Goal: Information Seeking & Learning: Learn about a topic

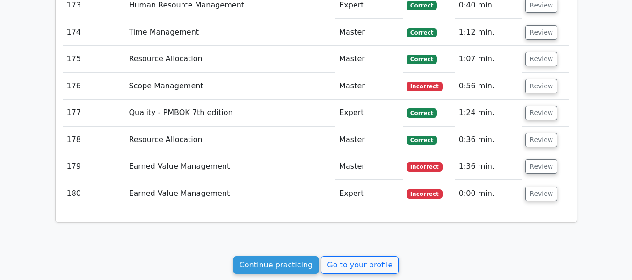
scroll to position [6074, 0]
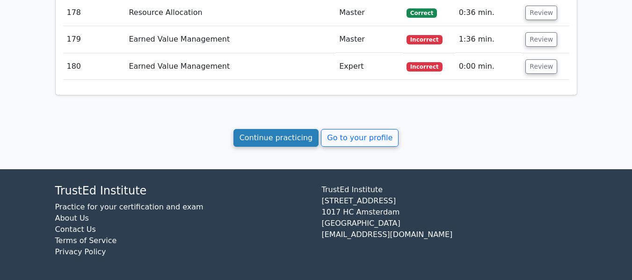
click at [270, 134] on link "Continue practicing" at bounding box center [277, 138] width 86 height 18
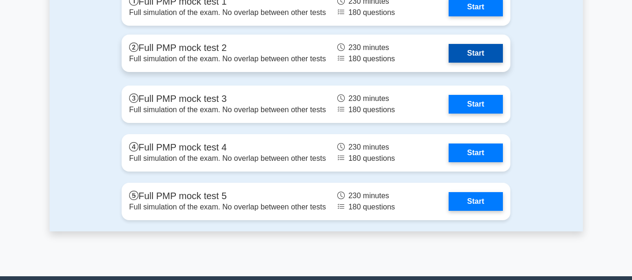
scroll to position [3162, 0]
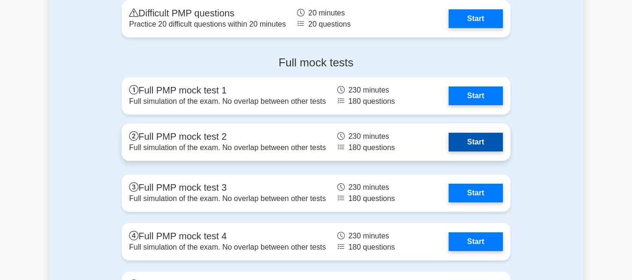
click at [472, 138] on link "Start" at bounding box center [476, 142] width 54 height 19
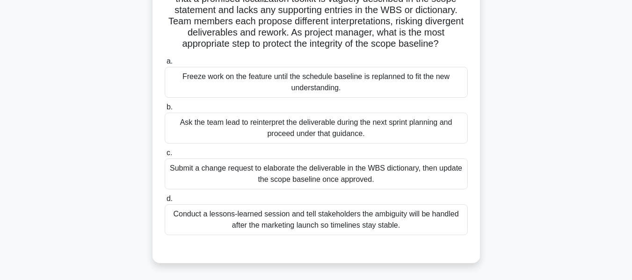
scroll to position [95, 0]
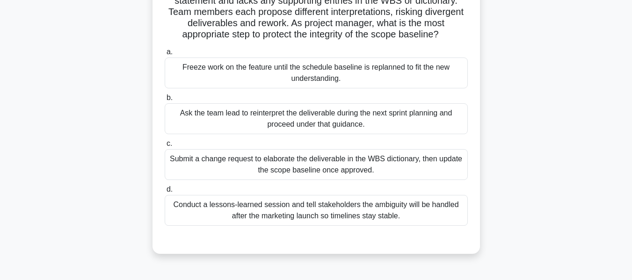
click at [249, 175] on div "Submit a change request to elaborate the deliverable in the WBS dictionary, the…" at bounding box center [316, 164] width 303 height 31
click at [165, 147] on input "c. Submit a change request to elaborate the deliverable in the WBS dictionary, …" at bounding box center [165, 144] width 0 height 6
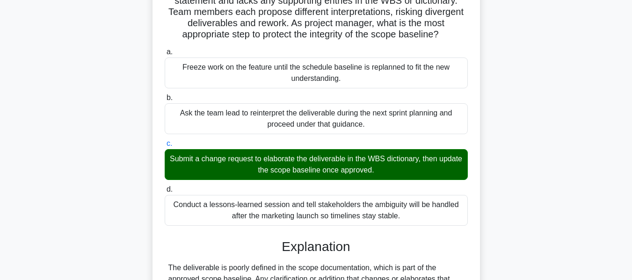
scroll to position [308, 0]
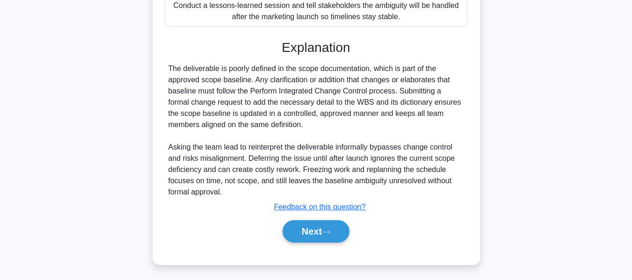
drag, startPoint x: 296, startPoint y: 225, endPoint x: 570, endPoint y: 122, distance: 292.7
click at [296, 225] on button "Next" at bounding box center [316, 231] width 67 height 22
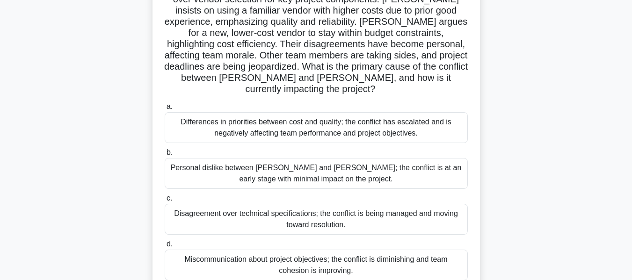
scroll to position [92, 0]
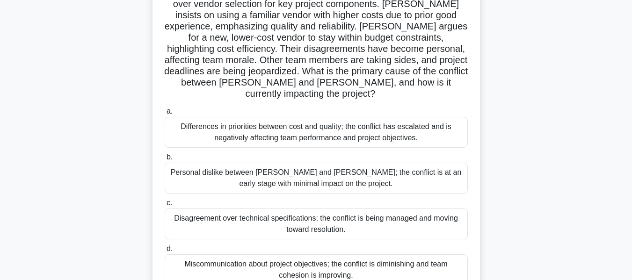
click at [194, 118] on div "Differences in priorities between cost and quality; the conflict has escalated …" at bounding box center [316, 132] width 303 height 31
click at [165, 115] on input "a. Differences in priorities between cost and quality; the conflict has escalat…" at bounding box center [165, 112] width 0 height 6
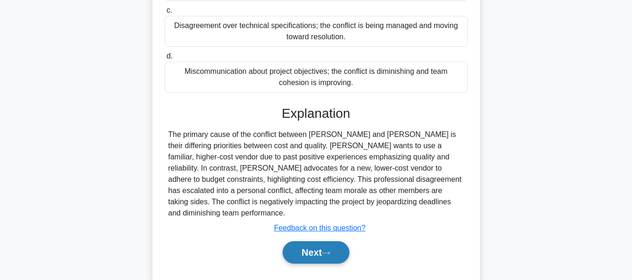
scroll to position [286, 0]
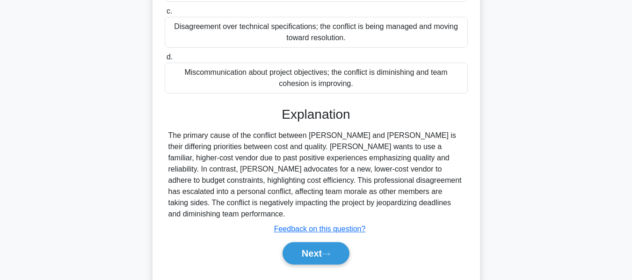
drag, startPoint x: 314, startPoint y: 228, endPoint x: 500, endPoint y: 126, distance: 212.0
click at [314, 242] on button "Next" at bounding box center [316, 253] width 67 height 22
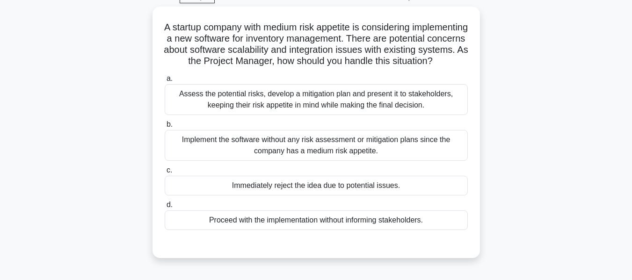
scroll to position [50, 0]
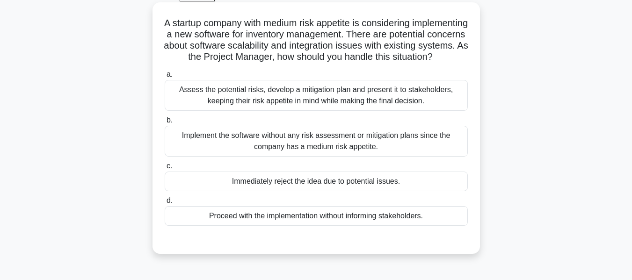
click at [358, 103] on div "Assess the potential risks, develop a mitigation plan and present it to stakeho…" at bounding box center [316, 95] width 303 height 31
click at [165, 78] on input "a. Assess the potential risks, develop a mitigation plan and present it to stak…" at bounding box center [165, 75] width 0 height 6
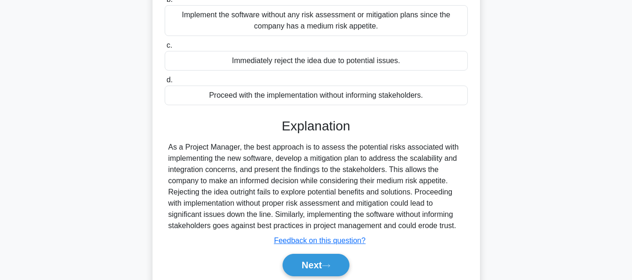
scroll to position [225, 0]
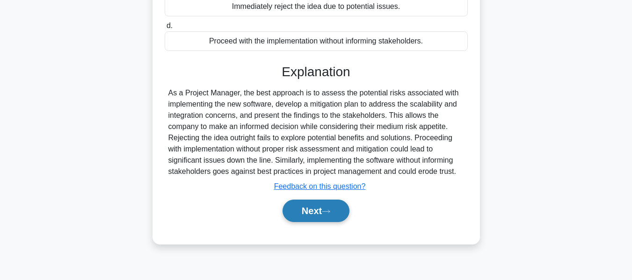
click at [322, 214] on button "Next" at bounding box center [316, 211] width 67 height 22
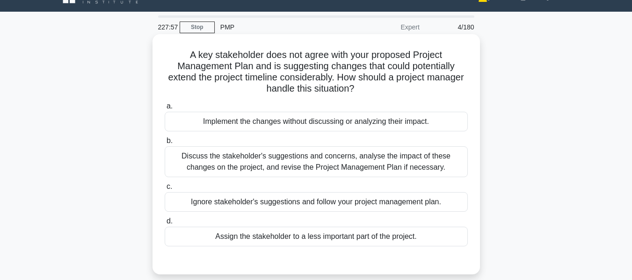
scroll to position [0, 0]
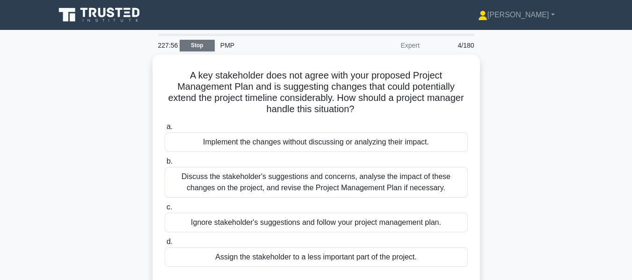
click at [201, 47] on link "Stop" at bounding box center [197, 46] width 35 height 12
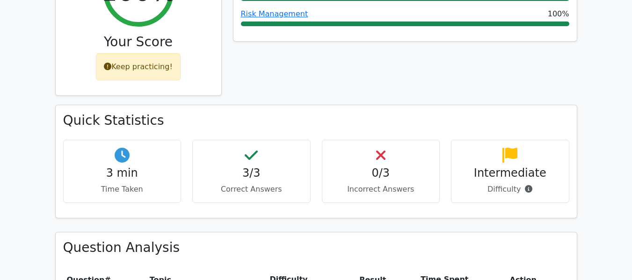
scroll to position [374, 0]
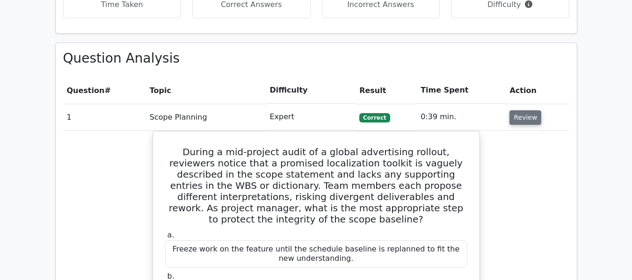
click at [515, 118] on button "Review" at bounding box center [526, 117] width 32 height 15
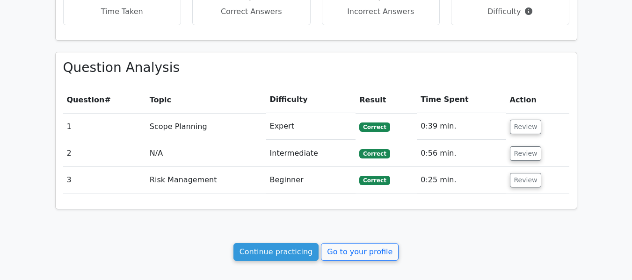
scroll to position [369, 0]
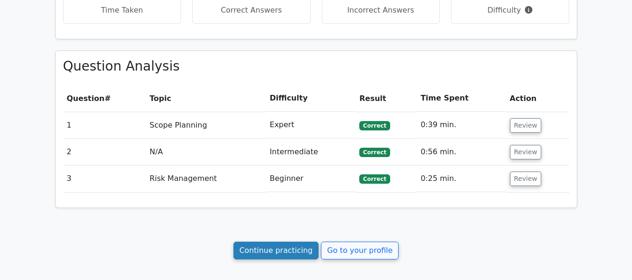
click at [281, 248] on link "Continue practicing" at bounding box center [277, 251] width 86 height 18
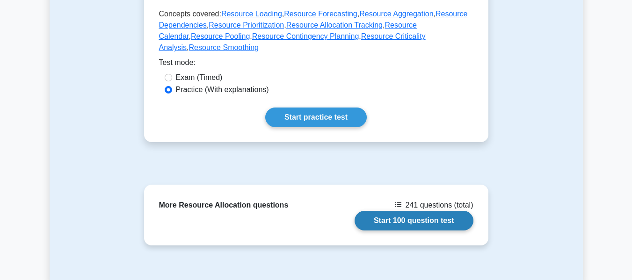
click at [403, 211] on link "Start 100 question test" at bounding box center [414, 221] width 119 height 20
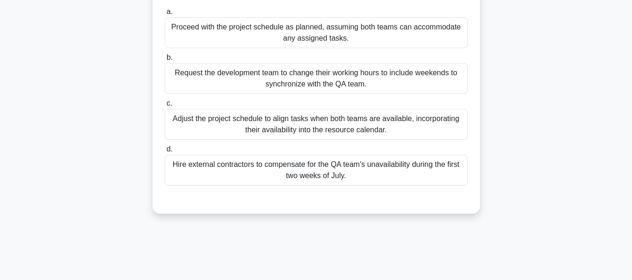
scroll to position [139, 0]
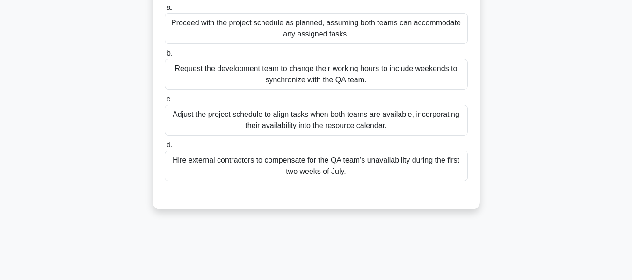
click at [257, 132] on div "Adjust the project schedule to align tasks when both teams are available, incor…" at bounding box center [316, 120] width 303 height 31
click at [165, 102] on input "c. Adjust the project schedule to align tasks when both teams are available, in…" at bounding box center [165, 99] width 0 height 6
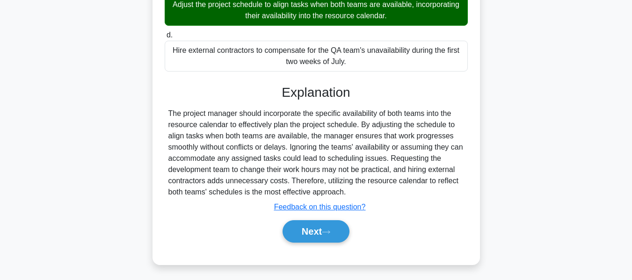
drag, startPoint x: 300, startPoint y: 226, endPoint x: 538, endPoint y: 131, distance: 256.0
click at [300, 226] on button "Next" at bounding box center [316, 231] width 67 height 22
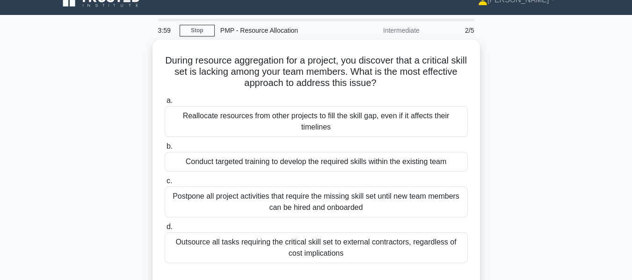
scroll to position [62, 0]
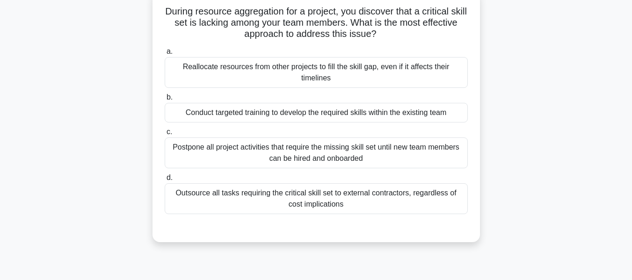
click at [276, 111] on div "Conduct targeted training to develop the required skills within the existing te…" at bounding box center [316, 113] width 303 height 20
click at [165, 101] on input "b. Conduct targeted training to develop the required skills within the existing…" at bounding box center [165, 98] width 0 height 6
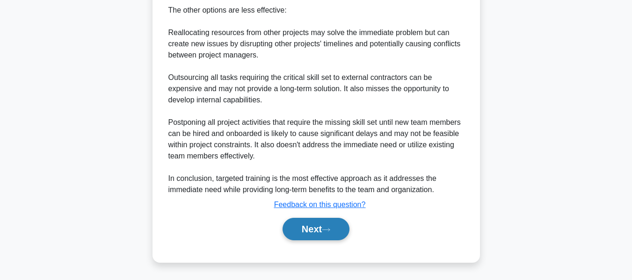
click at [313, 226] on button "Next" at bounding box center [316, 229] width 67 height 22
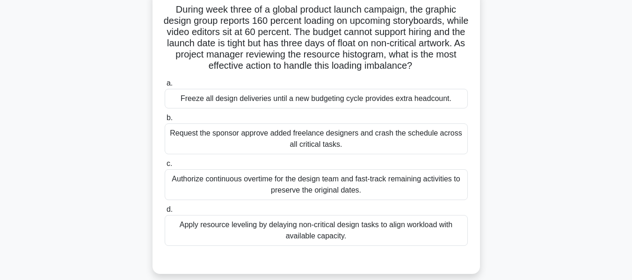
scroll to position [68, 0]
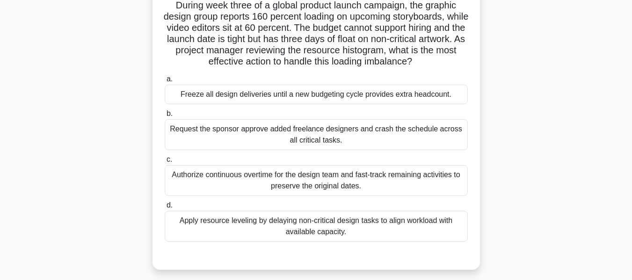
click at [245, 221] on div "Apply resource leveling by delaying non-critical design tasks to align workload…" at bounding box center [316, 226] width 303 height 31
click at [165, 209] on input "d. Apply resource leveling by delaying non-critical design tasks to align workl…" at bounding box center [165, 206] width 0 height 6
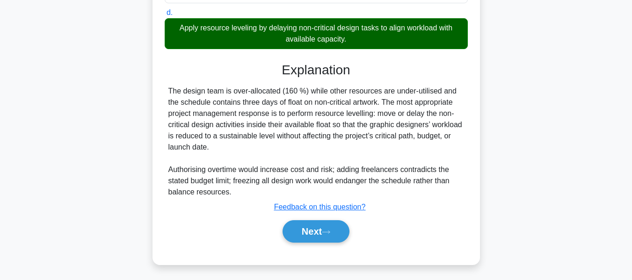
drag, startPoint x: 307, startPoint y: 229, endPoint x: 493, endPoint y: 175, distance: 194.0
click at [307, 229] on button "Next" at bounding box center [316, 231] width 67 height 22
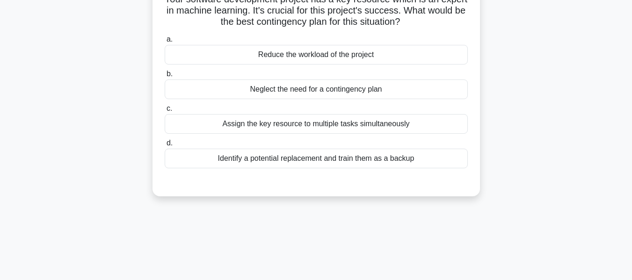
scroll to position [64, 0]
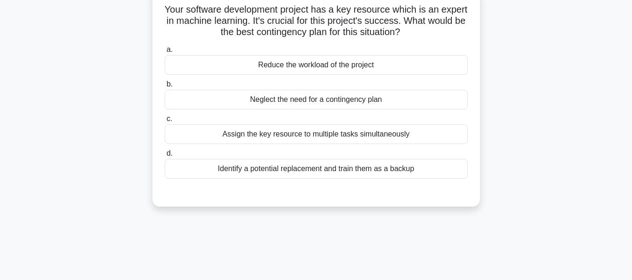
click at [305, 172] on div "Identify a potential replacement and train them as a backup" at bounding box center [316, 169] width 303 height 20
click at [165, 157] on input "d. Identify a potential replacement and train them as a backup" at bounding box center [165, 154] width 0 height 6
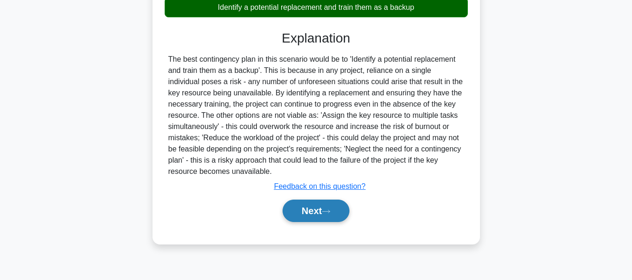
drag, startPoint x: 308, startPoint y: 210, endPoint x: 317, endPoint y: 213, distance: 9.9
click at [308, 210] on button "Next" at bounding box center [316, 211] width 67 height 22
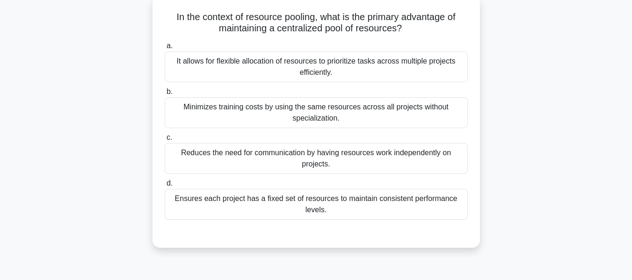
scroll to position [58, 0]
click at [253, 66] on div "It allows for flexible allocation of resources to prioritize tasks across multi…" at bounding box center [316, 65] width 303 height 31
click at [165, 48] on input "a. It allows for flexible allocation of resources to prioritize tasks across mu…" at bounding box center [165, 45] width 0 height 6
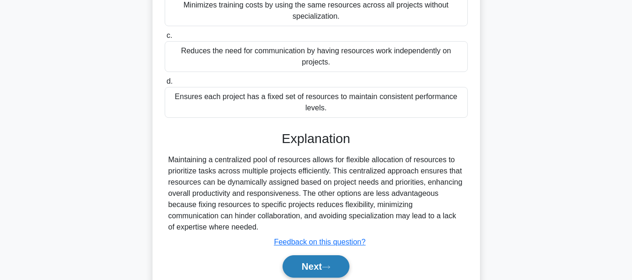
scroll to position [225, 0]
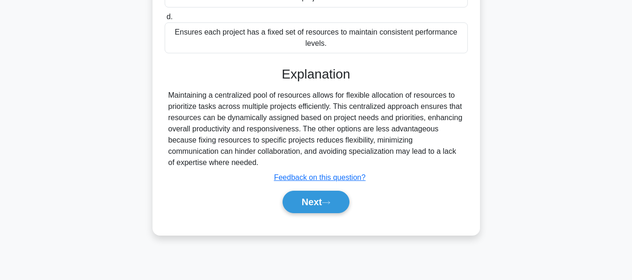
drag, startPoint x: 300, startPoint y: 197, endPoint x: 524, endPoint y: 147, distance: 229.7
click at [300, 197] on button "Next" at bounding box center [316, 202] width 67 height 22
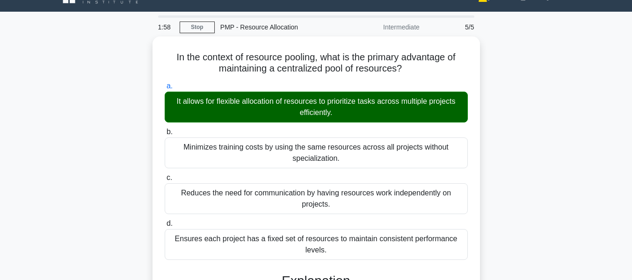
scroll to position [0, 0]
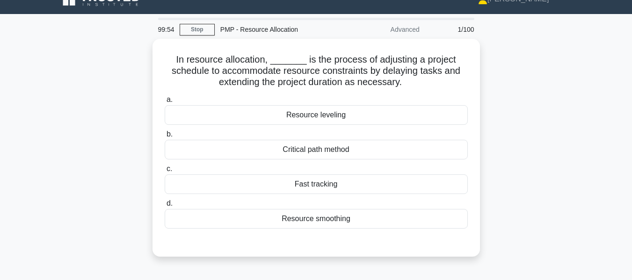
scroll to position [15, 0]
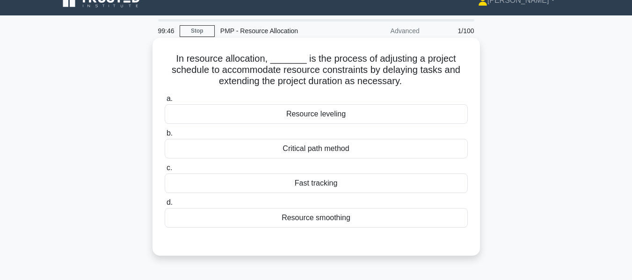
click at [328, 115] on div "Resource leveling" at bounding box center [316, 114] width 303 height 20
click at [165, 102] on input "a. Resource leveling" at bounding box center [165, 99] width 0 height 6
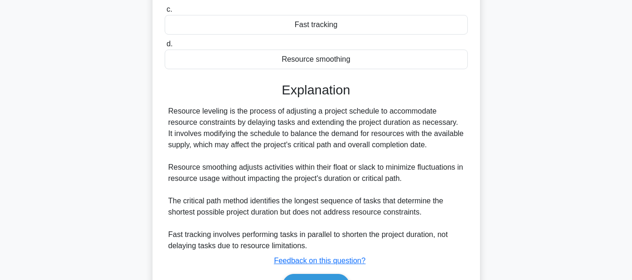
scroll to position [230, 0]
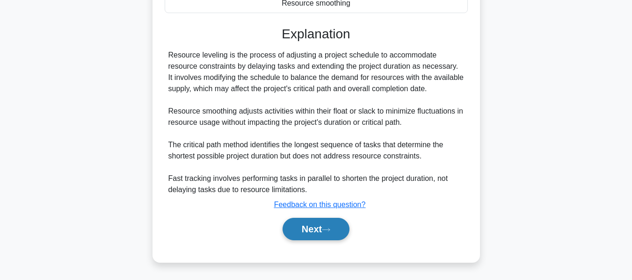
click at [324, 227] on button "Next" at bounding box center [316, 229] width 67 height 22
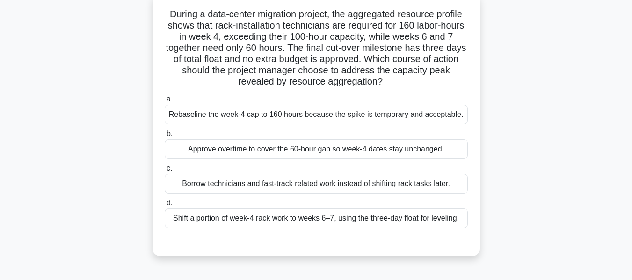
scroll to position [62, 0]
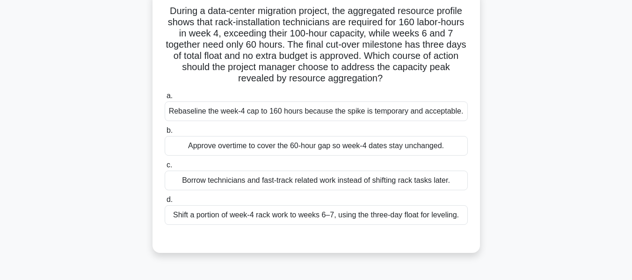
click at [361, 216] on div "Shift a portion of week-4 rack work to weeks 6–7, using the three-day float for…" at bounding box center [316, 215] width 303 height 20
click at [165, 203] on input "d. Shift a portion of week-4 rack work to weeks 6–7, using the three-day float …" at bounding box center [165, 200] width 0 height 6
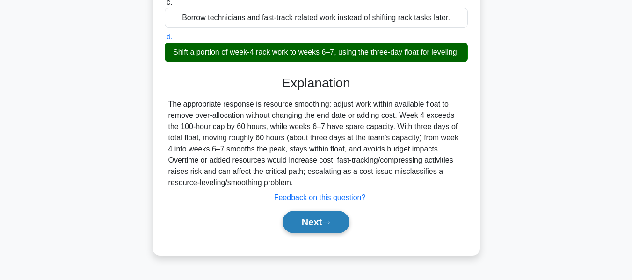
click at [327, 224] on icon at bounding box center [325, 222] width 7 height 3
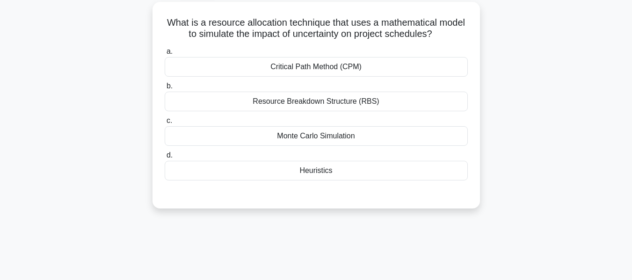
scroll to position [57, 0]
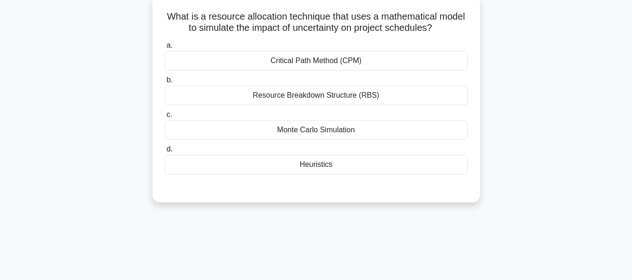
click at [294, 129] on div "Monte Carlo Simulation" at bounding box center [316, 130] width 303 height 20
click at [165, 118] on input "c. Monte Carlo Simulation" at bounding box center [165, 115] width 0 height 6
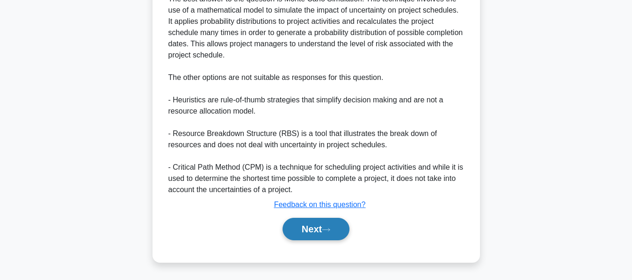
click at [316, 231] on button "Next" at bounding box center [316, 229] width 67 height 22
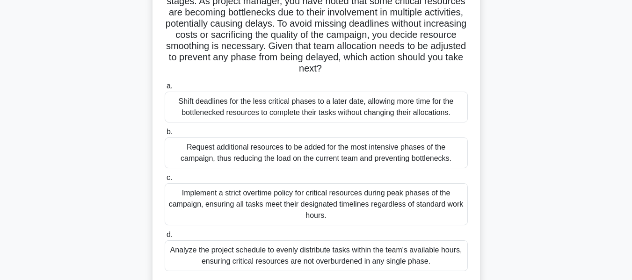
scroll to position [164, 0]
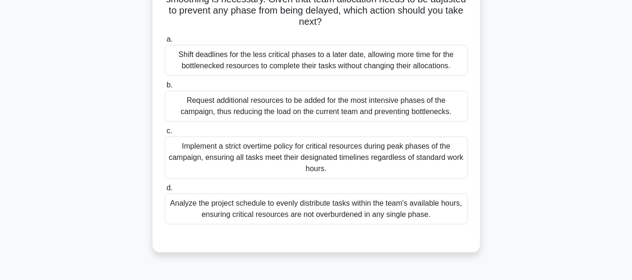
click at [227, 208] on div "Analyze the project schedule to evenly distribute tasks within the team's avail…" at bounding box center [316, 209] width 303 height 31
click at [165, 191] on input "d. Analyze the project schedule to evenly distribute tasks within the team's av…" at bounding box center [165, 188] width 0 height 6
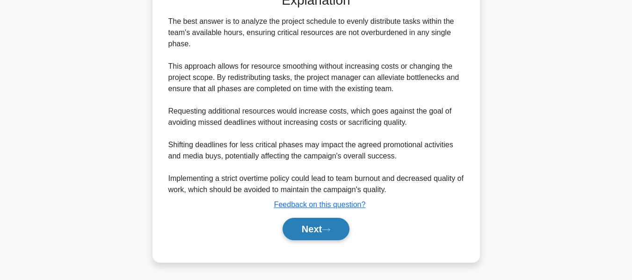
click at [320, 226] on button "Next" at bounding box center [316, 229] width 67 height 22
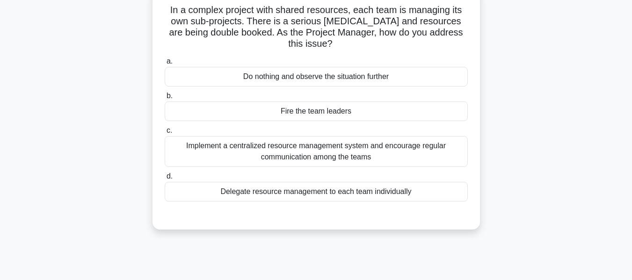
scroll to position [65, 0]
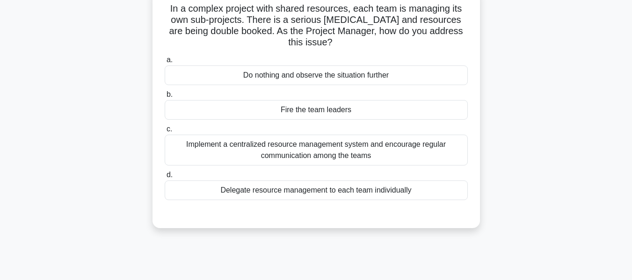
click at [332, 147] on div "Implement a centralized resource management system and encourage regular commun…" at bounding box center [316, 150] width 303 height 31
click at [165, 132] on input "c. Implement a centralized resource management system and encourage regular com…" at bounding box center [165, 129] width 0 height 6
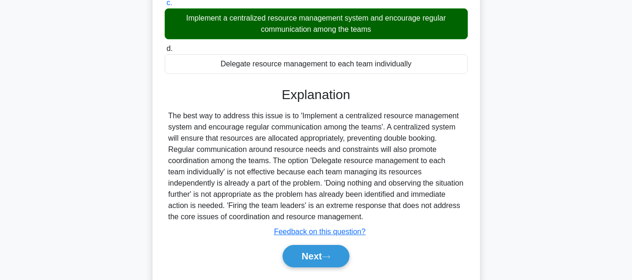
scroll to position [225, 0]
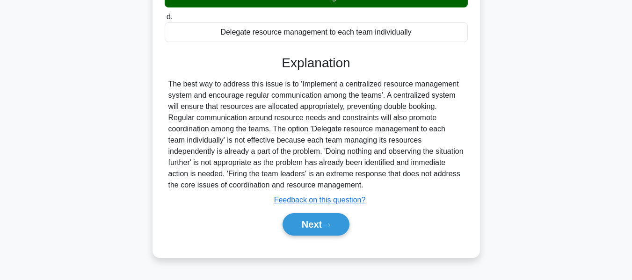
drag, startPoint x: 324, startPoint y: 216, endPoint x: 480, endPoint y: 154, distance: 168.2
click at [324, 216] on button "Next" at bounding box center [316, 224] width 67 height 22
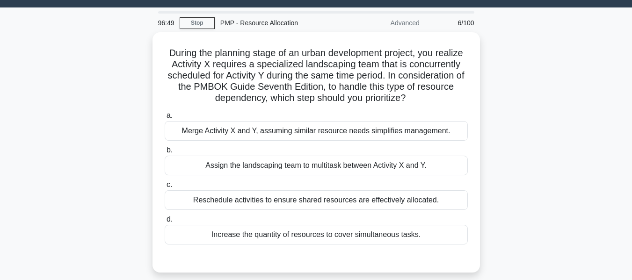
scroll to position [18, 0]
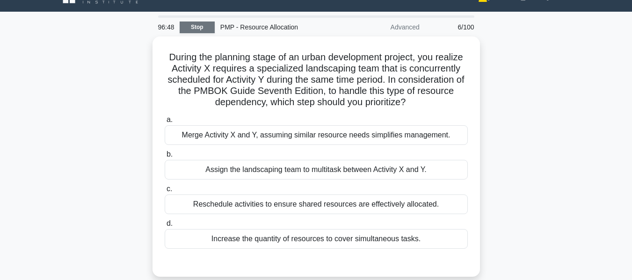
click at [196, 27] on link "Stop" at bounding box center [197, 28] width 35 height 12
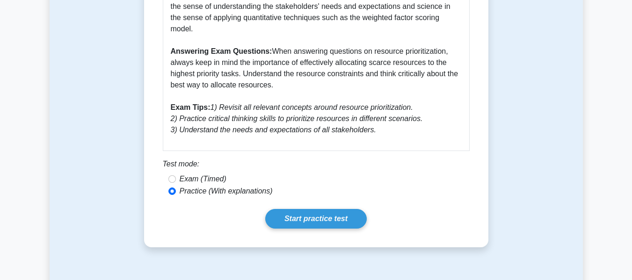
scroll to position [515, 0]
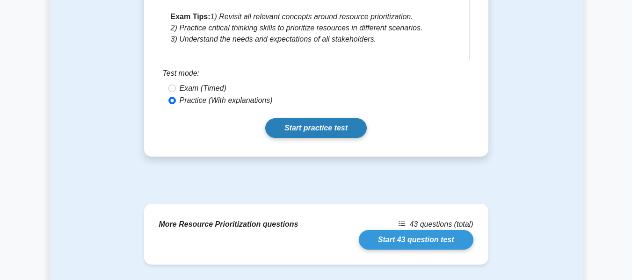
click at [311, 118] on link "Start practice test" at bounding box center [316, 128] width 102 height 20
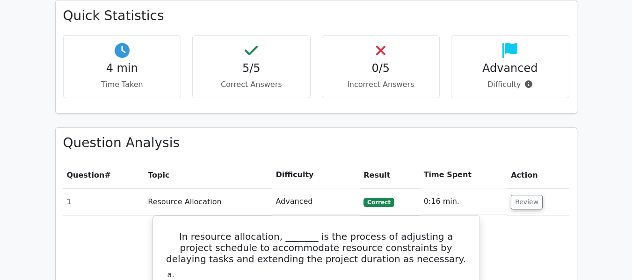
scroll to position [374, 0]
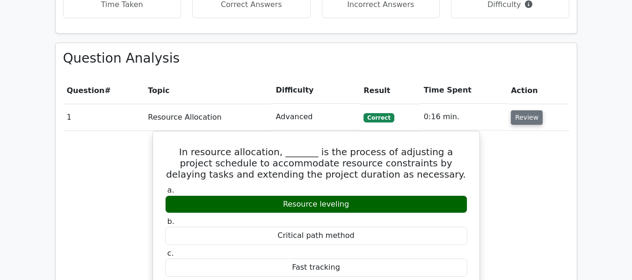
click at [524, 119] on button "Review" at bounding box center [527, 117] width 32 height 15
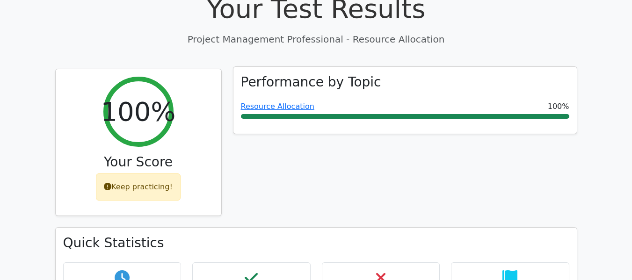
scroll to position [0, 0]
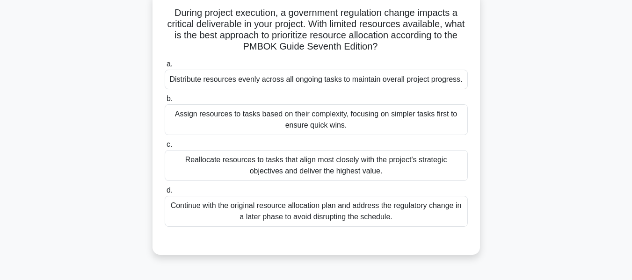
scroll to position [78, 0]
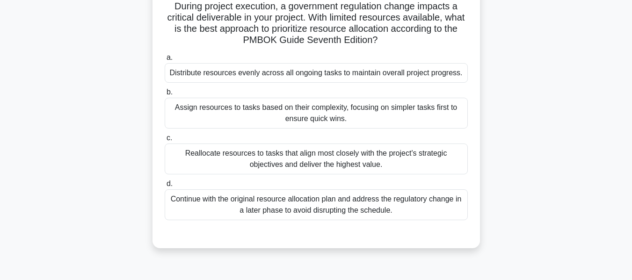
click at [238, 155] on div "Reallocate resources to tasks that align most closely with the project's strate…" at bounding box center [316, 159] width 303 height 31
click at [165, 141] on input "c. Reallocate resources to tasks that align most closely with the project's str…" at bounding box center [165, 138] width 0 height 6
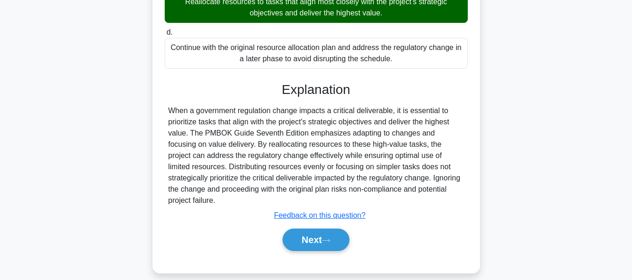
drag, startPoint x: 322, startPoint y: 227, endPoint x: 460, endPoint y: 149, distance: 158.6
click at [322, 229] on button "Next" at bounding box center [316, 240] width 67 height 22
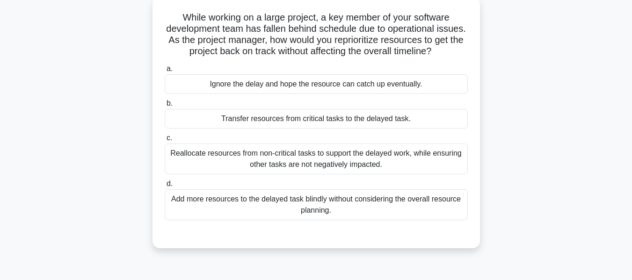
scroll to position [71, 0]
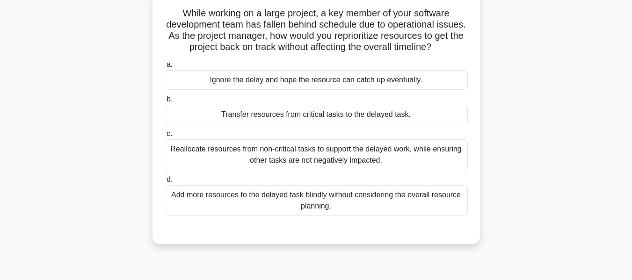
click at [332, 153] on div "Reallocate resources from non-critical tasks to support the delayed work, while…" at bounding box center [316, 154] width 303 height 31
click at [165, 137] on input "c. Reallocate resources from non-critical tasks to support the delayed work, wh…" at bounding box center [165, 134] width 0 height 6
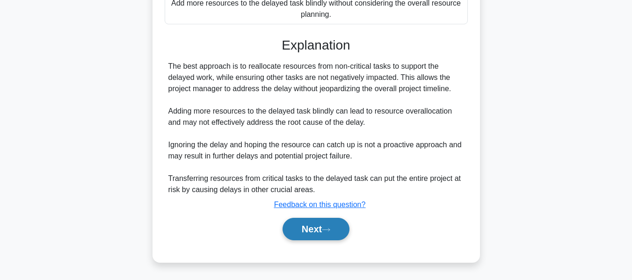
click at [322, 226] on button "Next" at bounding box center [316, 229] width 67 height 22
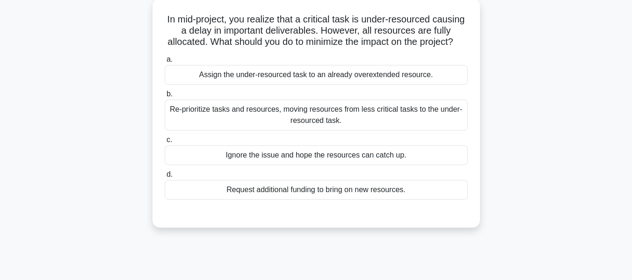
scroll to position [68, 0]
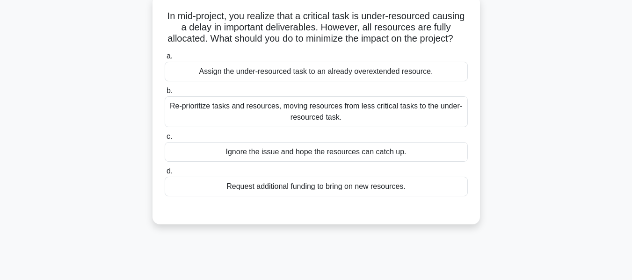
click at [308, 123] on div "Re-prioritize tasks and resources, moving resources from less critical tasks to…" at bounding box center [316, 111] width 303 height 31
click at [165, 94] on input "b. Re-prioritize tasks and resources, moving resources from less critical tasks…" at bounding box center [165, 91] width 0 height 6
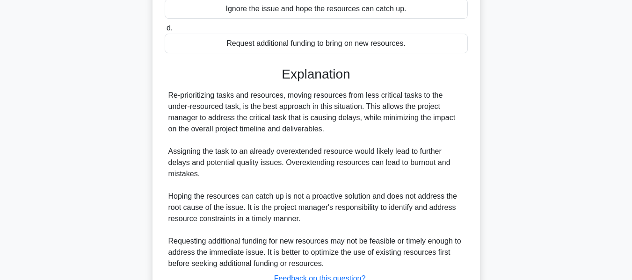
scroll to position [297, 0]
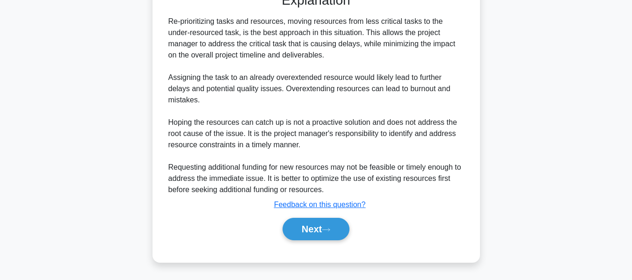
drag, startPoint x: 316, startPoint y: 226, endPoint x: 365, endPoint y: 198, distance: 56.0
click at [316, 226] on button "Next" at bounding box center [316, 229] width 67 height 22
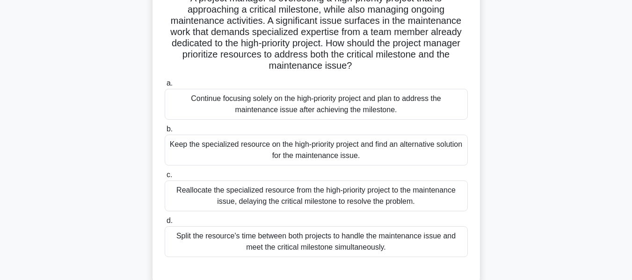
scroll to position [89, 0]
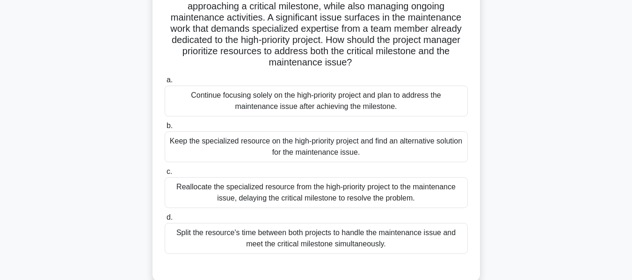
click at [200, 142] on div "Keep the specialized resource on the high-priority project and find an alternat…" at bounding box center [316, 147] width 303 height 31
click at [165, 129] on input "b. Keep the specialized resource on the high-priority project and find an alter…" at bounding box center [165, 126] width 0 height 6
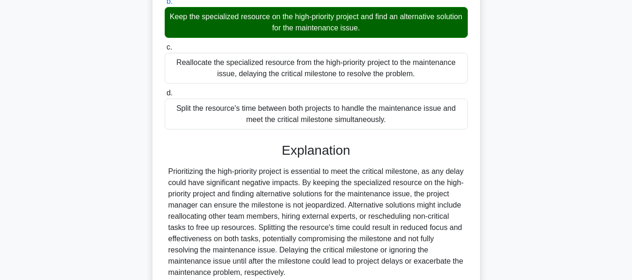
scroll to position [297, 0]
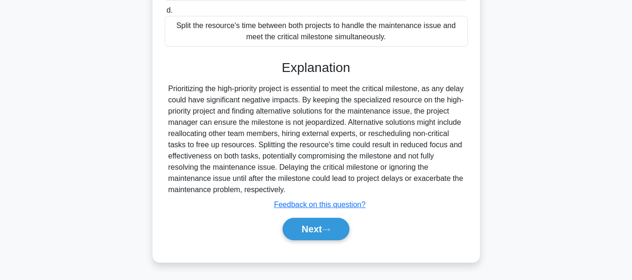
click at [315, 229] on button "Next" at bounding box center [316, 229] width 67 height 22
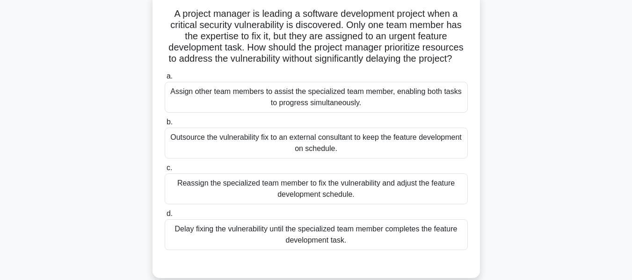
scroll to position [79, 0]
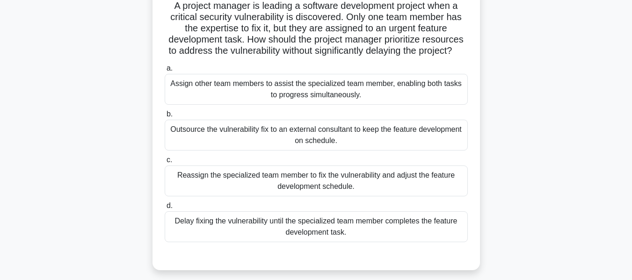
click at [242, 146] on div "Outsource the vulnerability fix to an external consultant to keep the feature d…" at bounding box center [316, 135] width 303 height 31
click at [165, 117] on input "b. Outsource the vulnerability fix to an external consultant to keep the featur…" at bounding box center [165, 114] width 0 height 6
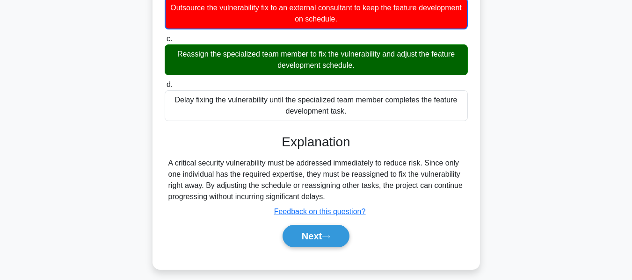
scroll to position [219, 0]
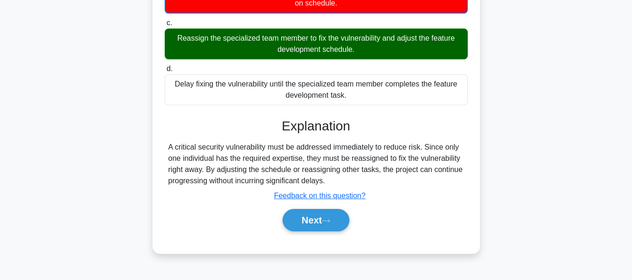
drag, startPoint x: 306, startPoint y: 227, endPoint x: 485, endPoint y: 137, distance: 200.5
click at [306, 227] on button "Next" at bounding box center [316, 220] width 67 height 22
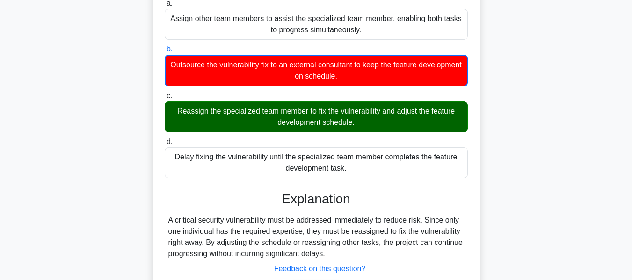
scroll to position [32, 0]
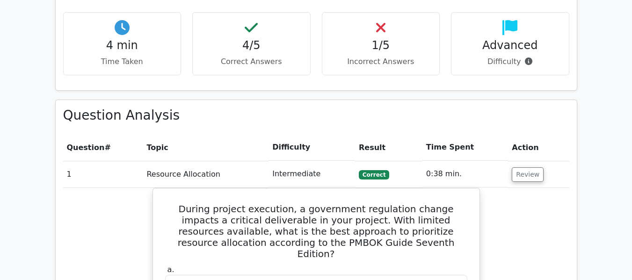
scroll to position [328, 0]
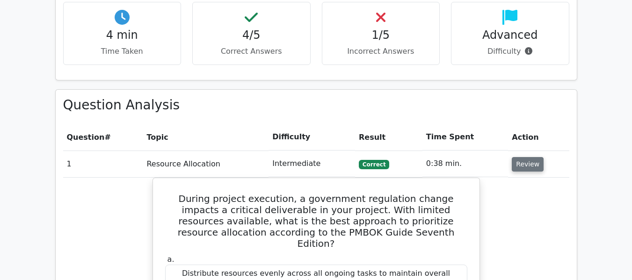
click at [522, 164] on button "Review" at bounding box center [528, 164] width 32 height 15
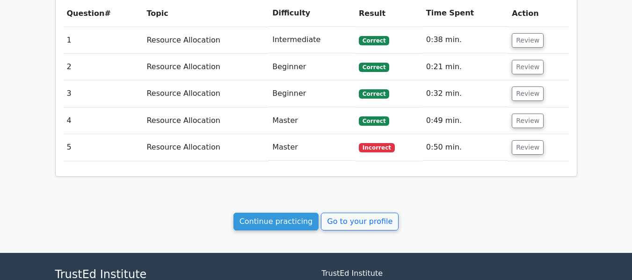
scroll to position [468, 0]
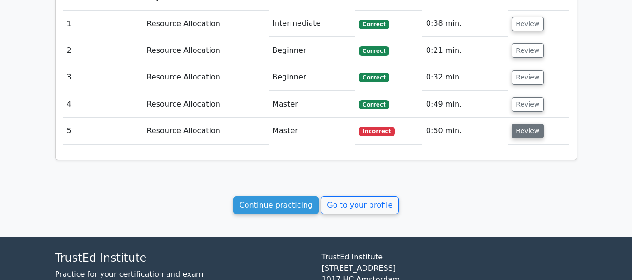
click at [529, 129] on button "Review" at bounding box center [528, 131] width 32 height 15
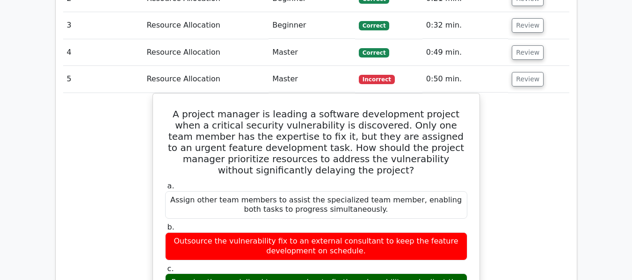
scroll to position [608, 0]
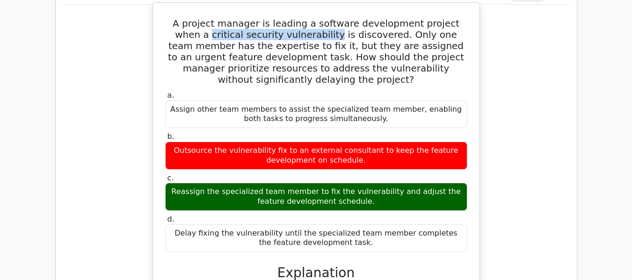
drag, startPoint x: 165, startPoint y: 36, endPoint x: 285, endPoint y: 33, distance: 120.3
click at [285, 33] on h5 "A project manager is leading a software development project when a critical sec…" at bounding box center [316, 51] width 304 height 67
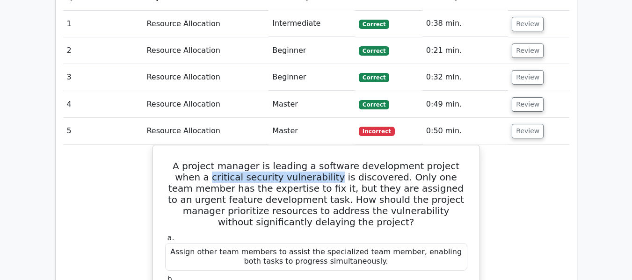
scroll to position [374, 0]
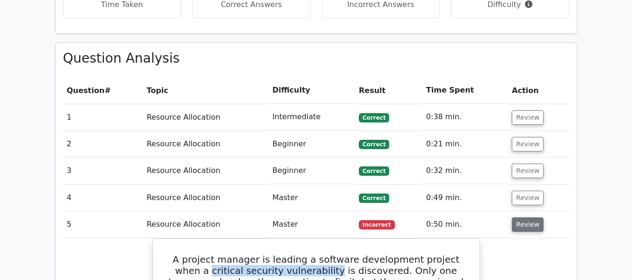
click at [512, 227] on button "Review" at bounding box center [528, 225] width 32 height 15
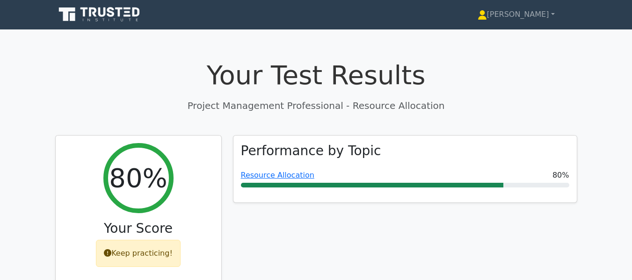
scroll to position [0, 0]
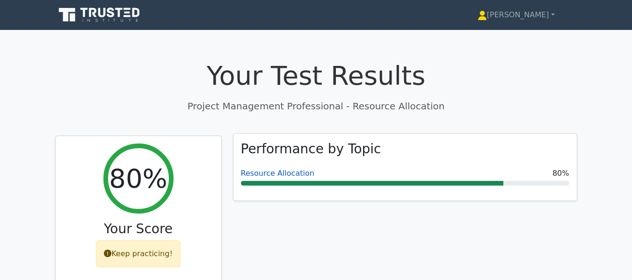
click at [278, 174] on link "Resource Allocation" at bounding box center [277, 173] width 73 height 9
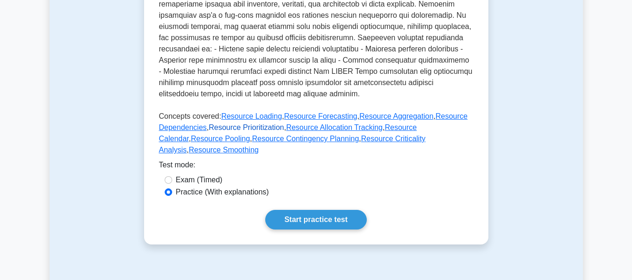
scroll to position [551, 0]
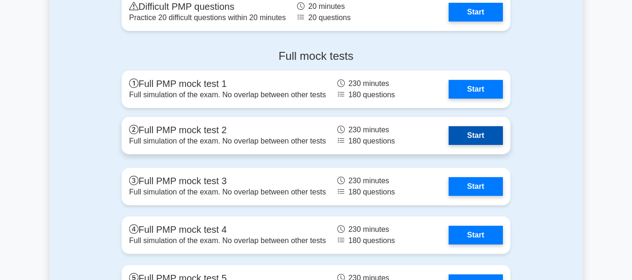
scroll to position [3162, 0]
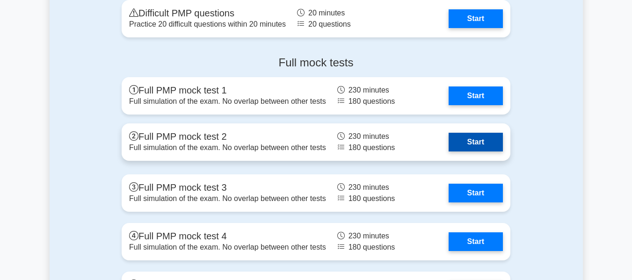
click at [478, 139] on link "Start" at bounding box center [476, 142] width 54 height 19
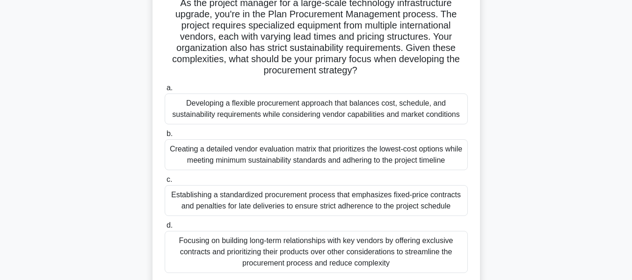
scroll to position [71, 0]
click at [207, 103] on div "Developing a flexible procurement approach that balances cost, schedule, and su…" at bounding box center [316, 108] width 303 height 31
click at [165, 91] on input "a. Developing a flexible procurement approach that balances cost, schedule, and…" at bounding box center [165, 88] width 0 height 6
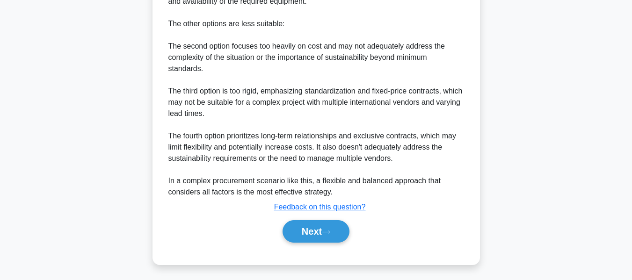
drag, startPoint x: 325, startPoint y: 231, endPoint x: 505, endPoint y: 116, distance: 214.1
click at [325, 231] on button "Next" at bounding box center [316, 231] width 67 height 22
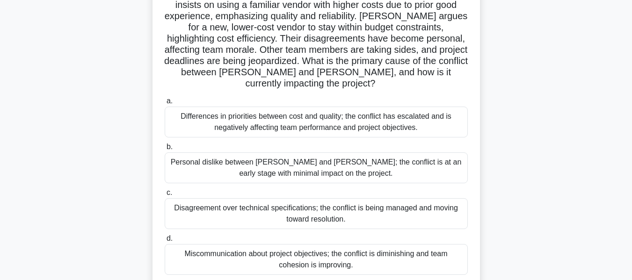
scroll to position [103, 0]
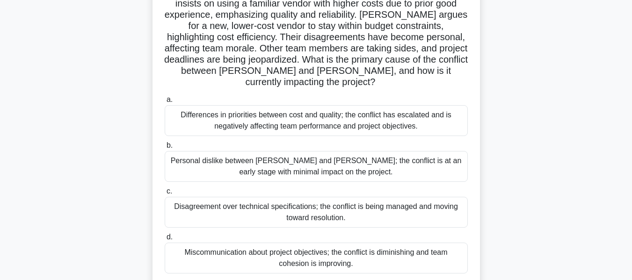
click at [351, 111] on div "Differences in priorities between cost and quality; the conflict has escalated …" at bounding box center [316, 120] width 303 height 31
click at [165, 103] on input "a. Differences in priorities between cost and quality; the conflict has escalat…" at bounding box center [165, 100] width 0 height 6
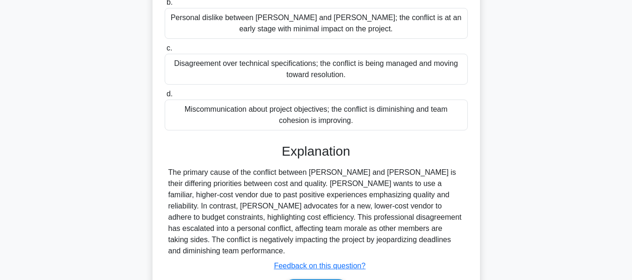
scroll to position [286, 0]
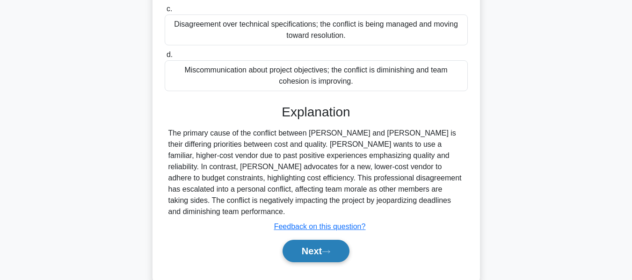
drag, startPoint x: 321, startPoint y: 224, endPoint x: 334, endPoint y: 220, distance: 13.6
click at [321, 240] on button "Next" at bounding box center [316, 251] width 67 height 22
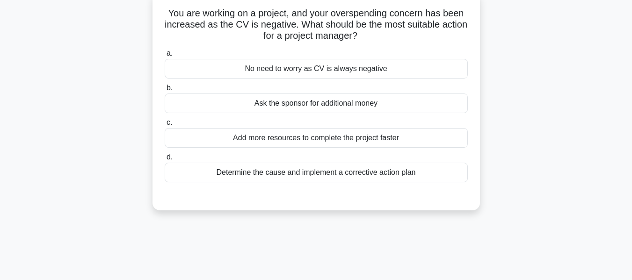
scroll to position [63, 0]
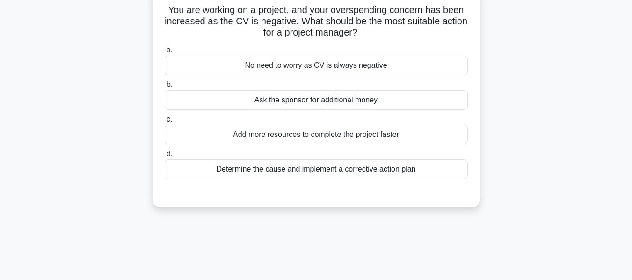
click at [284, 168] on div "Determine the cause and implement a corrective action plan" at bounding box center [316, 170] width 303 height 20
click at [165, 157] on input "d. Determine the cause and implement a corrective action plan" at bounding box center [165, 154] width 0 height 6
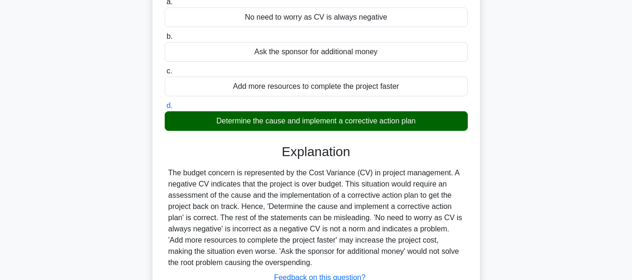
scroll to position [225, 0]
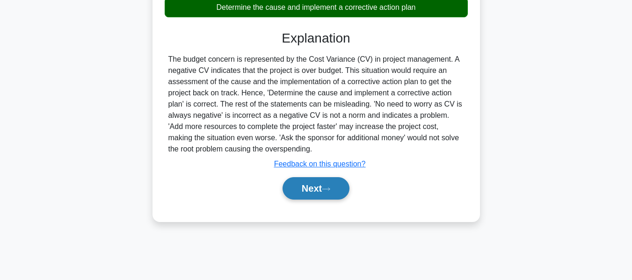
click at [312, 185] on button "Next" at bounding box center [316, 188] width 67 height 22
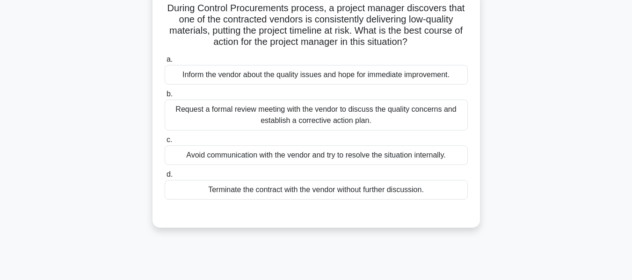
scroll to position [68, 0]
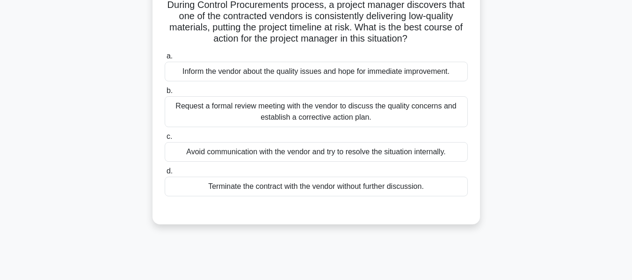
click at [204, 111] on div "Request a formal review meeting with the vendor to discuss the quality concerns…" at bounding box center [316, 111] width 303 height 31
click at [165, 94] on input "b. Request a formal review meeting with the vendor to discuss the quality conce…" at bounding box center [165, 91] width 0 height 6
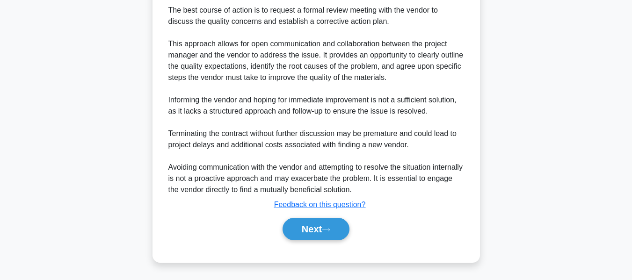
drag, startPoint x: 315, startPoint y: 228, endPoint x: 429, endPoint y: 150, distance: 138.4
click at [315, 228] on button "Next" at bounding box center [316, 229] width 67 height 22
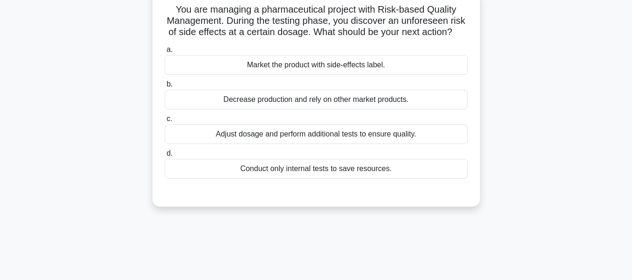
scroll to position [68, 0]
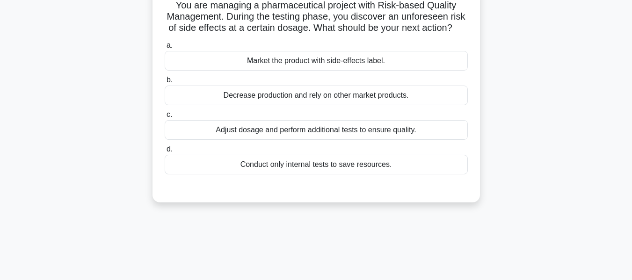
click at [253, 140] on div "Adjust dosage and perform additional tests to ensure quality." at bounding box center [316, 130] width 303 height 20
click at [165, 118] on input "c. Adjust dosage and perform additional tests to ensure quality." at bounding box center [165, 115] width 0 height 6
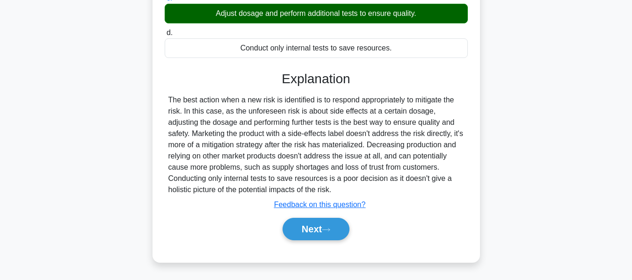
scroll to position [225, 0]
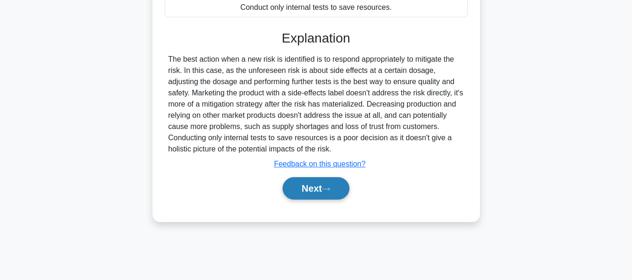
click at [303, 199] on button "Next" at bounding box center [316, 188] width 67 height 22
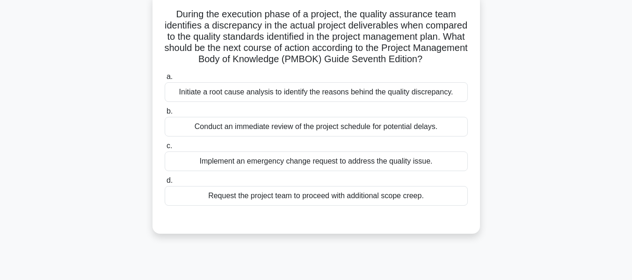
scroll to position [64, 0]
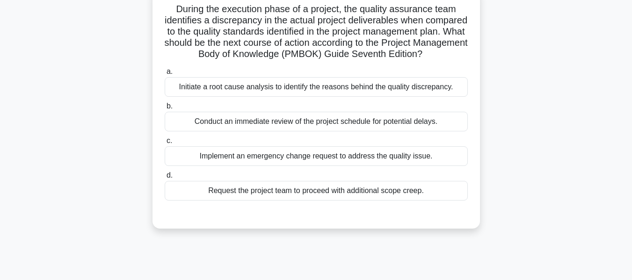
click at [223, 97] on div "Initiate a root cause analysis to identify the reasons behind the quality discr…" at bounding box center [316, 87] width 303 height 20
click at [165, 75] on input "a. Initiate a root cause analysis to identify the reasons behind the quality di…" at bounding box center [165, 72] width 0 height 6
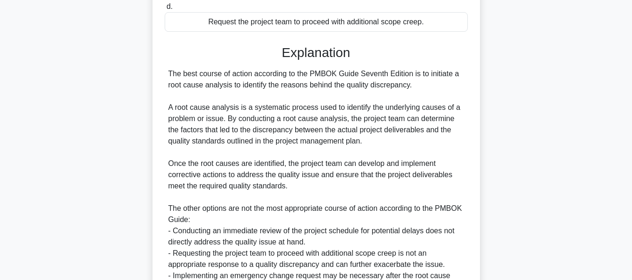
scroll to position [345, 0]
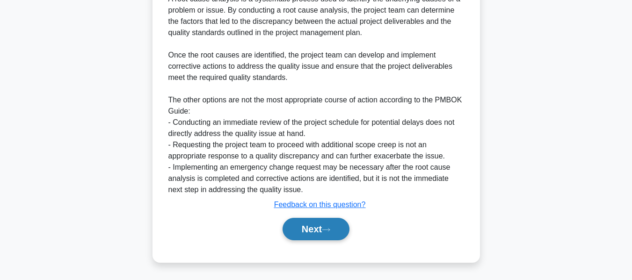
click at [303, 231] on button "Next" at bounding box center [316, 229] width 67 height 22
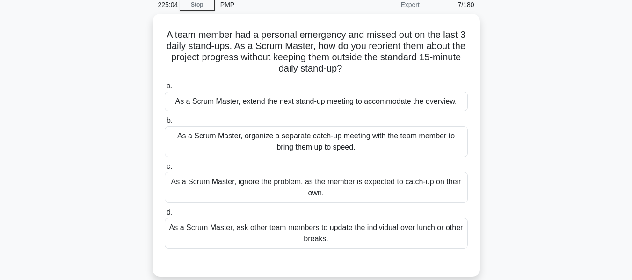
scroll to position [67, 0]
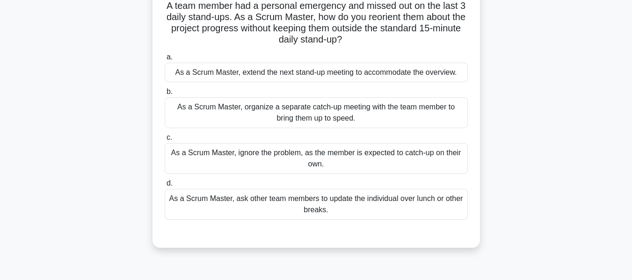
click at [311, 113] on div "As a Scrum Master, organize a separate catch-up meeting with the team member to…" at bounding box center [316, 112] width 303 height 31
click at [165, 95] on input "b. As a Scrum Master, organize a separate catch-up meeting with the team member…" at bounding box center [165, 92] width 0 height 6
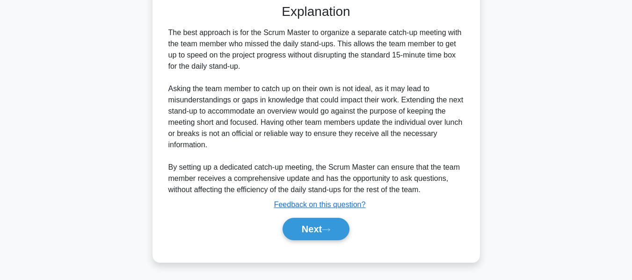
drag, startPoint x: 323, startPoint y: 229, endPoint x: 431, endPoint y: 147, distance: 136.0
click at [323, 229] on button "Next" at bounding box center [316, 229] width 67 height 22
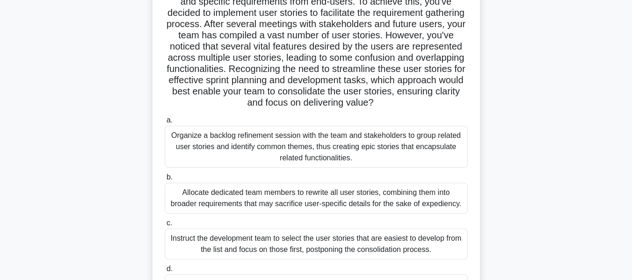
scroll to position [132, 0]
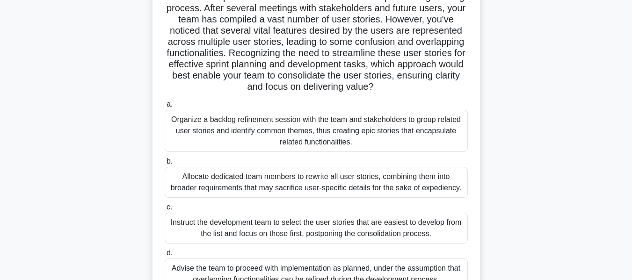
click at [287, 134] on div "Organize a backlog refinement session with the team and stakeholders to group r…" at bounding box center [316, 131] width 303 height 42
click at [165, 108] on input "a. Organize a backlog refinement session with the team and stakeholders to grou…" at bounding box center [165, 105] width 0 height 6
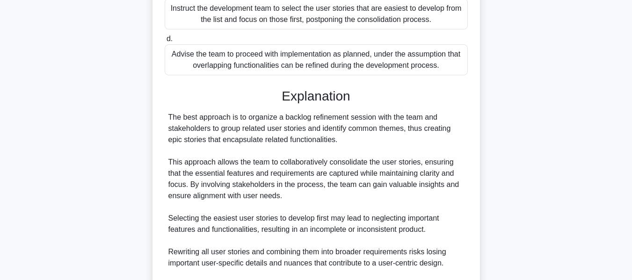
scroll to position [460, 0]
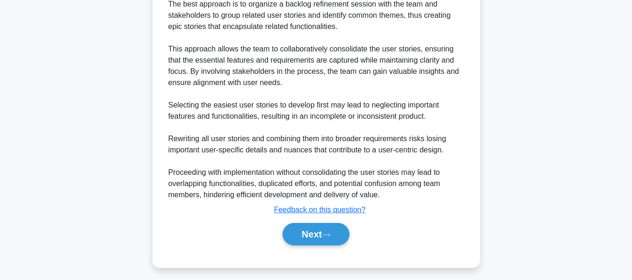
drag, startPoint x: 305, startPoint y: 241, endPoint x: 406, endPoint y: 158, distance: 130.9
click at [305, 241] on button "Next" at bounding box center [316, 234] width 67 height 22
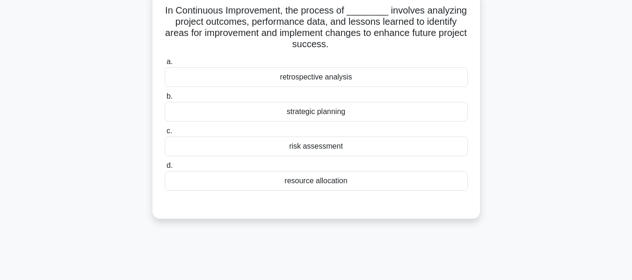
scroll to position [49, 0]
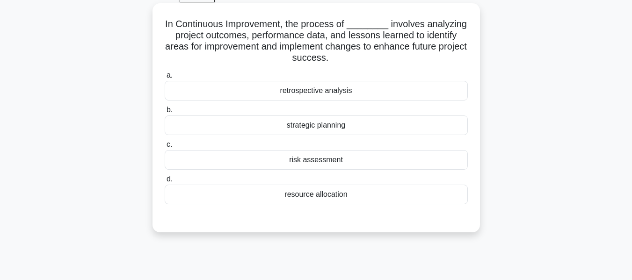
click at [315, 89] on div "retrospective analysis" at bounding box center [316, 91] width 303 height 20
click at [165, 79] on input "a. retrospective analysis" at bounding box center [165, 76] width 0 height 6
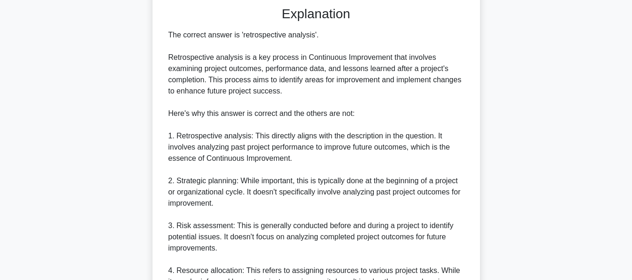
scroll to position [377, 0]
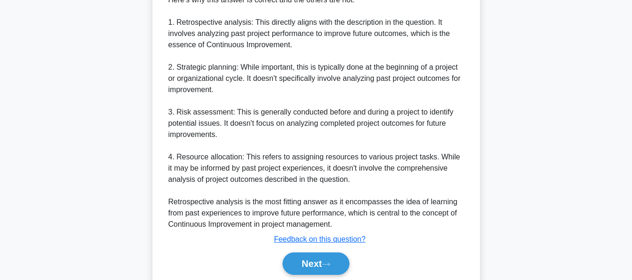
drag, startPoint x: 314, startPoint y: 260, endPoint x: 508, endPoint y: 142, distance: 227.5
click at [314, 260] on button "Next" at bounding box center [316, 264] width 67 height 22
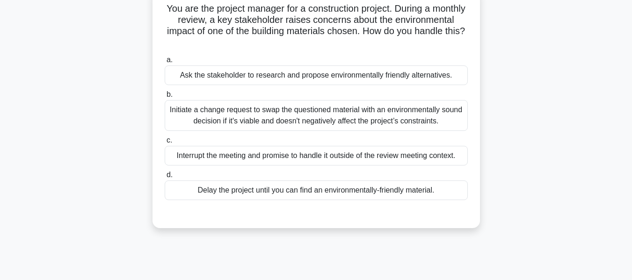
scroll to position [67, 0]
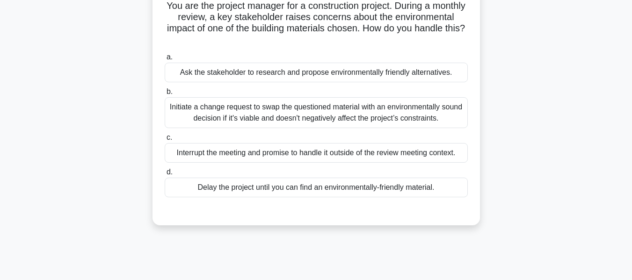
click at [237, 111] on div "Initiate a change request to swap the questioned material with an environmental…" at bounding box center [316, 112] width 303 height 31
click at [165, 95] on input "b. Initiate a change request to swap the questioned material with an environmen…" at bounding box center [165, 92] width 0 height 6
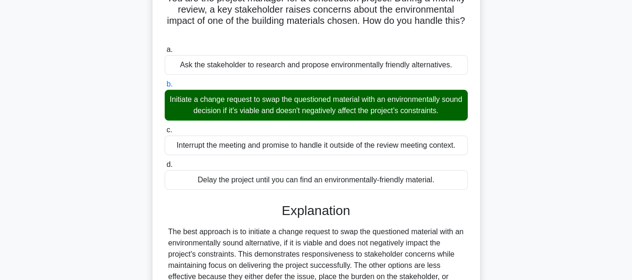
scroll to position [225, 0]
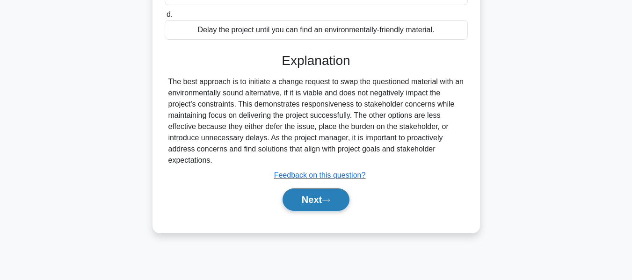
click at [300, 195] on button "Next" at bounding box center [316, 200] width 67 height 22
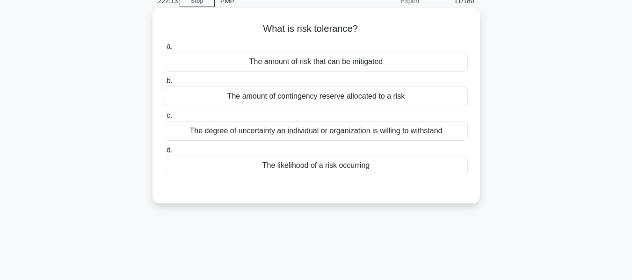
scroll to position [47, 0]
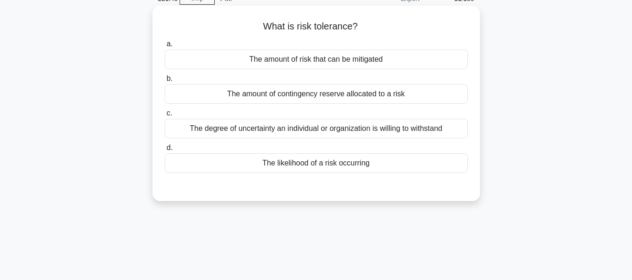
click at [332, 127] on div "The degree of uncertainty an individual or organization is willing to withstand" at bounding box center [316, 129] width 303 height 20
click at [165, 117] on input "c. The degree of uncertainty an individual or organization is willing to withst…" at bounding box center [165, 113] width 0 height 6
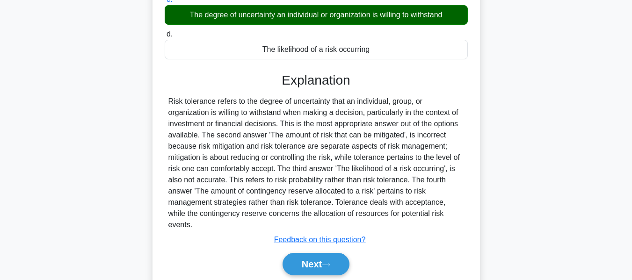
scroll to position [225, 0]
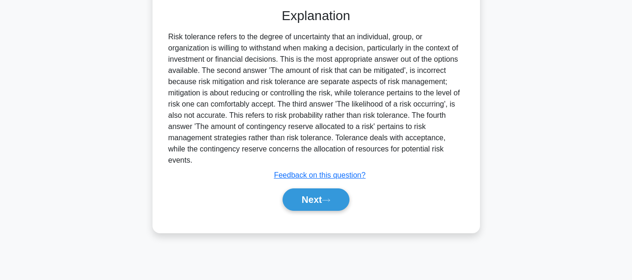
drag, startPoint x: 322, startPoint y: 184, endPoint x: 468, endPoint y: 142, distance: 151.5
click at [322, 189] on button "Next" at bounding box center [316, 200] width 67 height 22
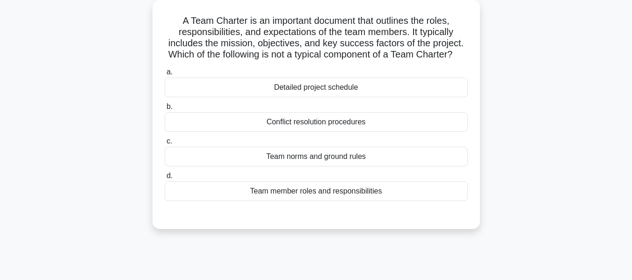
scroll to position [52, 0]
click at [316, 97] on div "Detailed project schedule" at bounding box center [316, 88] width 303 height 20
click at [165, 75] on input "a. Detailed project schedule" at bounding box center [165, 72] width 0 height 6
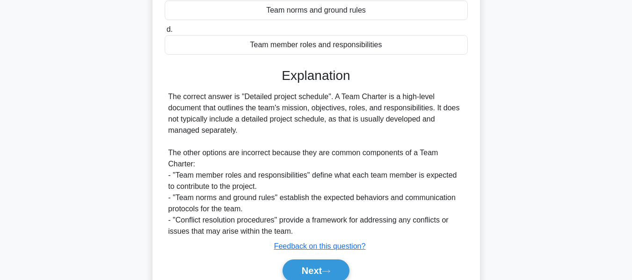
scroll to position [252, 0]
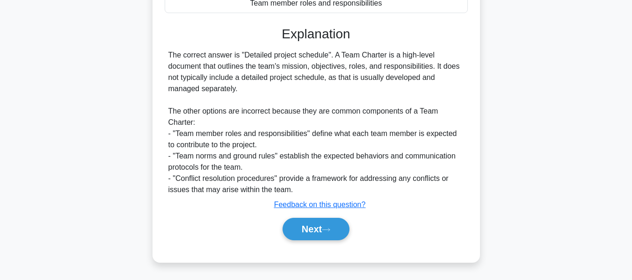
drag, startPoint x: 310, startPoint y: 224, endPoint x: 404, endPoint y: 183, distance: 102.5
click at [310, 224] on button "Next" at bounding box center [316, 229] width 67 height 22
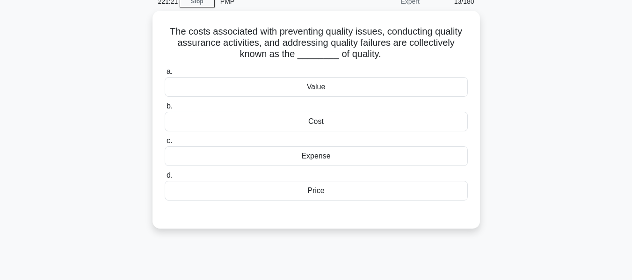
scroll to position [46, 0]
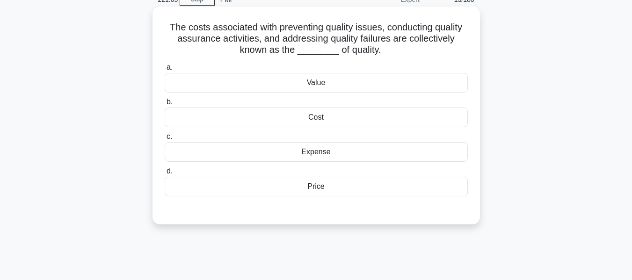
click at [316, 118] on div "Cost" at bounding box center [316, 118] width 303 height 20
click at [165, 105] on input "b. Cost" at bounding box center [165, 102] width 0 height 6
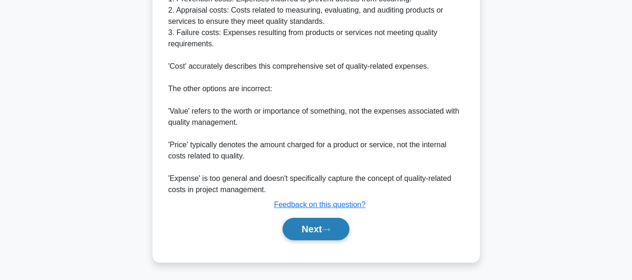
click at [321, 231] on button "Next" at bounding box center [316, 229] width 67 height 22
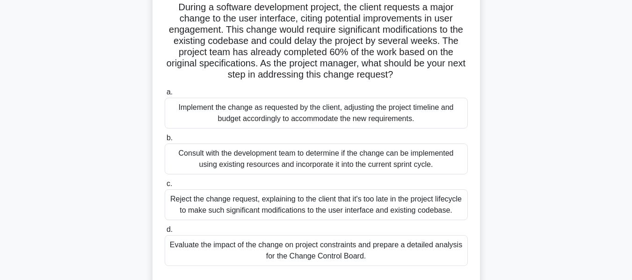
scroll to position [74, 0]
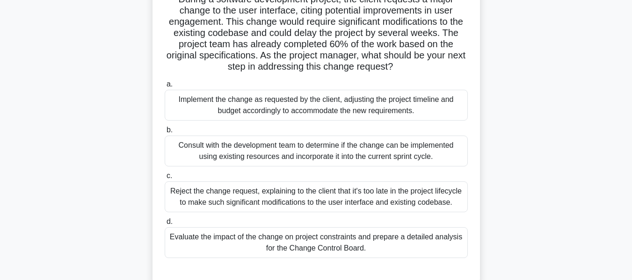
click at [192, 238] on div "Evaluate the impact of the change on project constraints and prepare a detailed…" at bounding box center [316, 242] width 303 height 31
click at [165, 225] on input "d. Evaluate the impact of the change on project constraints and prepare a detai…" at bounding box center [165, 222] width 0 height 6
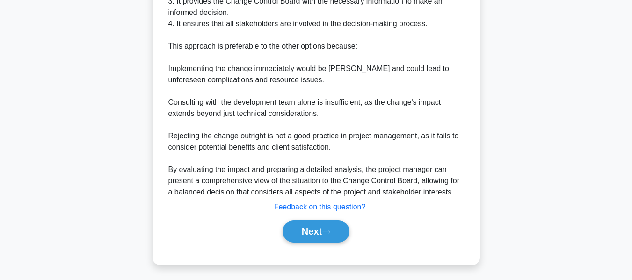
drag, startPoint x: 310, startPoint y: 225, endPoint x: 490, endPoint y: 158, distance: 191.6
click at [310, 225] on button "Next" at bounding box center [316, 231] width 67 height 22
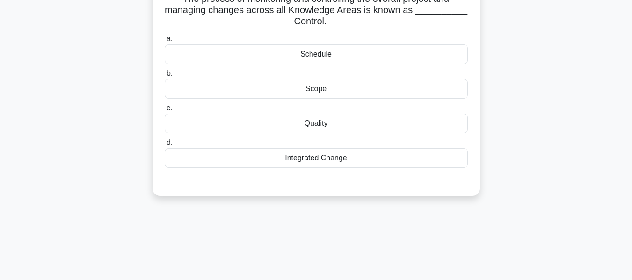
scroll to position [60, 0]
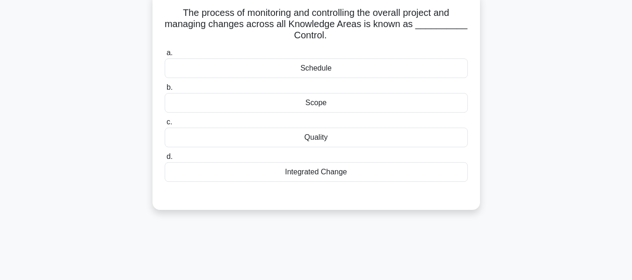
click at [323, 172] on div "Integrated Change" at bounding box center [316, 172] width 303 height 20
click at [165, 160] on input "d. Integrated Change" at bounding box center [165, 157] width 0 height 6
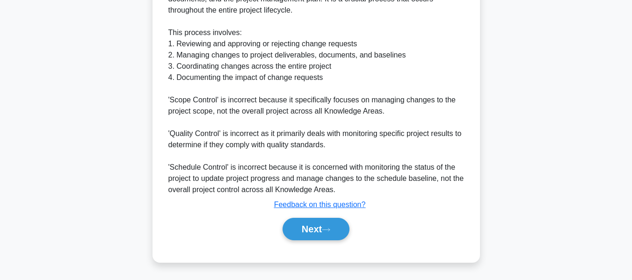
drag, startPoint x: 316, startPoint y: 228, endPoint x: 386, endPoint y: 214, distance: 71.0
click at [316, 228] on button "Next" at bounding box center [316, 229] width 67 height 22
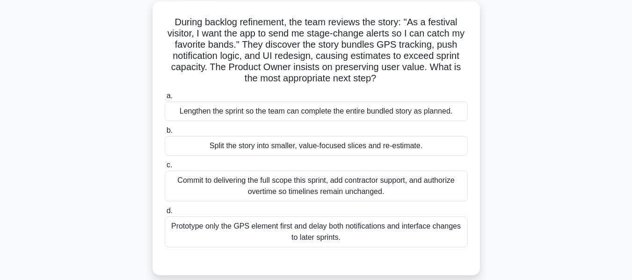
scroll to position [63, 0]
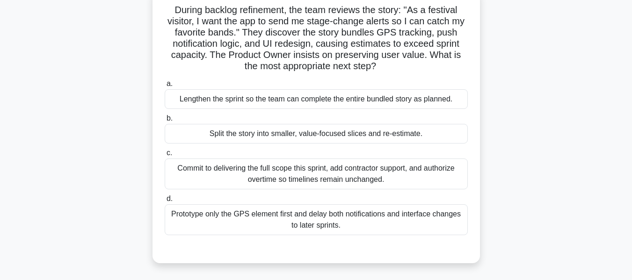
click at [359, 135] on div "Split the story into smaller, value-focused slices and re-estimate." at bounding box center [316, 134] width 303 height 20
click at [165, 122] on input "b. Split the story into smaller, value-focused slices and re-estimate." at bounding box center [165, 119] width 0 height 6
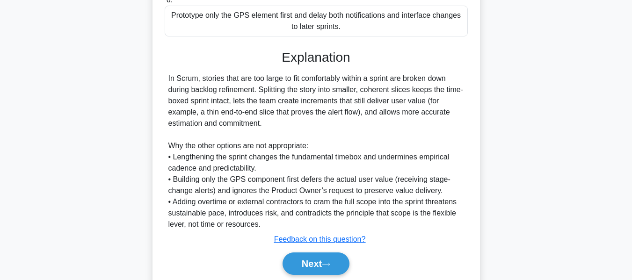
scroll to position [297, 0]
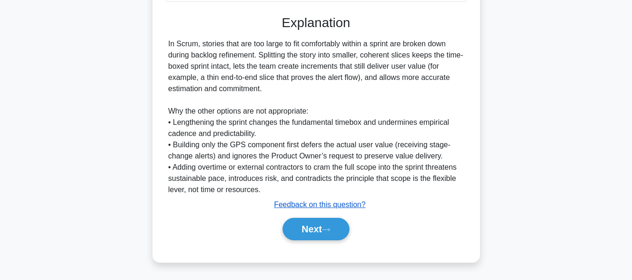
drag, startPoint x: 318, startPoint y: 227, endPoint x: 338, endPoint y: 209, distance: 26.9
click at [318, 227] on button "Next" at bounding box center [316, 229] width 67 height 22
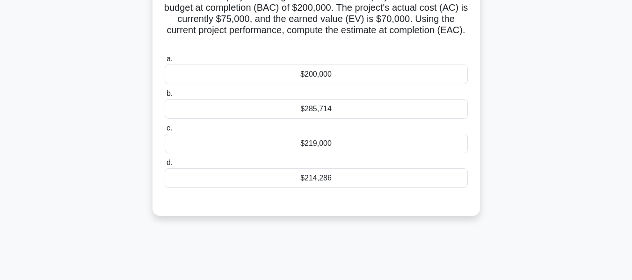
scroll to position [63, 0]
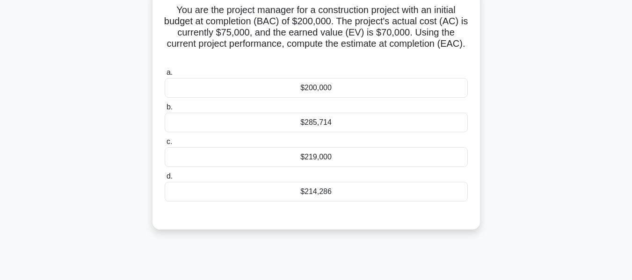
click at [316, 195] on div "$214,286" at bounding box center [316, 192] width 303 height 20
click at [165, 180] on input "d. $214,286" at bounding box center [165, 177] width 0 height 6
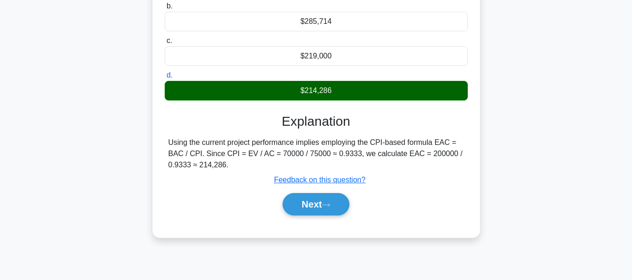
scroll to position [225, 0]
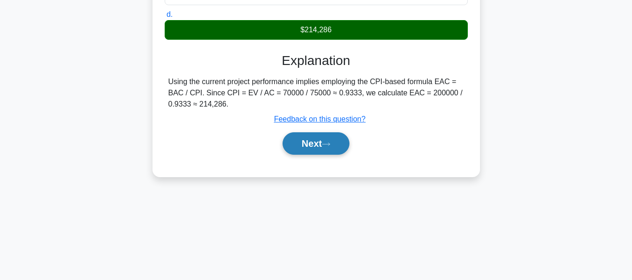
click at [307, 142] on button "Next" at bounding box center [316, 143] width 67 height 22
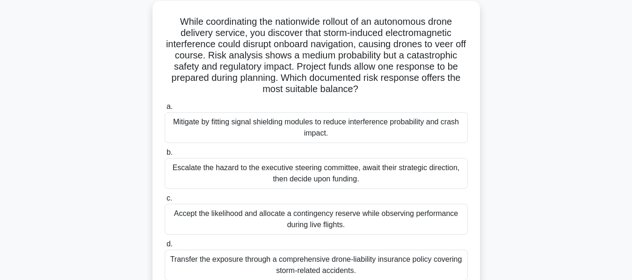
scroll to position [58, 0]
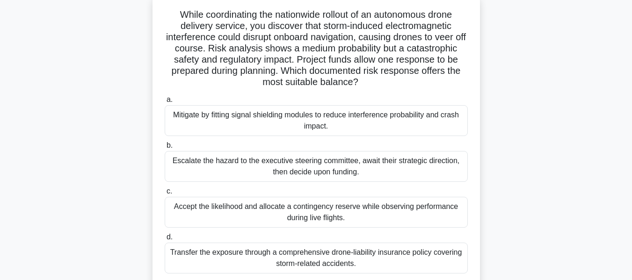
click at [347, 116] on div "Mitigate by fitting signal shielding modules to reduce interference probability…" at bounding box center [316, 120] width 303 height 31
click at [165, 103] on input "a. Mitigate by fitting signal shielding modules to reduce interference probabil…" at bounding box center [165, 100] width 0 height 6
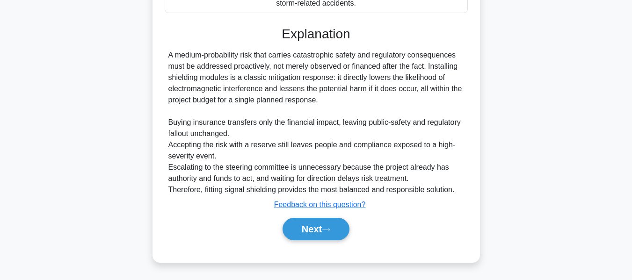
click at [329, 226] on button "Next" at bounding box center [316, 229] width 67 height 22
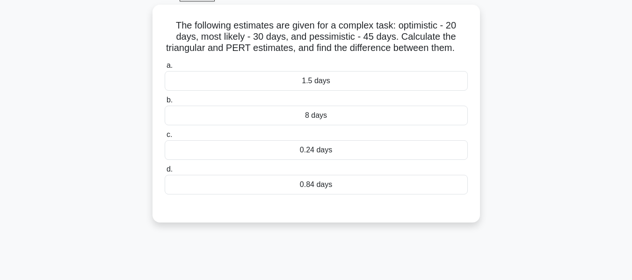
scroll to position [53, 0]
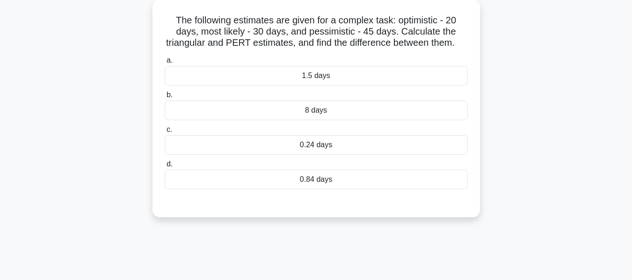
click at [310, 190] on div "0.84 days" at bounding box center [316, 180] width 303 height 20
click at [165, 168] on input "d. 0.84 days" at bounding box center [165, 164] width 0 height 6
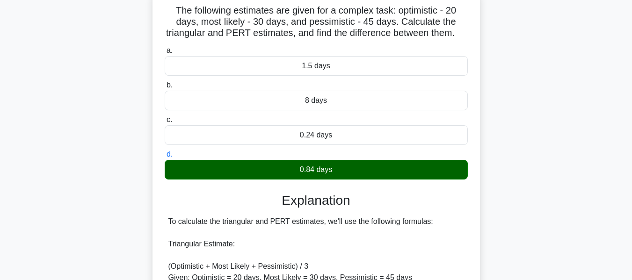
scroll to position [308, 0]
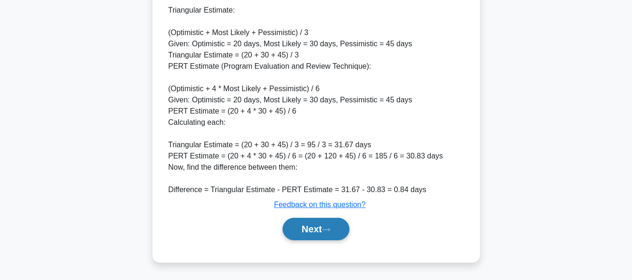
click at [308, 228] on button "Next" at bounding box center [316, 229] width 67 height 22
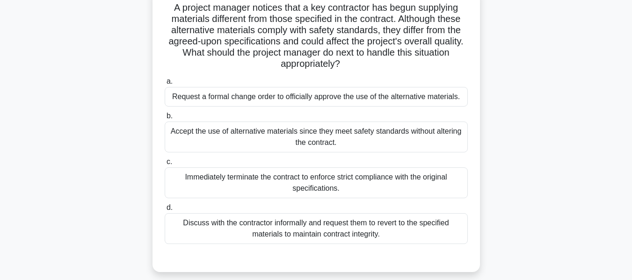
scroll to position [69, 0]
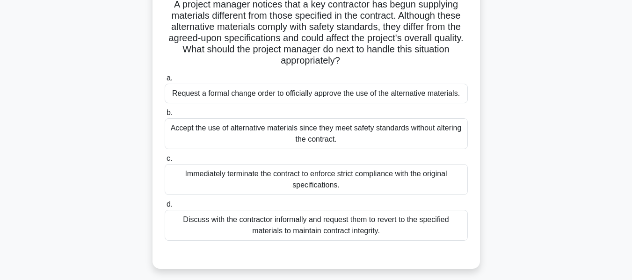
click at [244, 93] on div "Request a formal change order to officially approve the use of the alternative …" at bounding box center [316, 94] width 303 height 20
click at [165, 81] on input "a. Request a formal change order to officially approve the use of the alternati…" at bounding box center [165, 78] width 0 height 6
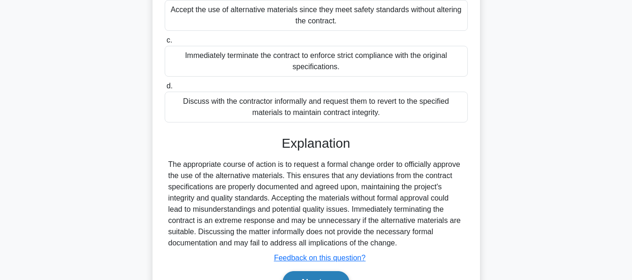
scroll to position [252, 0]
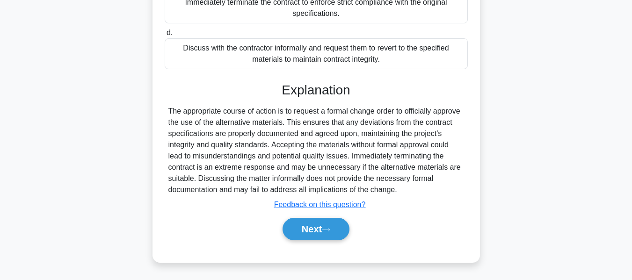
drag, startPoint x: 299, startPoint y: 231, endPoint x: 364, endPoint y: 191, distance: 75.8
click at [299, 231] on button "Next" at bounding box center [316, 229] width 67 height 22
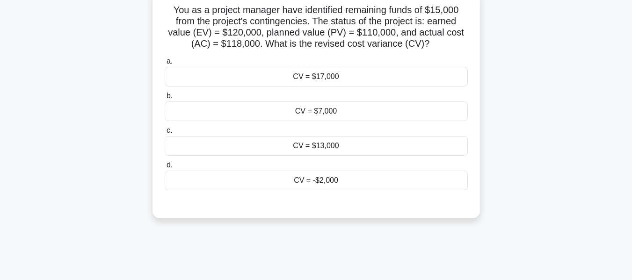
scroll to position [64, 0]
click at [322, 77] on div "CV = $17,000" at bounding box center [316, 76] width 303 height 20
click at [165, 64] on input "a. CV = $17,000" at bounding box center [165, 61] width 0 height 6
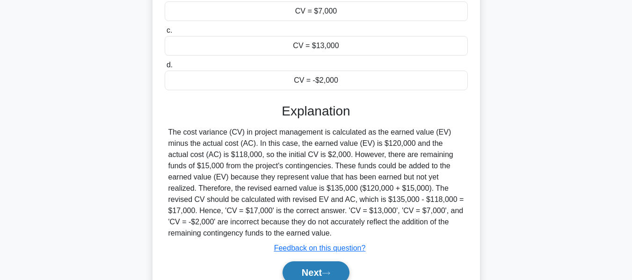
scroll to position [225, 0]
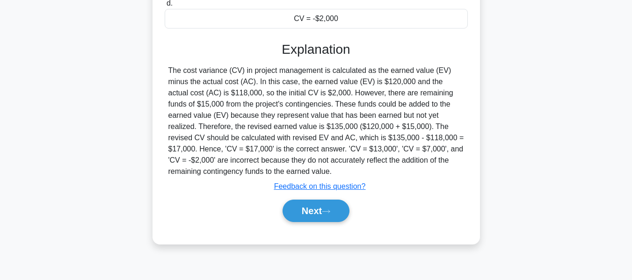
click at [312, 205] on button "Next" at bounding box center [316, 211] width 67 height 22
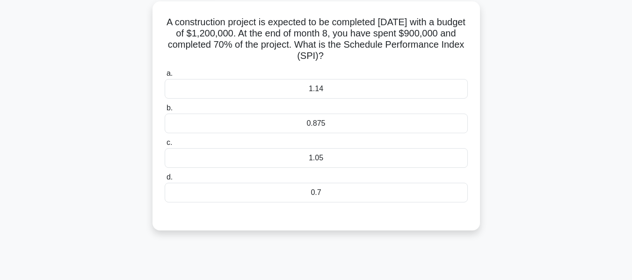
scroll to position [56, 0]
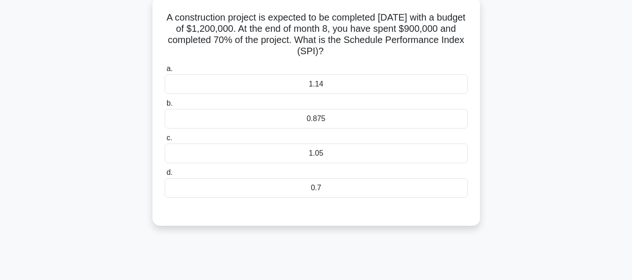
click at [239, 39] on h5 "A construction project is expected to be completed in 12 months with a budget o…" at bounding box center [316, 35] width 305 height 46
click at [318, 118] on div "0.875" at bounding box center [316, 119] width 303 height 20
click at [165, 107] on input "b. 0.875" at bounding box center [165, 104] width 0 height 6
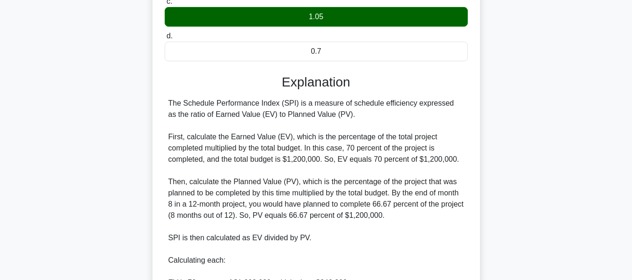
scroll to position [332, 0]
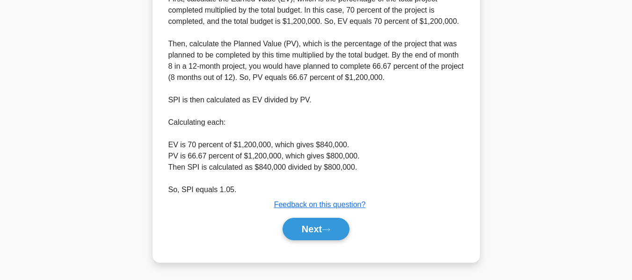
drag, startPoint x: 319, startPoint y: 230, endPoint x: 476, endPoint y: 92, distance: 209.2
click at [319, 230] on button "Next" at bounding box center [316, 229] width 67 height 22
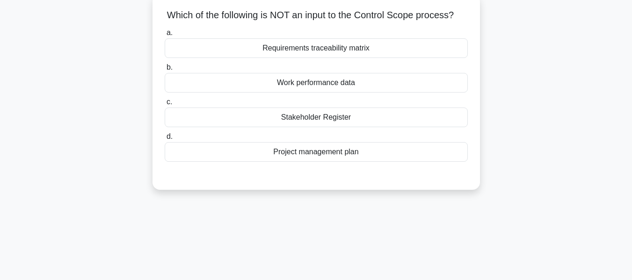
scroll to position [64, 0]
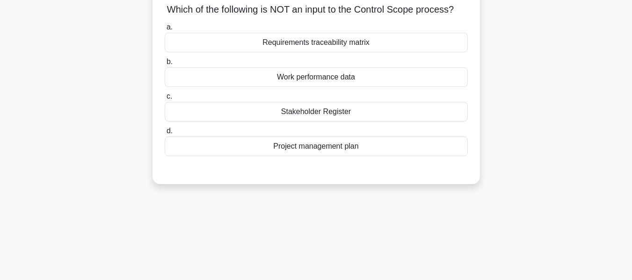
click at [293, 122] on div "Stakeholder Register" at bounding box center [316, 112] width 303 height 20
click at [165, 100] on input "c. Stakeholder Register" at bounding box center [165, 97] width 0 height 6
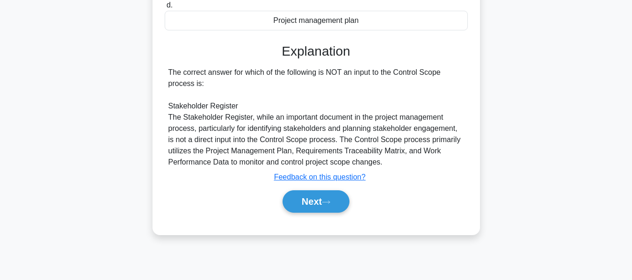
scroll to position [225, 0]
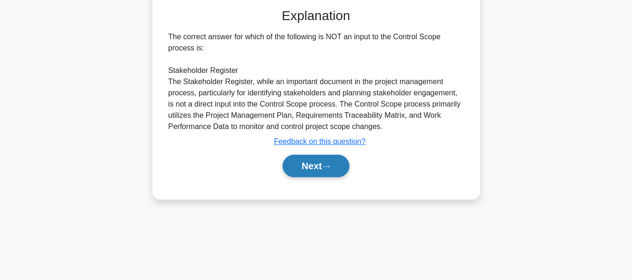
click at [309, 177] on button "Next" at bounding box center [316, 166] width 67 height 22
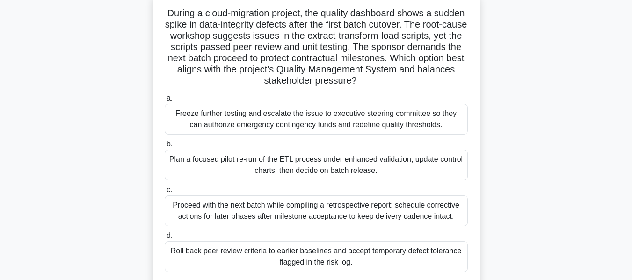
scroll to position [63, 0]
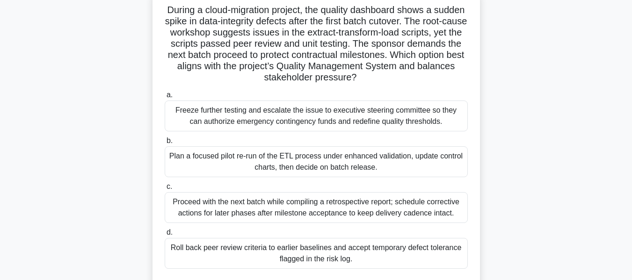
click at [308, 160] on div "Plan a focused pilot re-run of the ETL process under enhanced validation, updat…" at bounding box center [316, 161] width 303 height 31
click at [165, 144] on input "b. Plan a focused pilot re-run of the ETL process under enhanced validation, up…" at bounding box center [165, 141] width 0 height 6
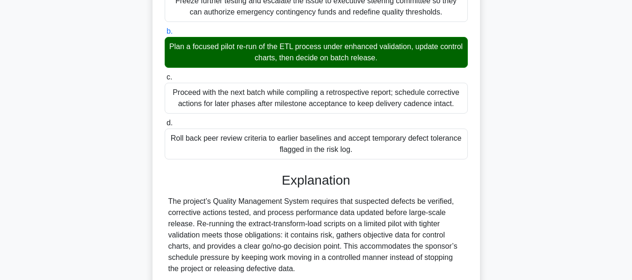
scroll to position [331, 0]
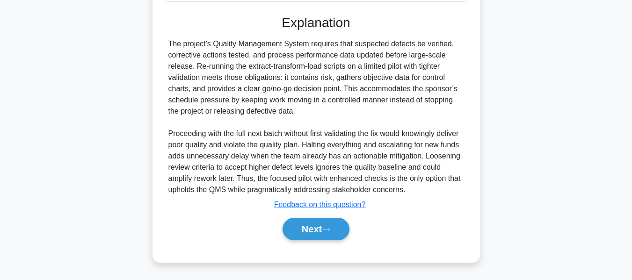
click at [315, 230] on button "Next" at bounding box center [316, 229] width 67 height 22
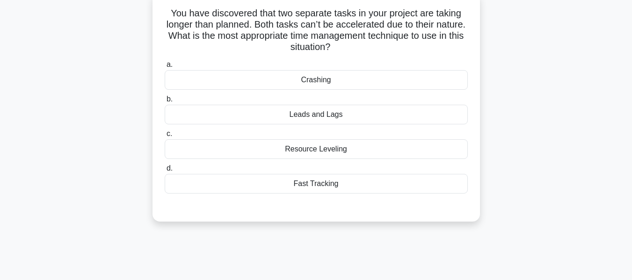
scroll to position [65, 0]
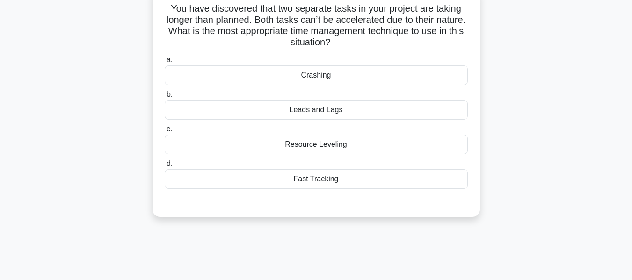
click at [311, 108] on div "Leads and Lags" at bounding box center [316, 110] width 303 height 20
click at [165, 98] on input "b. Leads and Lags" at bounding box center [165, 95] width 0 height 6
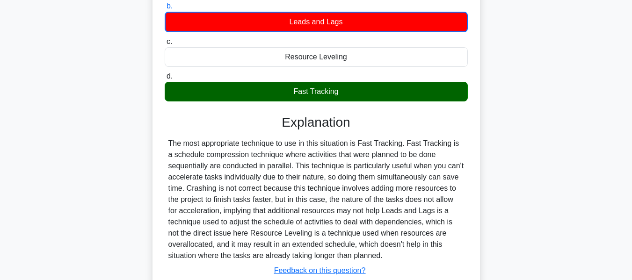
scroll to position [225, 0]
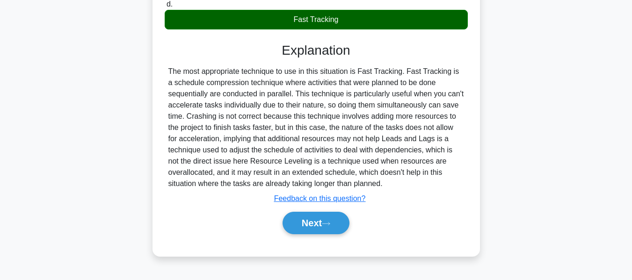
drag, startPoint x: 319, startPoint y: 221, endPoint x: 458, endPoint y: 168, distance: 148.9
click at [319, 221] on button "Next" at bounding box center [316, 223] width 67 height 22
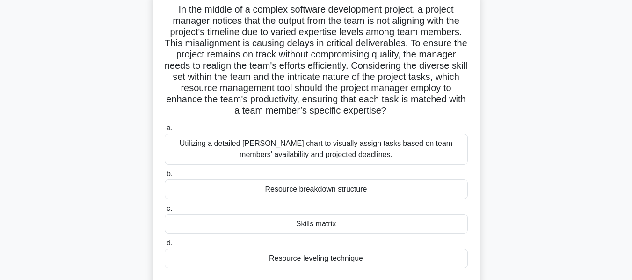
scroll to position [70, 0]
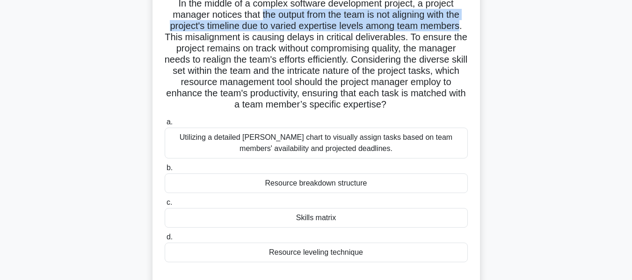
drag, startPoint x: 259, startPoint y: 14, endPoint x: 465, endPoint y: 28, distance: 206.4
click at [465, 28] on h5 "In the middle of a complex software development project, a project manager noti…" at bounding box center [316, 54] width 305 height 113
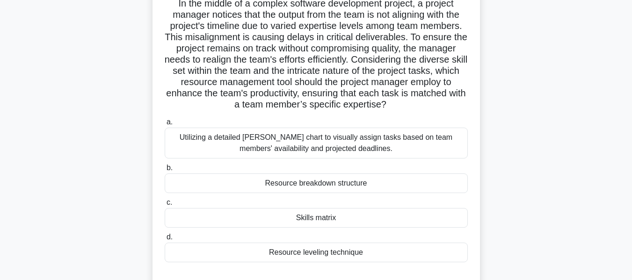
click at [303, 216] on div "Skills matrix" at bounding box center [316, 218] width 303 height 20
click at [165, 206] on input "c. Skills matrix" at bounding box center [165, 203] width 0 height 6
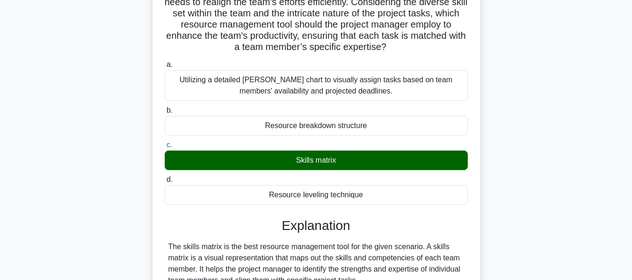
scroll to position [342, 0]
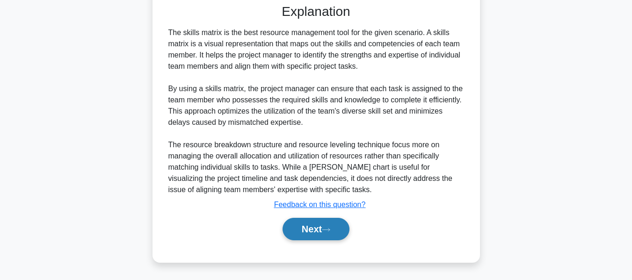
click at [304, 229] on button "Next" at bounding box center [316, 229] width 67 height 22
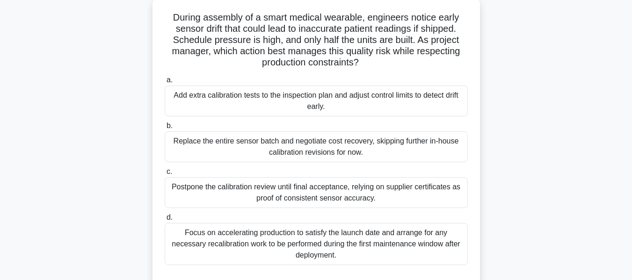
scroll to position [62, 0]
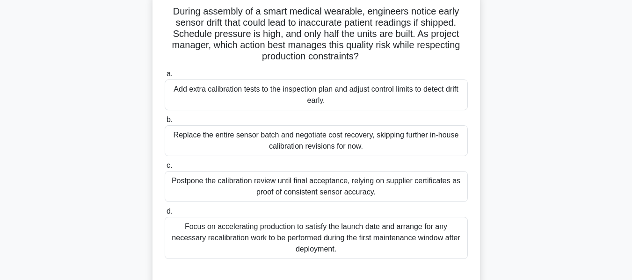
click at [225, 93] on div "Add extra calibration tests to the inspection plan and adjust control limits to…" at bounding box center [316, 95] width 303 height 31
click at [165, 77] on input "a. Add extra calibration tests to the inspection plan and adjust control limits…" at bounding box center [165, 74] width 0 height 6
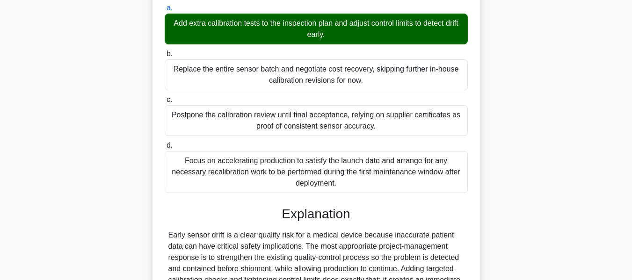
scroll to position [296, 0]
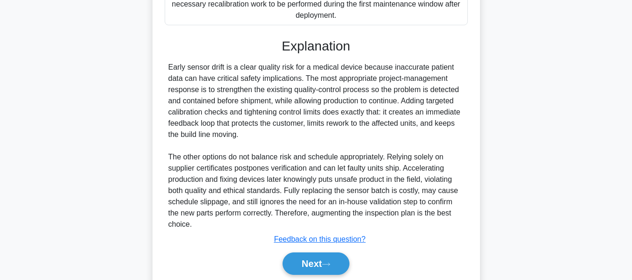
click at [299, 262] on button "Next" at bounding box center [316, 264] width 67 height 22
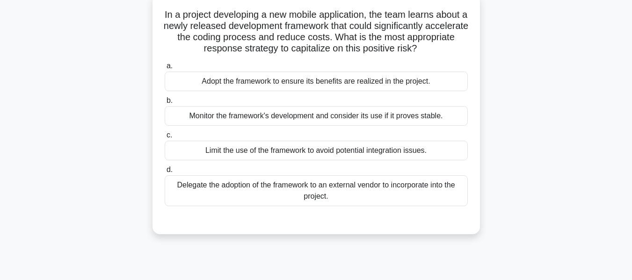
scroll to position [62, 0]
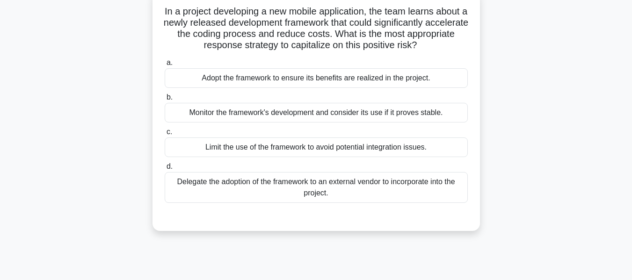
click at [337, 80] on div "Adopt the framework to ensure its benefits are realized in the project." at bounding box center [316, 78] width 303 height 20
click at [165, 66] on input "a. Adopt the framework to ensure its benefits are realized in the project." at bounding box center [165, 63] width 0 height 6
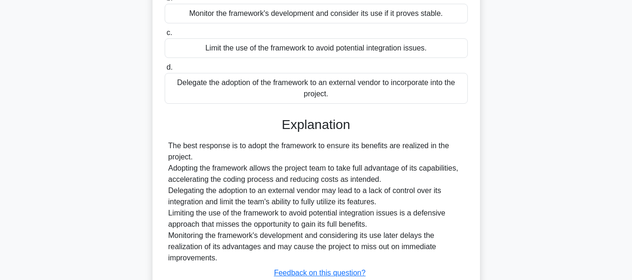
scroll to position [230, 0]
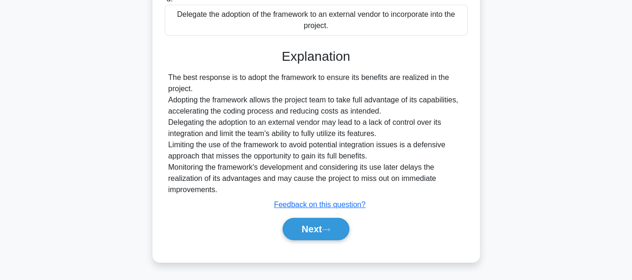
click at [321, 225] on button "Next" at bounding box center [316, 229] width 67 height 22
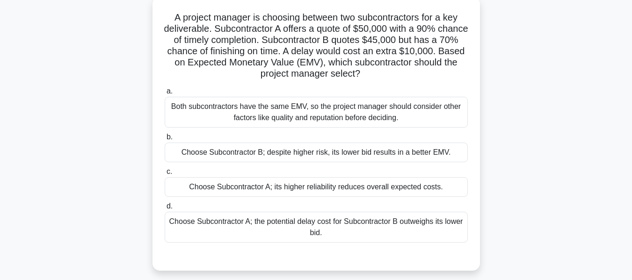
scroll to position [72, 0]
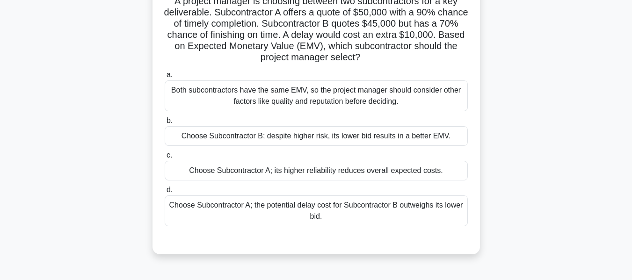
click at [350, 171] on div "Choose Subcontractor A; its higher reliability reduces overall expected costs." at bounding box center [316, 171] width 303 height 20
click at [165, 159] on input "c. Choose Subcontractor A; its higher reliability reduces overall expected cost…" at bounding box center [165, 156] width 0 height 6
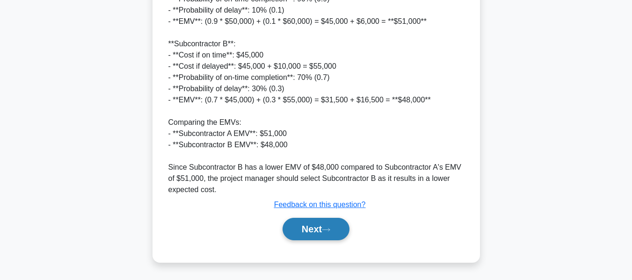
click at [329, 230] on icon at bounding box center [326, 229] width 8 height 5
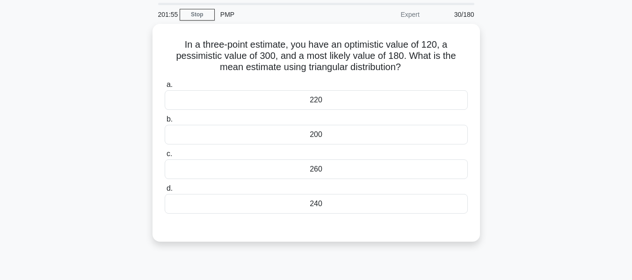
scroll to position [47, 0]
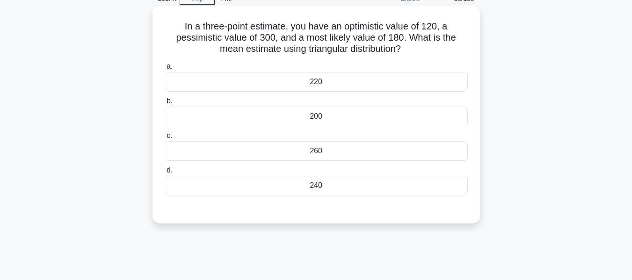
click at [313, 51] on h5 "In a three-point estimate, you have an optimistic value of 120, a pessimistic v…" at bounding box center [316, 38] width 305 height 35
click at [374, 51] on h5 "In a three-point estimate, you have an optimistic value of 120, a pessimistic v…" at bounding box center [316, 38] width 305 height 35
click at [426, 46] on h5 "In a three-point estimate, you have an optimistic value of 120, a pessimistic v…" at bounding box center [316, 38] width 305 height 35
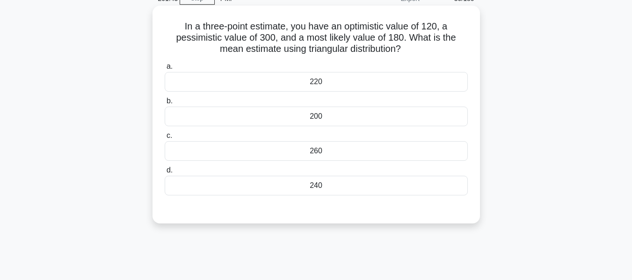
click at [433, 23] on h5 "In a three-point estimate, you have an optimistic value of 120, a pessimistic v…" at bounding box center [316, 38] width 305 height 35
click at [314, 117] on div "200" at bounding box center [316, 117] width 303 height 20
click at [165, 104] on input "b. 200" at bounding box center [165, 101] width 0 height 6
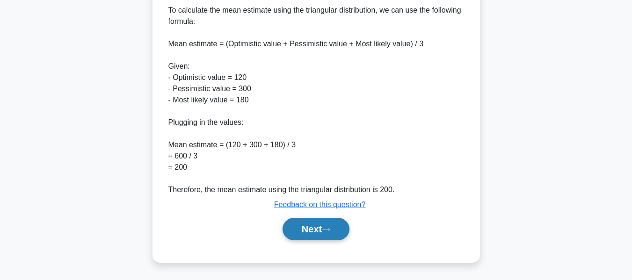
click at [330, 232] on icon at bounding box center [326, 229] width 8 height 5
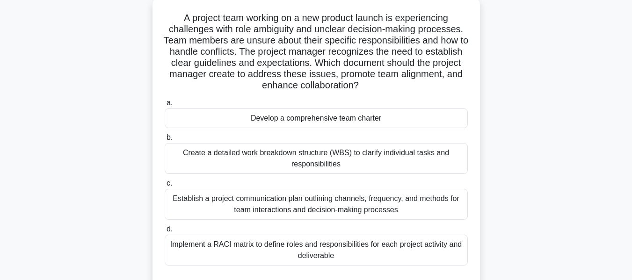
scroll to position [61, 0]
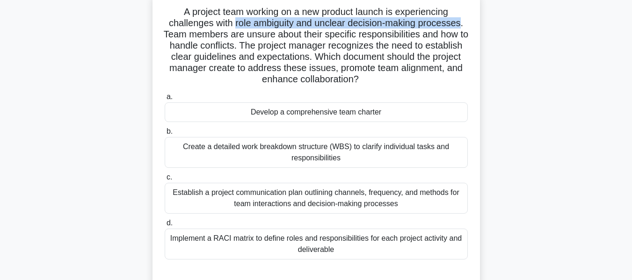
drag, startPoint x: 234, startPoint y: 21, endPoint x: 463, endPoint y: 23, distance: 228.9
click at [463, 23] on h5 "A project team working on a new product launch is experiencing challenges with …" at bounding box center [316, 46] width 305 height 80
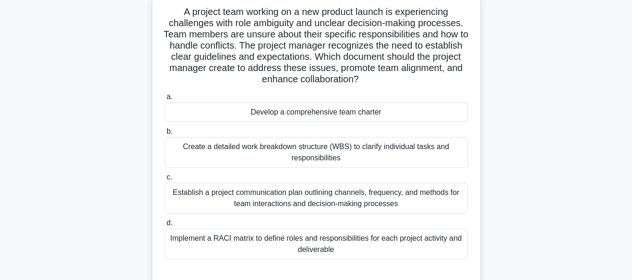
click at [334, 238] on div "Implement a RACI matrix to define roles and responsibilities for each project a…" at bounding box center [316, 244] width 303 height 31
click at [165, 227] on input "d. Implement a RACI matrix to define roles and responsibilities for each projec…" at bounding box center [165, 223] width 0 height 6
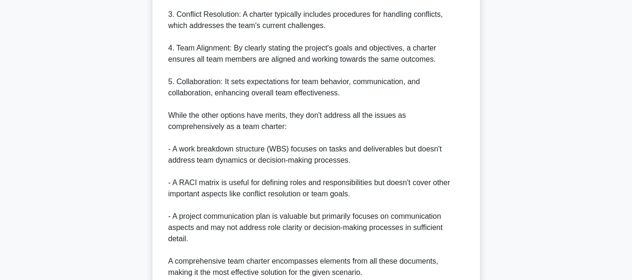
scroll to position [601, 0]
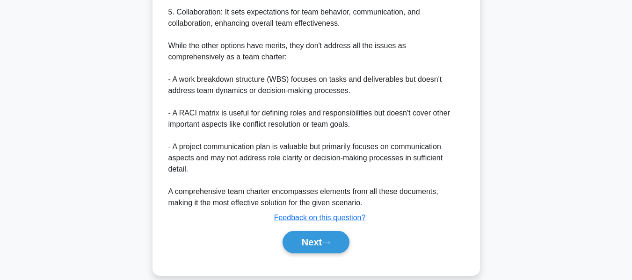
drag, startPoint x: 318, startPoint y: 233, endPoint x: 483, endPoint y: 84, distance: 222.0
click at [318, 233] on button "Next" at bounding box center [316, 242] width 67 height 22
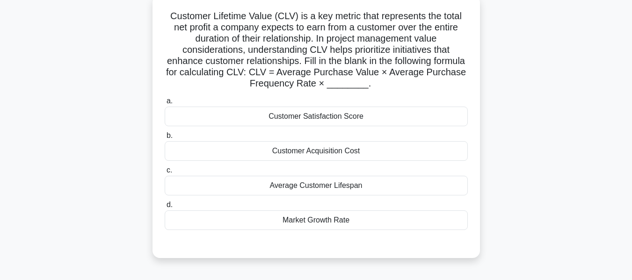
scroll to position [61, 0]
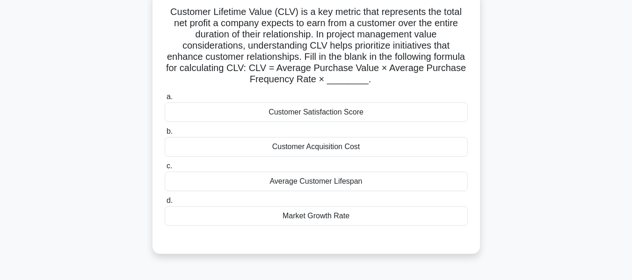
click at [336, 182] on div "Average Customer Lifespan" at bounding box center [316, 182] width 303 height 20
click at [165, 169] on input "c. Average Customer Lifespan" at bounding box center [165, 166] width 0 height 6
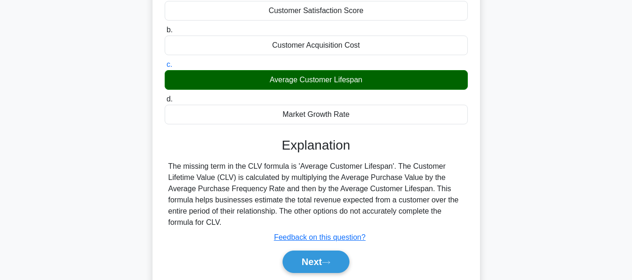
scroll to position [225, 0]
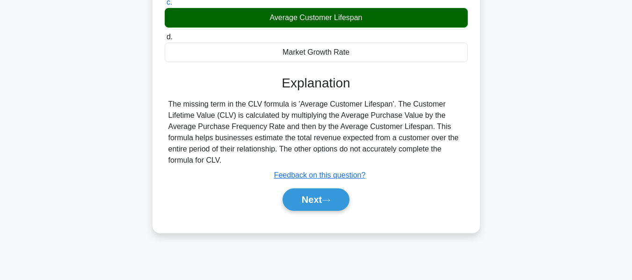
drag, startPoint x: 312, startPoint y: 194, endPoint x: 441, endPoint y: 183, distance: 129.7
click at [312, 194] on button "Next" at bounding box center [316, 200] width 67 height 22
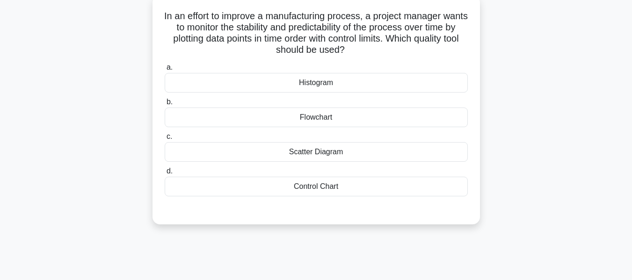
scroll to position [60, 0]
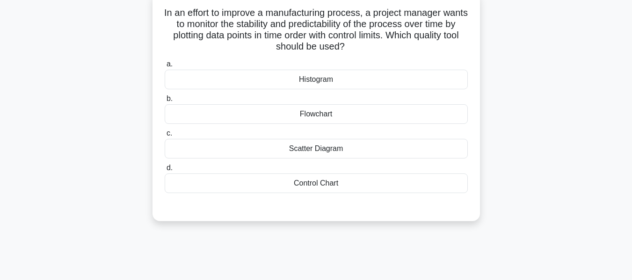
click at [322, 183] on div "Control Chart" at bounding box center [316, 184] width 303 height 20
click at [165, 171] on input "d. Control Chart" at bounding box center [165, 168] width 0 height 6
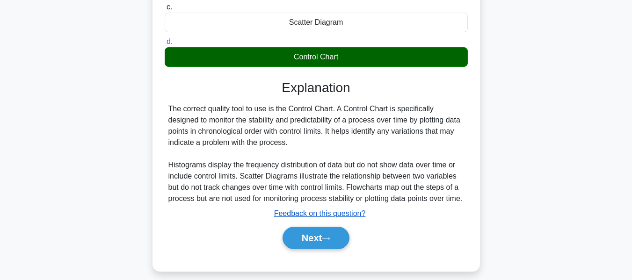
scroll to position [225, 0]
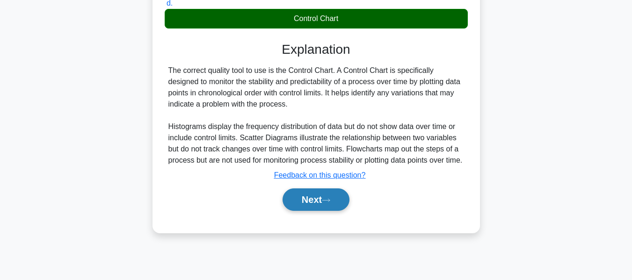
click at [314, 204] on button "Next" at bounding box center [316, 200] width 67 height 22
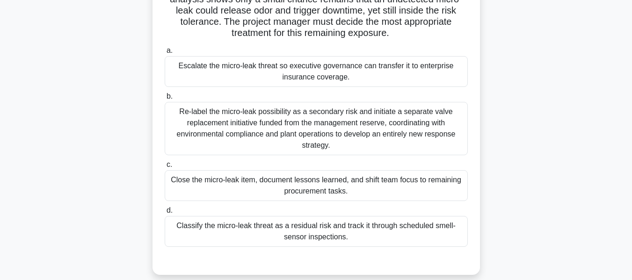
scroll to position [100, 0]
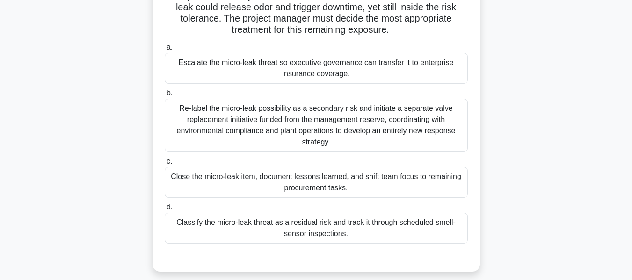
click at [245, 227] on div "Classify the micro-leak threat as a residual risk and track it through schedule…" at bounding box center [316, 228] width 303 height 31
click at [165, 211] on input "d. Classify the micro-leak threat as a residual risk and track it through sched…" at bounding box center [165, 208] width 0 height 6
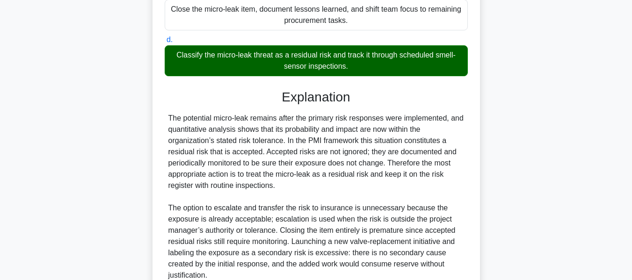
scroll to position [334, 0]
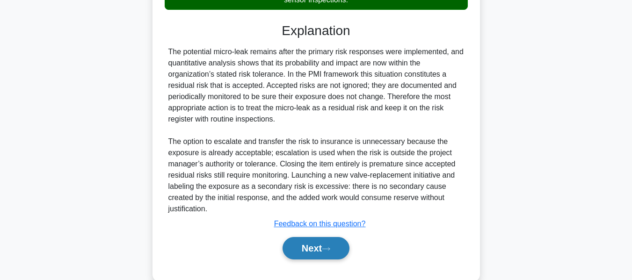
click at [314, 244] on button "Next" at bounding box center [316, 248] width 67 height 22
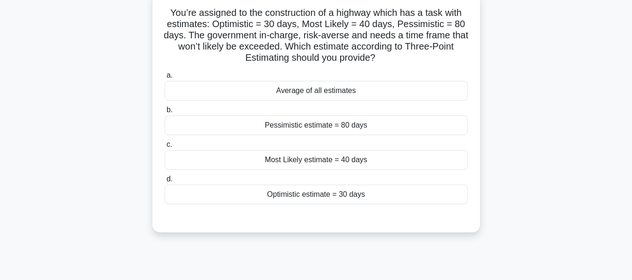
scroll to position [64, 0]
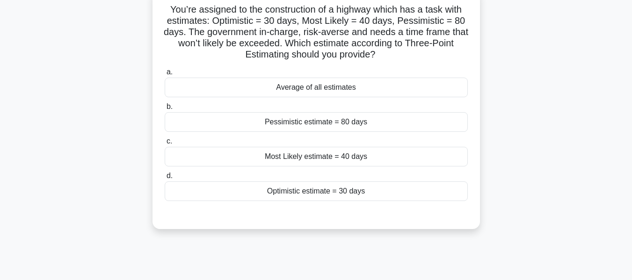
click at [317, 121] on div "Pessimistic estimate = 80 days" at bounding box center [316, 122] width 303 height 20
click at [165, 110] on input "b. Pessimistic estimate = 80 days" at bounding box center [165, 107] width 0 height 6
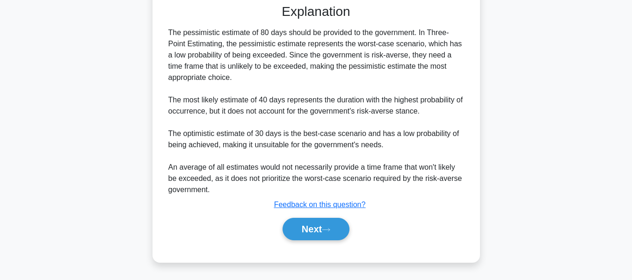
drag, startPoint x: 322, startPoint y: 223, endPoint x: 465, endPoint y: 145, distance: 163.1
click at [322, 223] on button "Next" at bounding box center [316, 229] width 67 height 22
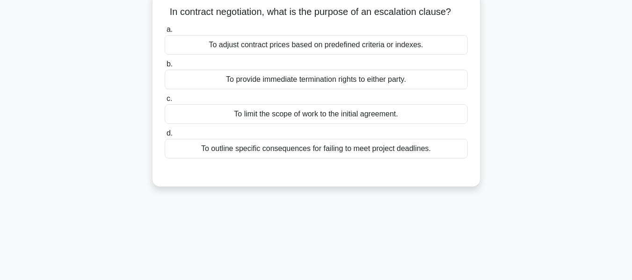
scroll to position [70, 0]
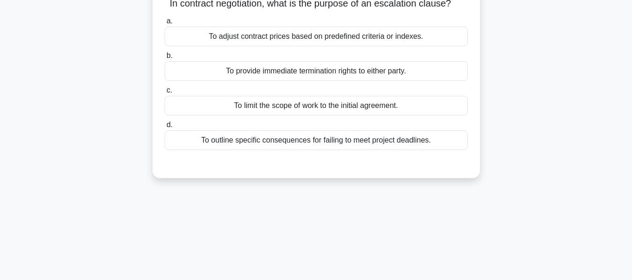
click at [274, 104] on div "To limit the scope of work to the initial agreement." at bounding box center [316, 106] width 303 height 20
click at [165, 94] on input "c. To limit the scope of work to the initial agreement." at bounding box center [165, 91] width 0 height 6
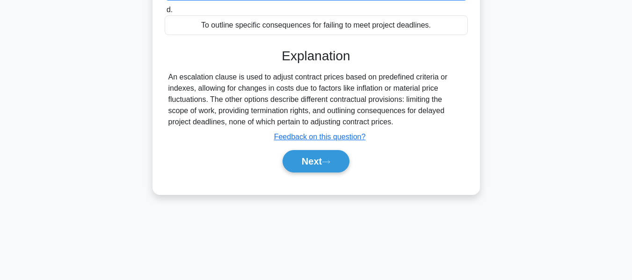
scroll to position [225, 0]
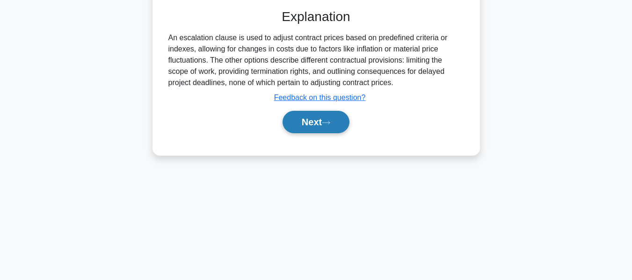
drag, startPoint x: 302, startPoint y: 116, endPoint x: 328, endPoint y: 124, distance: 27.1
click at [302, 116] on button "Next" at bounding box center [316, 122] width 67 height 22
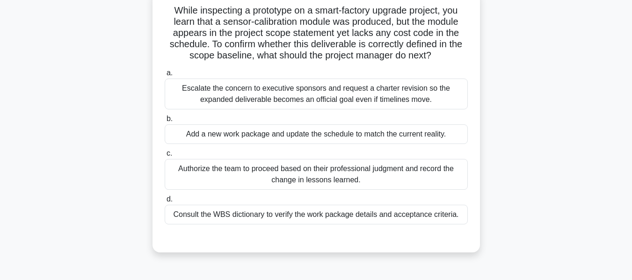
scroll to position [66, 0]
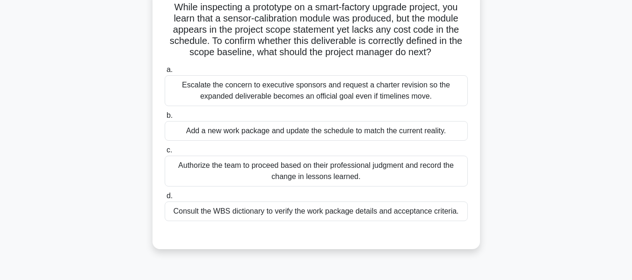
click at [250, 213] on div "Consult the WBS dictionary to verify the work package details and acceptance cr…" at bounding box center [316, 212] width 303 height 20
click at [165, 199] on input "d. Consult the WBS dictionary to verify the work package details and acceptance…" at bounding box center [165, 196] width 0 height 6
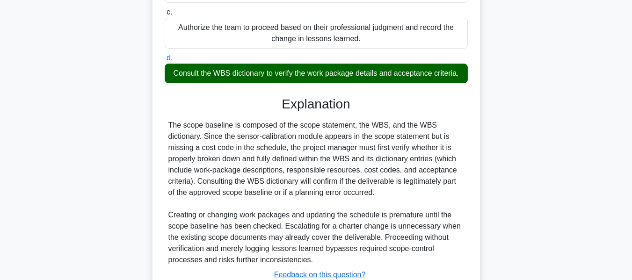
scroll to position [275, 0]
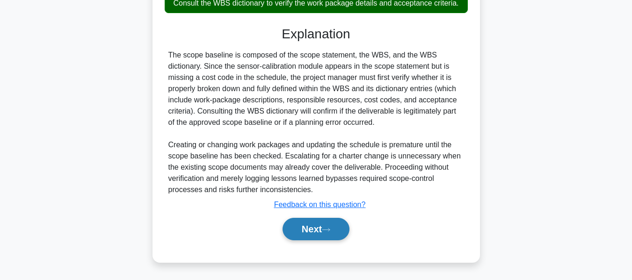
click at [292, 228] on button "Next" at bounding box center [316, 229] width 67 height 22
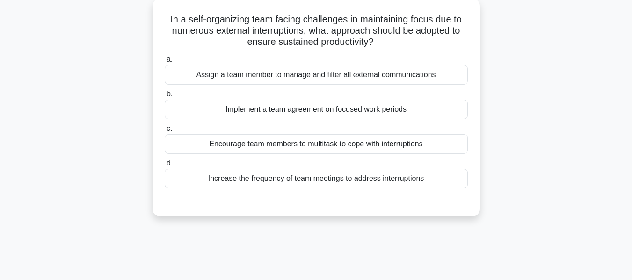
scroll to position [60, 0]
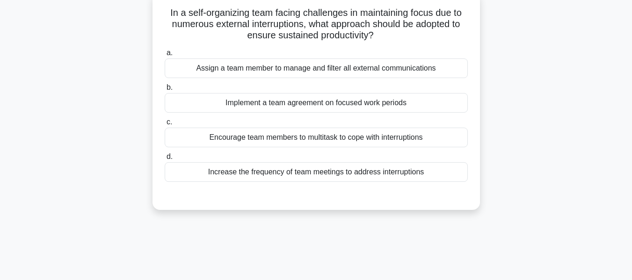
click at [326, 106] on div "Implement a team agreement on focused work periods" at bounding box center [316, 103] width 303 height 20
click at [165, 91] on input "b. Implement a team agreement on focused work periods" at bounding box center [165, 88] width 0 height 6
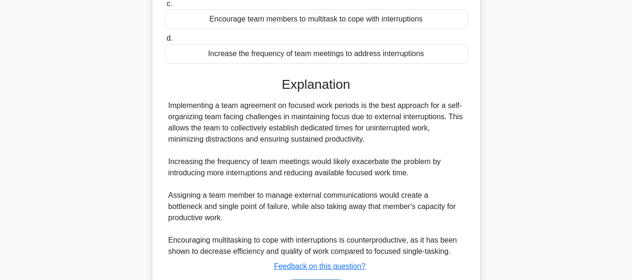
scroll to position [241, 0]
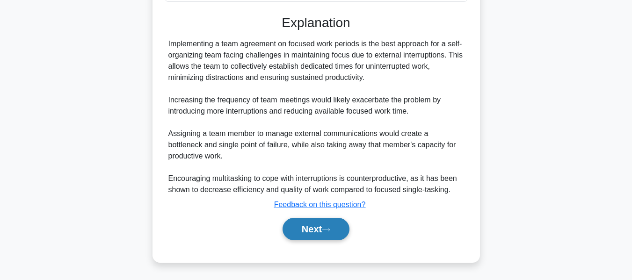
click at [325, 222] on button "Next" at bounding box center [316, 229] width 67 height 22
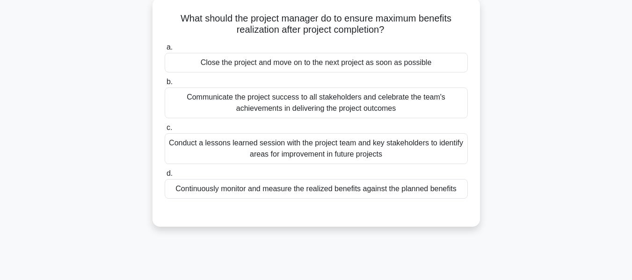
scroll to position [62, 0]
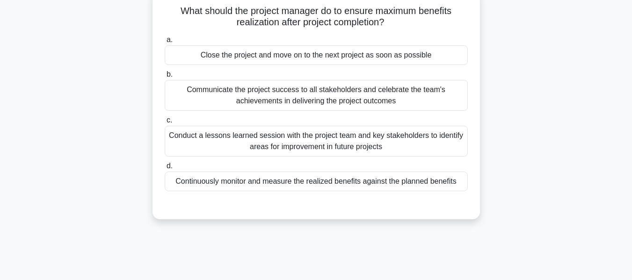
click at [351, 180] on div "Continuously monitor and measure the realized benefits against the planned bene…" at bounding box center [316, 182] width 303 height 20
click at [165, 169] on input "d. Continuously monitor and measure the realized benefits against the planned b…" at bounding box center [165, 166] width 0 height 6
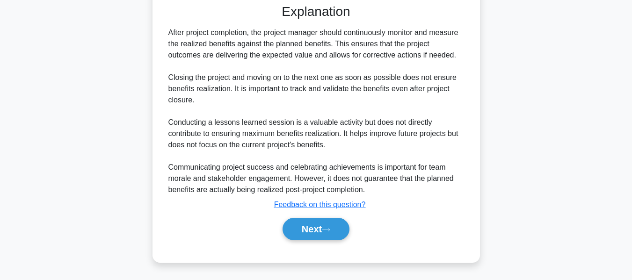
drag, startPoint x: 315, startPoint y: 229, endPoint x: 422, endPoint y: 163, distance: 125.5
click at [315, 229] on button "Next" at bounding box center [316, 229] width 67 height 22
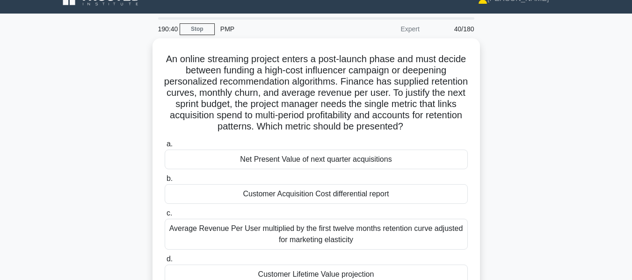
scroll to position [63, 0]
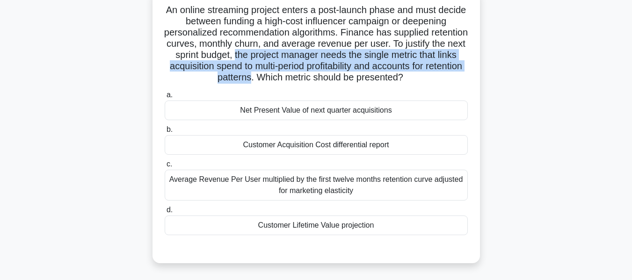
drag, startPoint x: 302, startPoint y: 54, endPoint x: 299, endPoint y: 82, distance: 28.3
click at [299, 82] on h5 "An online streaming project enters a post-launch phase and must decide between …" at bounding box center [316, 44] width 305 height 80
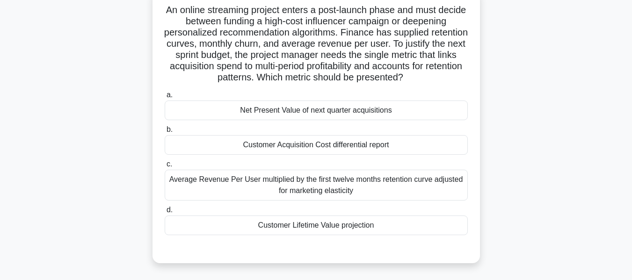
click at [300, 226] on div "Customer Lifetime Value projection" at bounding box center [316, 226] width 303 height 20
click at [165, 213] on input "d. Customer Lifetime Value projection" at bounding box center [165, 210] width 0 height 6
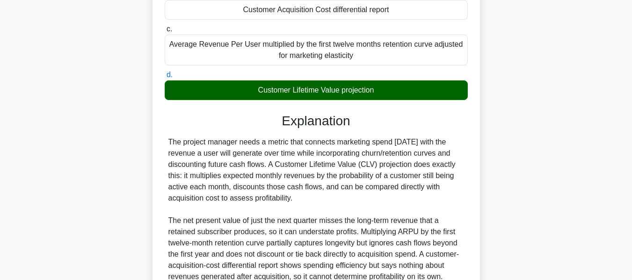
scroll to position [286, 0]
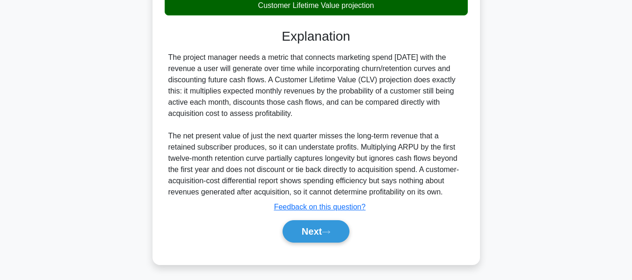
drag, startPoint x: 305, startPoint y: 228, endPoint x: 545, endPoint y: 126, distance: 260.4
click at [305, 228] on button "Next" at bounding box center [316, 231] width 67 height 22
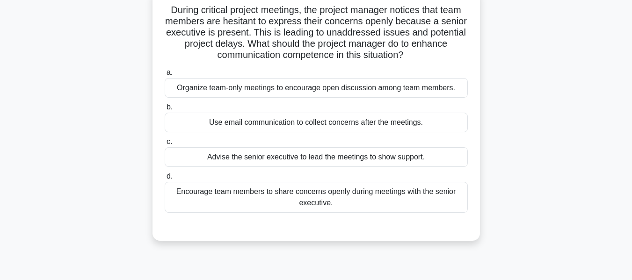
scroll to position [67, 0]
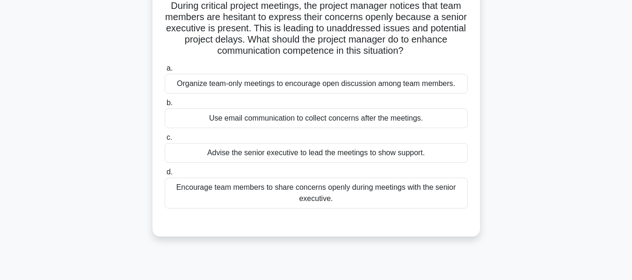
click at [338, 197] on div "Encourage team members to share concerns openly during meetings with the senior…" at bounding box center [316, 193] width 303 height 31
click at [165, 175] on input "d. Encourage team members to share concerns openly during meetings with the sen…" at bounding box center [165, 172] width 0 height 6
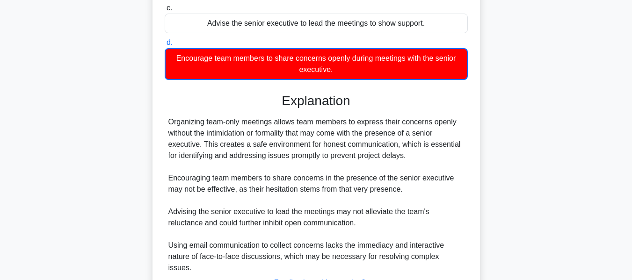
scroll to position [264, 0]
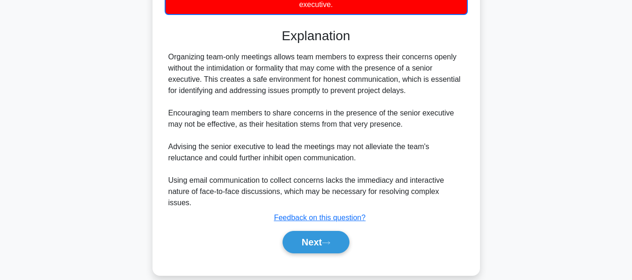
drag, startPoint x: 301, startPoint y: 227, endPoint x: 541, endPoint y: 153, distance: 250.9
click at [301, 231] on button "Next" at bounding box center [316, 242] width 67 height 22
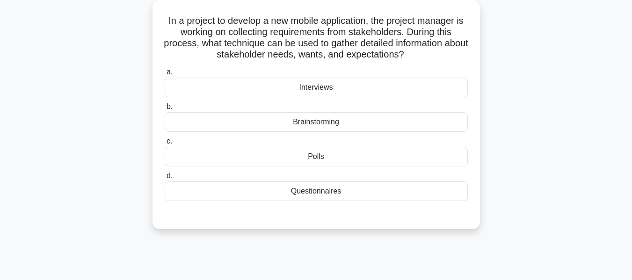
scroll to position [64, 0]
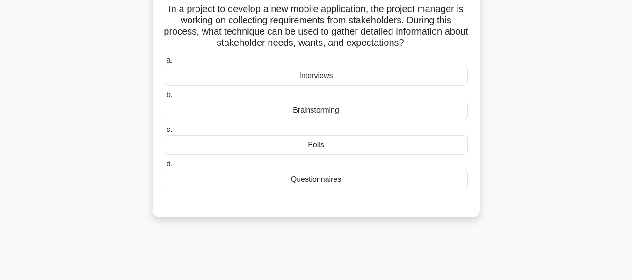
click at [320, 73] on div "Interviews" at bounding box center [316, 76] width 303 height 20
click at [165, 64] on input "a. Interviews" at bounding box center [165, 61] width 0 height 6
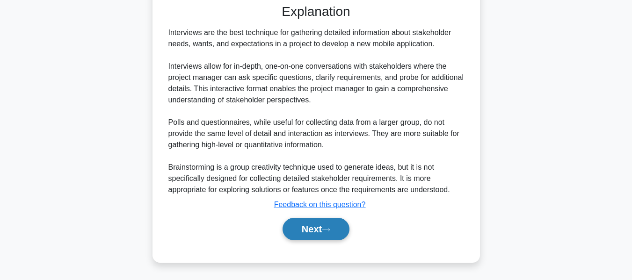
click at [329, 220] on button "Next" at bounding box center [316, 229] width 67 height 22
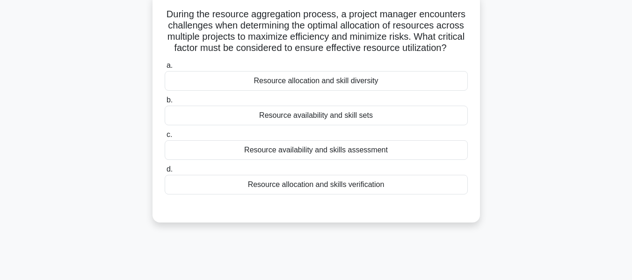
scroll to position [63, 0]
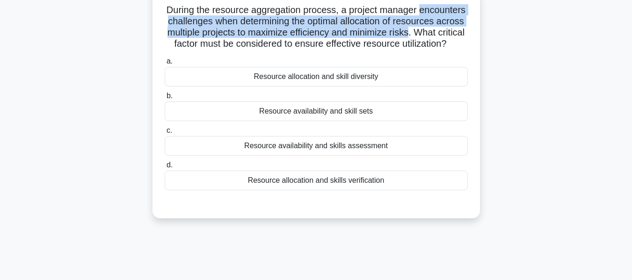
drag, startPoint x: 176, startPoint y: 22, endPoint x: 199, endPoint y: 44, distance: 31.1
click at [199, 44] on h5 "During the resource aggregation process, a project manager encounters challenge…" at bounding box center [316, 27] width 305 height 46
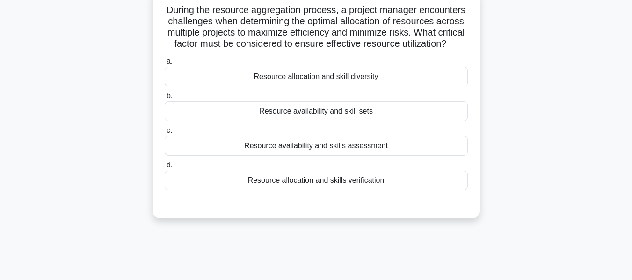
click at [326, 156] on div "Resource availability and skills assessment" at bounding box center [316, 146] width 303 height 20
click at [165, 134] on input "c. Resource availability and skills assessment" at bounding box center [165, 131] width 0 height 6
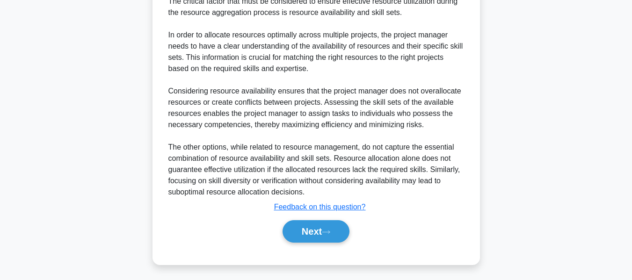
drag, startPoint x: 315, startPoint y: 224, endPoint x: 516, endPoint y: 159, distance: 210.6
click at [315, 224] on button "Next" at bounding box center [316, 231] width 67 height 22
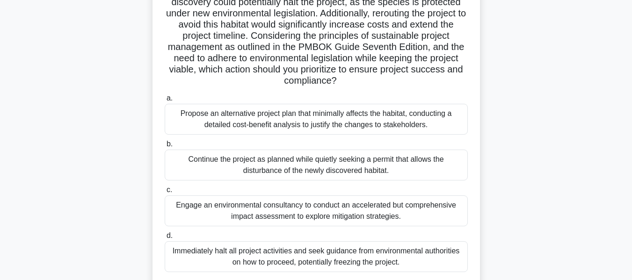
scroll to position [108, 0]
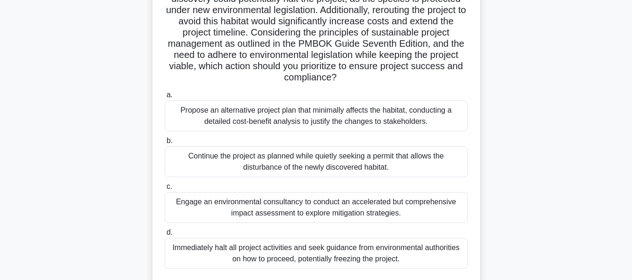
click at [229, 124] on div "Propose an alternative project plan that minimally affects the habitat, conduct…" at bounding box center [316, 116] width 303 height 31
click at [165, 98] on input "a. Propose an alternative project plan that minimally affects the habitat, cond…" at bounding box center [165, 95] width 0 height 6
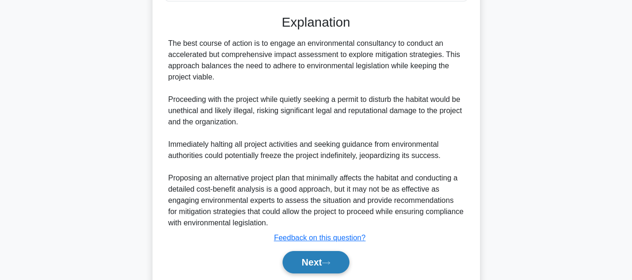
scroll to position [410, 0]
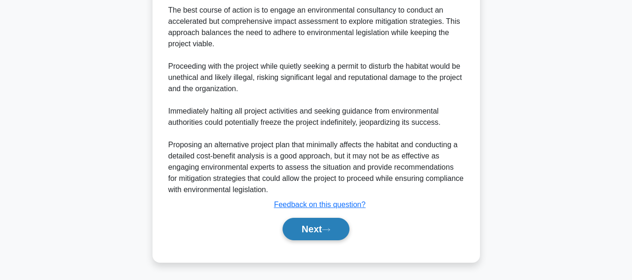
click at [300, 228] on button "Next" at bounding box center [316, 229] width 67 height 22
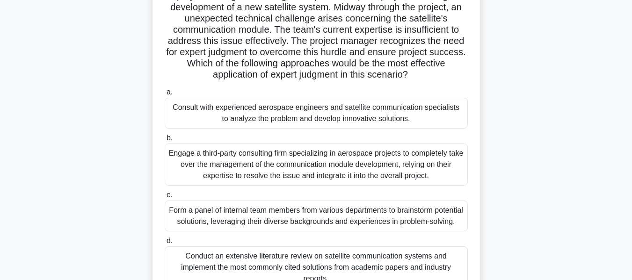
scroll to position [78, 0]
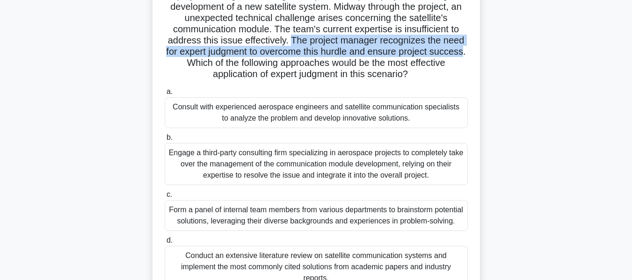
drag, startPoint x: 290, startPoint y: 40, endPoint x: 213, endPoint y: 65, distance: 81.0
click at [213, 65] on h5 "A project manager is leading a complex aerospace project involving the developm…" at bounding box center [316, 35] width 305 height 91
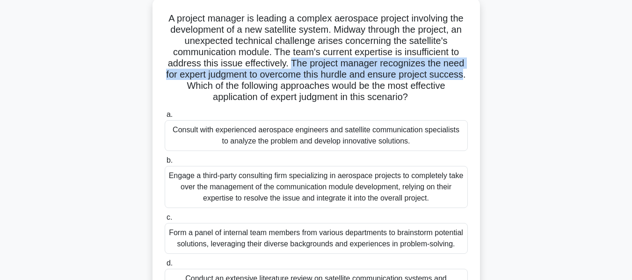
scroll to position [47, 0]
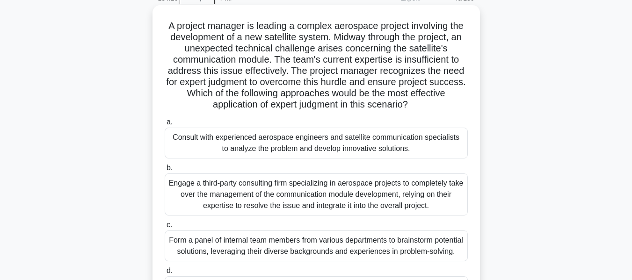
click at [242, 138] on div "Consult with experienced aerospace engineers and satellite communication specia…" at bounding box center [316, 143] width 303 height 31
click at [165, 125] on input "a. Consult with experienced aerospace engineers and satellite communication spe…" at bounding box center [165, 122] width 0 height 6
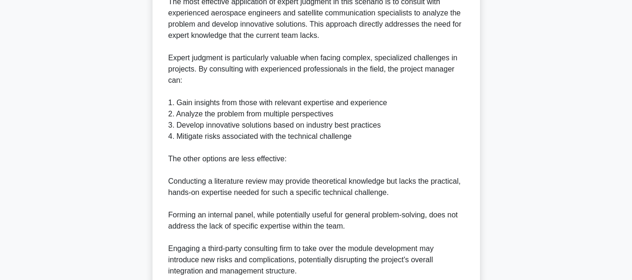
scroll to position [515, 0]
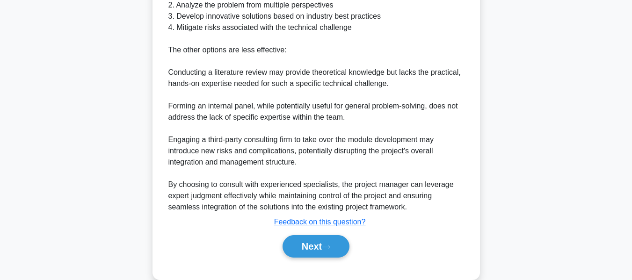
drag, startPoint x: 312, startPoint y: 256, endPoint x: 447, endPoint y: 153, distance: 169.8
click at [312, 256] on button "Next" at bounding box center [316, 246] width 67 height 22
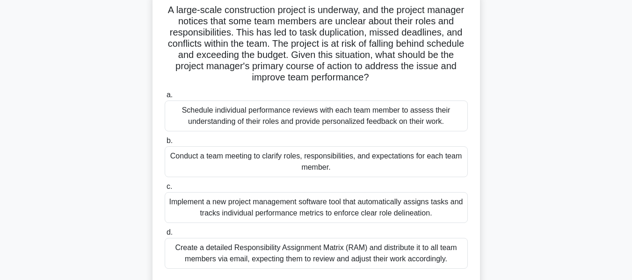
scroll to position [67, 0]
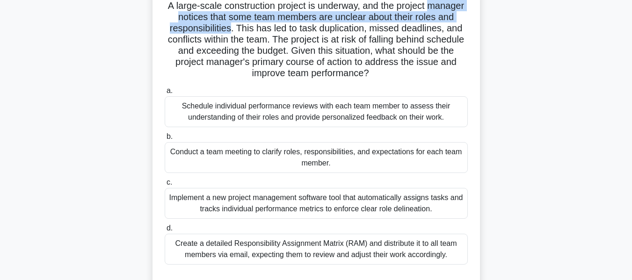
drag, startPoint x: 163, startPoint y: 17, endPoint x: 248, endPoint y: 27, distance: 85.2
click at [248, 27] on h5 "A large-scale construction project is underway, and the project manager notices…" at bounding box center [316, 40] width 305 height 80
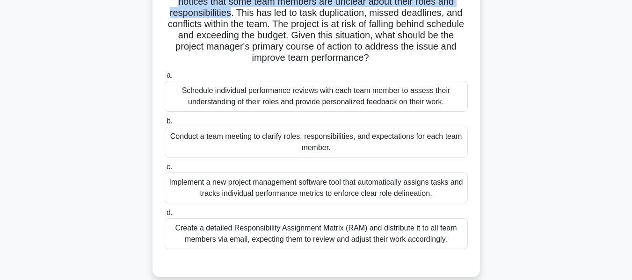
scroll to position [38, 0]
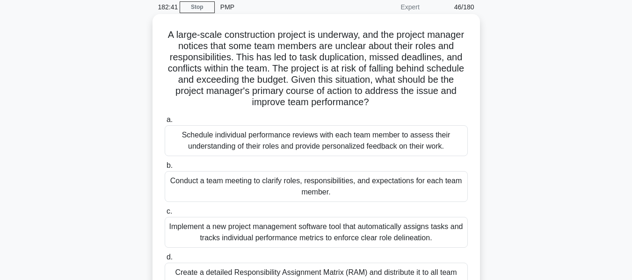
click at [275, 185] on div "Conduct a team meeting to clarify roles, responsibilities, and expectations for…" at bounding box center [316, 186] width 303 height 31
click at [165, 169] on input "b. Conduct a team meeting to clarify roles, responsibilities, and expectations …" at bounding box center [165, 166] width 0 height 6
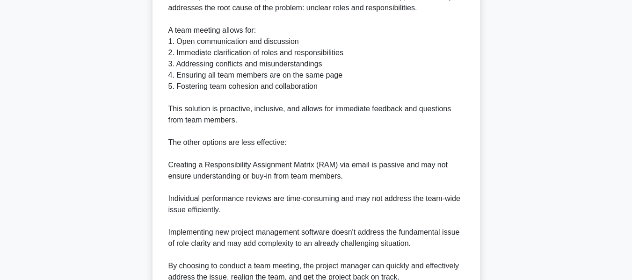
scroll to position [477, 0]
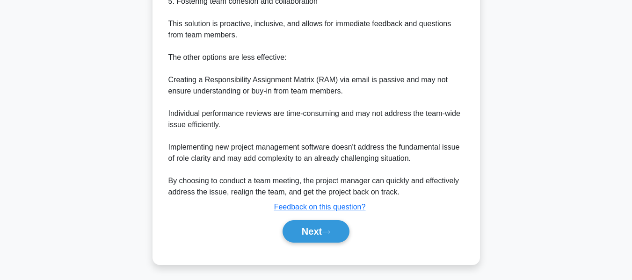
drag, startPoint x: 314, startPoint y: 227, endPoint x: 497, endPoint y: 149, distance: 198.4
click at [314, 227] on button "Next" at bounding box center [316, 231] width 67 height 22
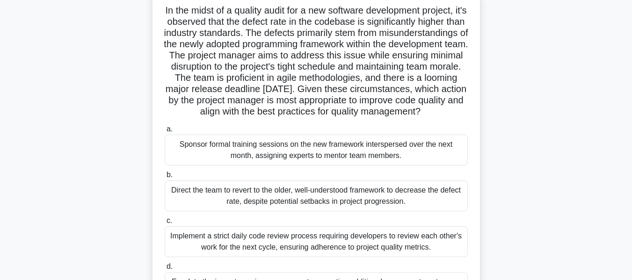
scroll to position [66, 0]
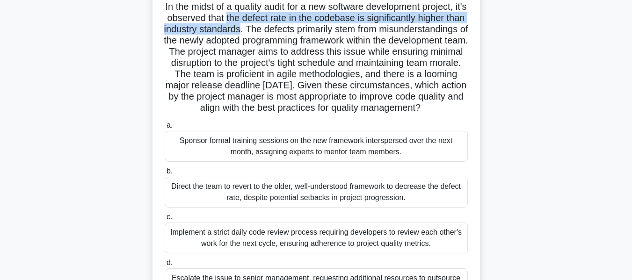
drag, startPoint x: 243, startPoint y: 17, endPoint x: 305, endPoint y: 33, distance: 63.5
click at [297, 31] on h5 "In the midst of a quality audit for a new software development project, it's ob…" at bounding box center [316, 57] width 305 height 113
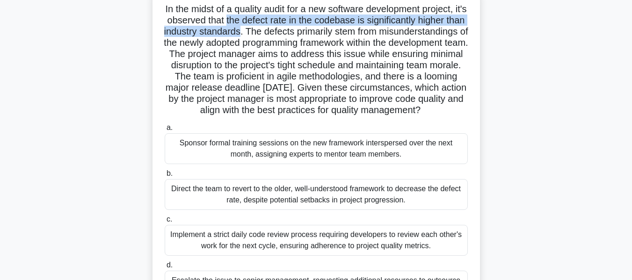
scroll to position [70, 0]
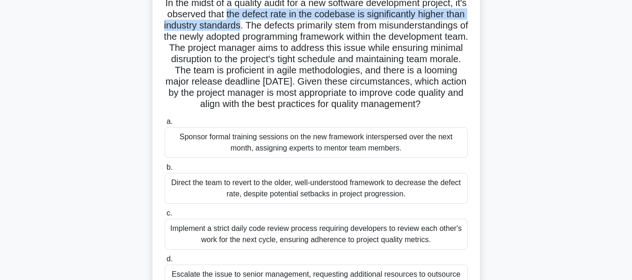
drag, startPoint x: 221, startPoint y: 104, endPoint x: 398, endPoint y: 112, distance: 177.1
click at [398, 110] on h5 "In the midst of a quality audit for a new software development project, it's ob…" at bounding box center [316, 53] width 305 height 113
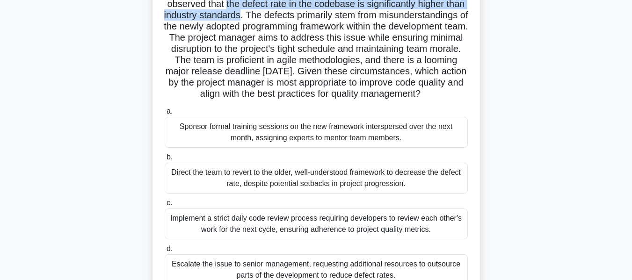
scroll to position [84, 0]
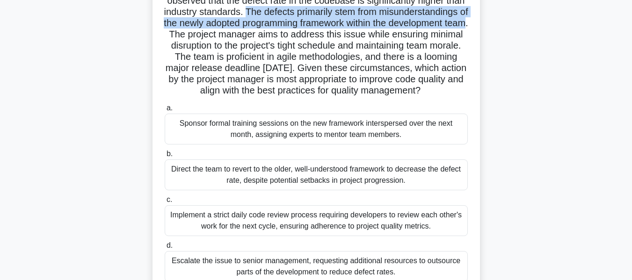
drag, startPoint x: 302, startPoint y: 11, endPoint x: 288, endPoint y: 38, distance: 30.3
click at [288, 38] on h5 "In the midst of a quality audit for a new software development project, it's ob…" at bounding box center [316, 40] width 305 height 113
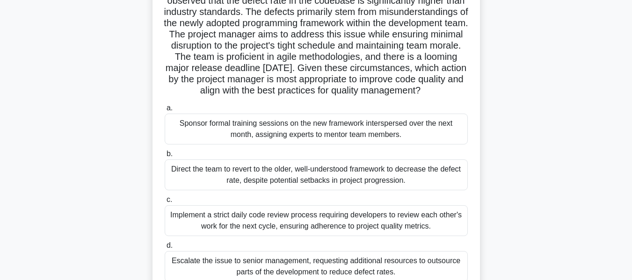
click at [303, 141] on div "Sponsor formal training sessions on the new framework interspersed over the nex…" at bounding box center [316, 129] width 303 height 31
click at [165, 111] on input "a. Sponsor formal training sessions on the new framework interspersed over the …" at bounding box center [165, 108] width 0 height 6
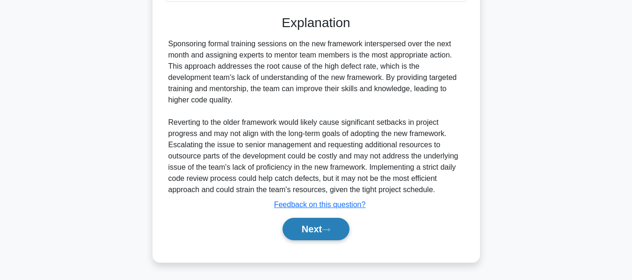
click at [326, 236] on button "Next" at bounding box center [316, 229] width 67 height 22
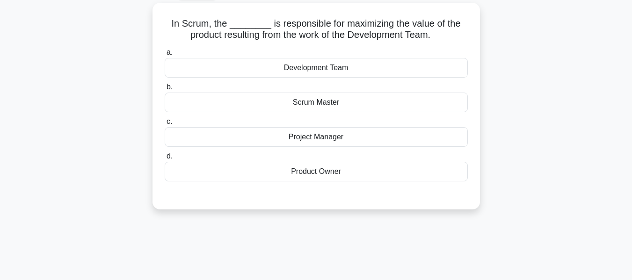
scroll to position [54, 0]
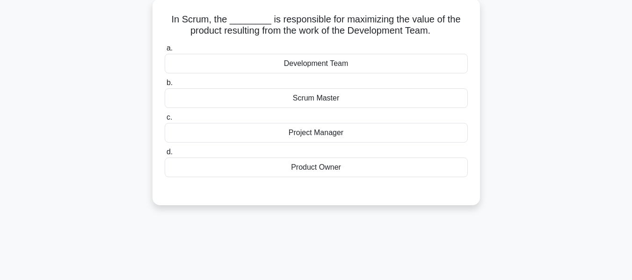
click at [316, 167] on div "Product Owner" at bounding box center [316, 168] width 303 height 20
click at [165, 155] on input "d. Product Owner" at bounding box center [165, 152] width 0 height 6
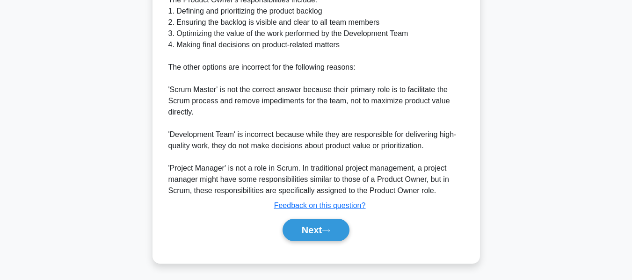
scroll to position [353, 0]
click at [311, 224] on button "Next" at bounding box center [316, 229] width 67 height 22
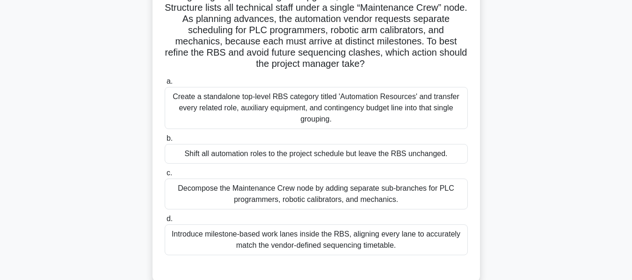
scroll to position [86, 0]
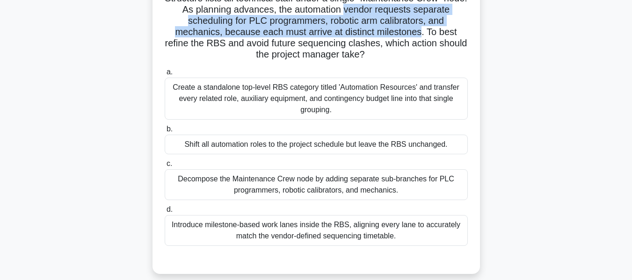
drag, startPoint x: 209, startPoint y: 23, endPoint x: 210, endPoint y: 45, distance: 22.5
click at [210, 45] on h5 "During a high-speed bottling line upgrade, the draft Resource Breakdown Structu…" at bounding box center [316, 21] width 305 height 80
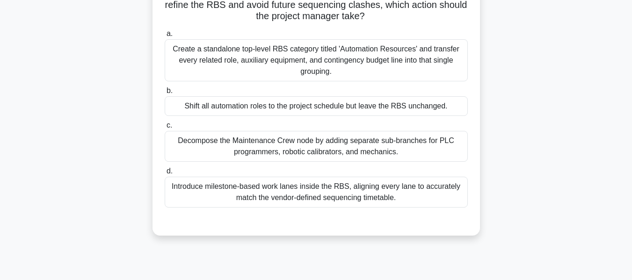
scroll to position [180, 0]
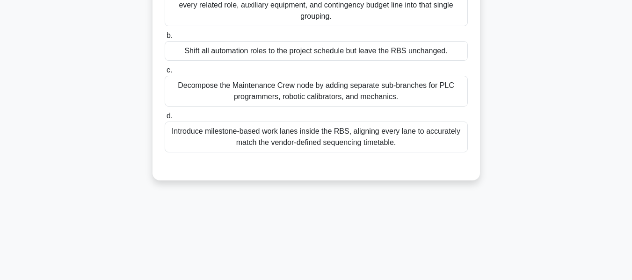
click at [353, 144] on div "Introduce milestone-based work lanes inside the RBS, aligning every lane to acc…" at bounding box center [316, 137] width 303 height 31
click at [165, 119] on input "d. Introduce milestone-based work lanes inside the RBS, aligning every lane to …" at bounding box center [165, 116] width 0 height 6
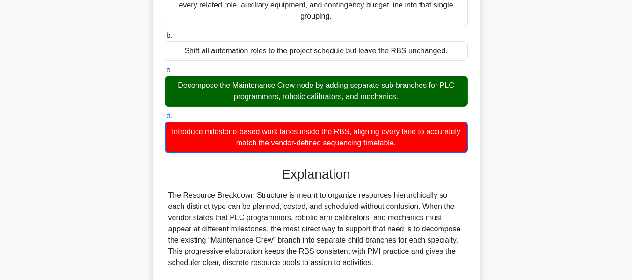
scroll to position [343, 0]
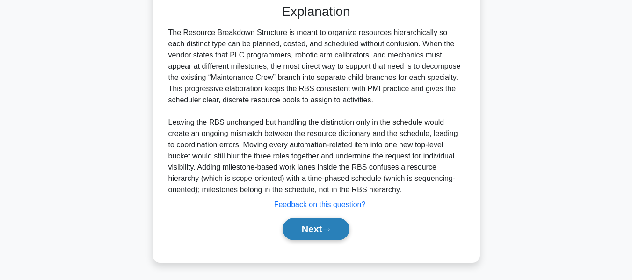
click at [309, 230] on button "Next" at bounding box center [316, 229] width 67 height 22
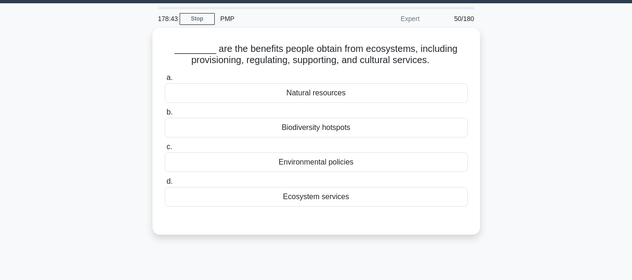
scroll to position [57, 0]
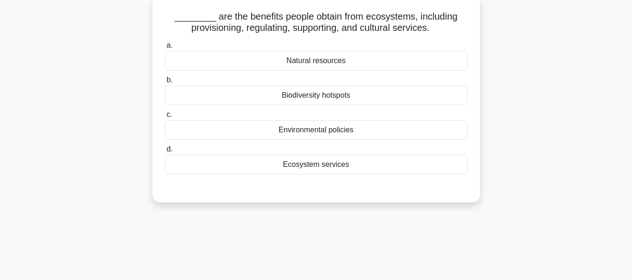
click at [310, 166] on div "Ecosystem services" at bounding box center [316, 165] width 303 height 20
click at [165, 153] on input "d. Ecosystem services" at bounding box center [165, 149] width 0 height 6
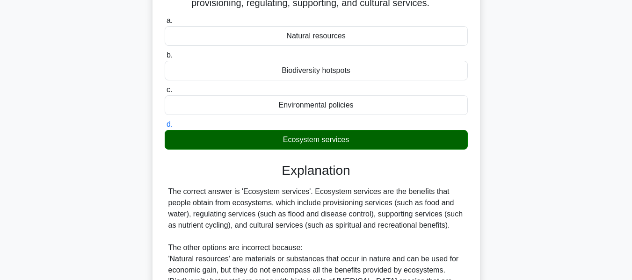
scroll to position [225, 0]
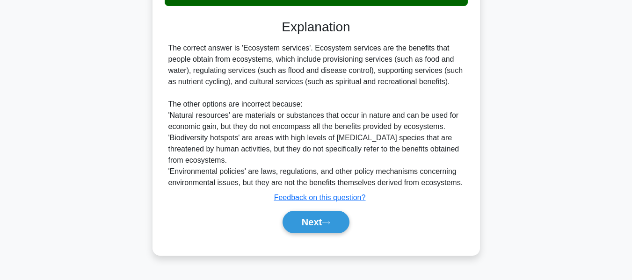
drag, startPoint x: 311, startPoint y: 224, endPoint x: 404, endPoint y: 181, distance: 102.8
click at [311, 224] on button "Next" at bounding box center [316, 222] width 67 height 22
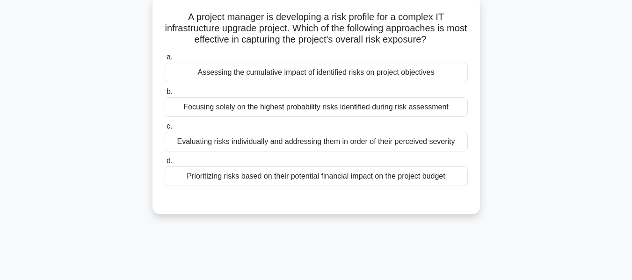
scroll to position [62, 0]
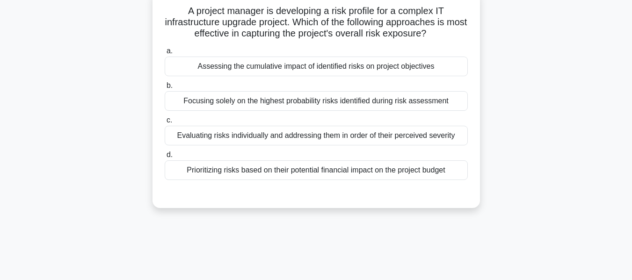
click at [400, 65] on div "Assessing the cumulative impact of identified risks on project objectives" at bounding box center [316, 67] width 303 height 20
click at [165, 54] on input "a. Assessing the cumulative impact of identified risks on project objectives" at bounding box center [165, 51] width 0 height 6
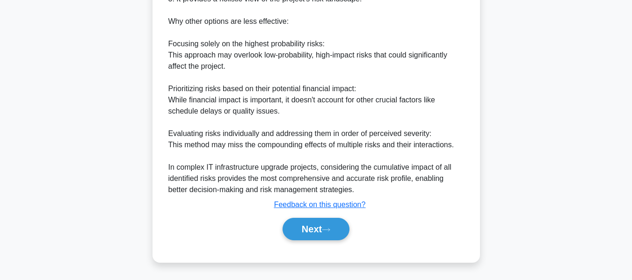
click at [319, 225] on button "Next" at bounding box center [316, 229] width 67 height 22
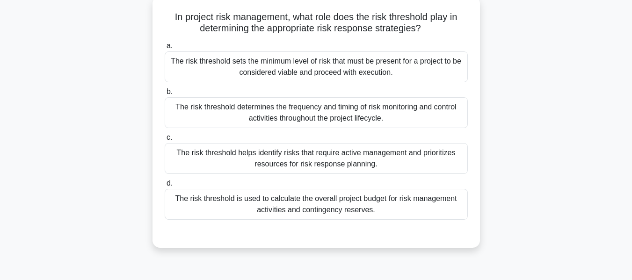
scroll to position [60, 0]
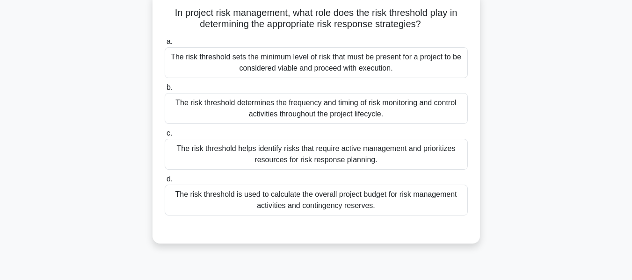
click at [334, 158] on div "The risk threshold helps identify risks that require active management and prio…" at bounding box center [316, 154] width 303 height 31
click at [165, 137] on input "c. The risk threshold helps identify risks that require active management and p…" at bounding box center [165, 134] width 0 height 6
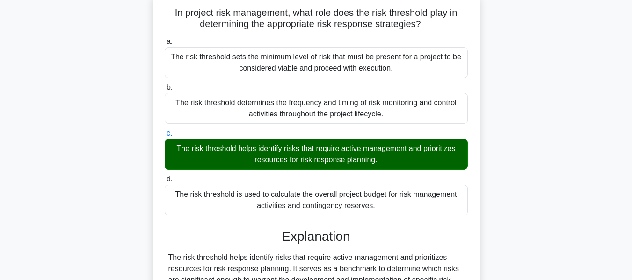
scroll to position [297, 0]
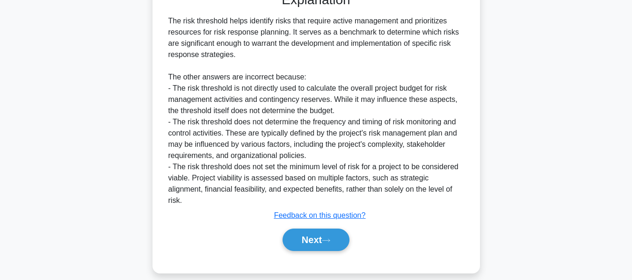
click at [308, 229] on button "Next" at bounding box center [316, 240] width 67 height 22
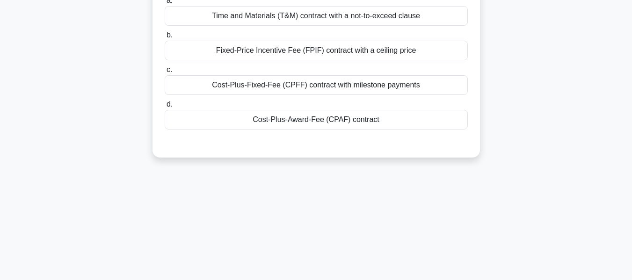
scroll to position [68, 0]
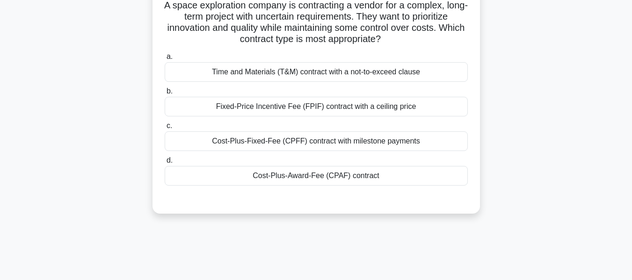
click at [342, 72] on div "Time and Materials (T&M) contract with a not-to-exceed clause" at bounding box center [316, 72] width 303 height 20
click at [165, 60] on input "a. Time and Materials (T&M) contract with a not-to-exceed clause" at bounding box center [165, 57] width 0 height 6
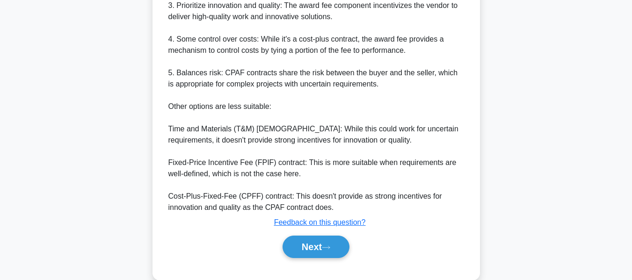
scroll to position [395, 0]
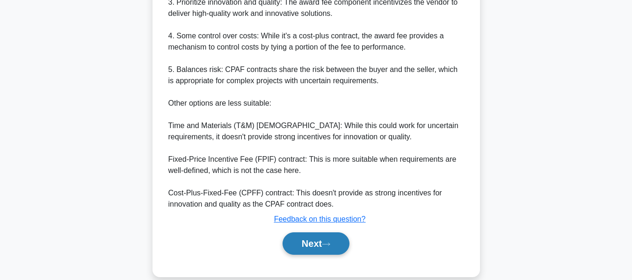
drag, startPoint x: 313, startPoint y: 232, endPoint x: 310, endPoint y: 241, distance: 9.5
click at [313, 232] on div "Next" at bounding box center [316, 244] width 303 height 30
click at [309, 242] on button "Next" at bounding box center [316, 244] width 67 height 22
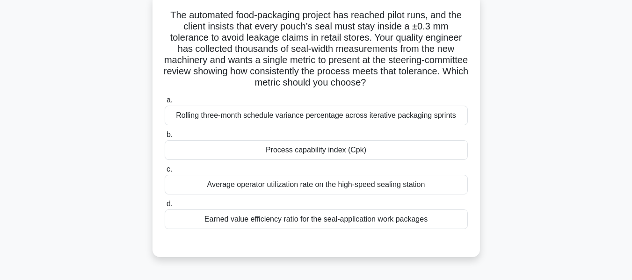
scroll to position [62, 0]
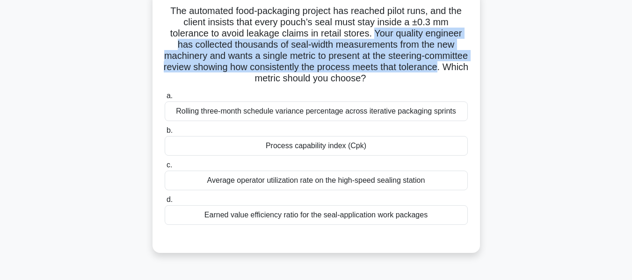
drag, startPoint x: 377, startPoint y: 32, endPoint x: 255, endPoint y: 84, distance: 133.0
click at [255, 84] on h5 "The automated food-packaging project has reached pilot runs, and the client ins…" at bounding box center [316, 45] width 305 height 80
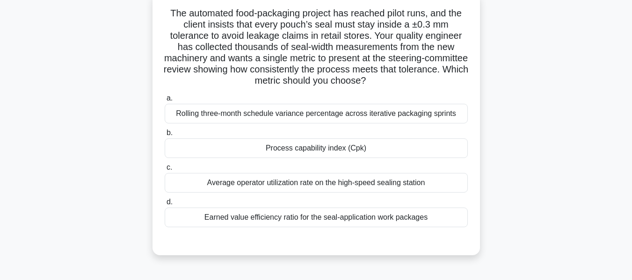
click at [587, 146] on main "173:44 Stop PMP Expert 54/180 The automated food-packaging project has reached …" at bounding box center [316, 205] width 632 height 475
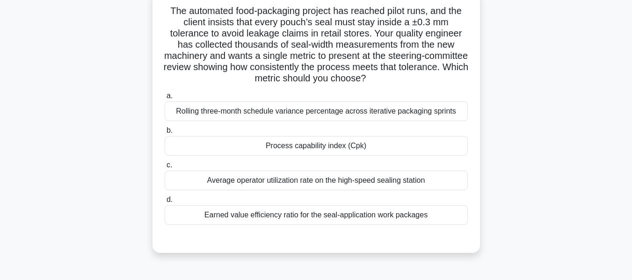
click at [317, 147] on div "Process capability index (Cpk)" at bounding box center [316, 146] width 303 height 20
click at [165, 134] on input "b. Process capability index (Cpk)" at bounding box center [165, 131] width 0 height 6
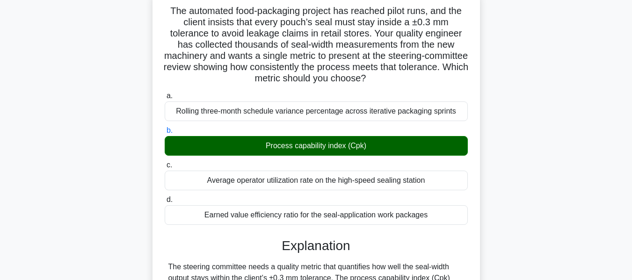
scroll to position [230, 0]
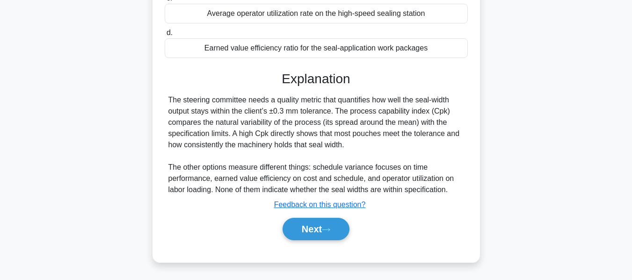
drag, startPoint x: 303, startPoint y: 227, endPoint x: 441, endPoint y: 151, distance: 157.3
click at [303, 227] on button "Next" at bounding box center [316, 229] width 67 height 22
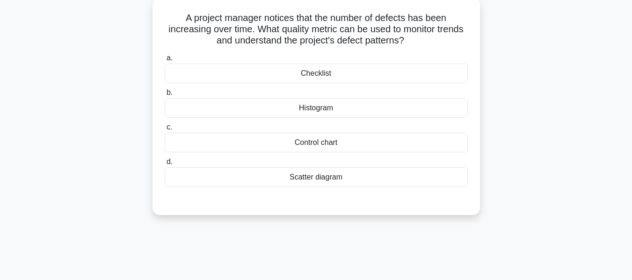
scroll to position [60, 0]
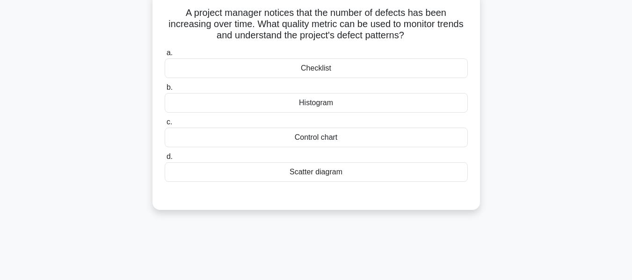
click at [304, 106] on div "Histogram" at bounding box center [316, 103] width 303 height 20
click at [165, 91] on input "b. Histogram" at bounding box center [165, 88] width 0 height 6
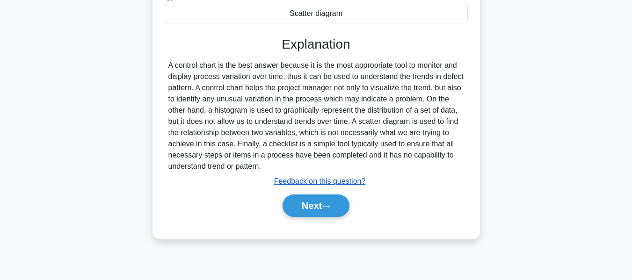
scroll to position [225, 0]
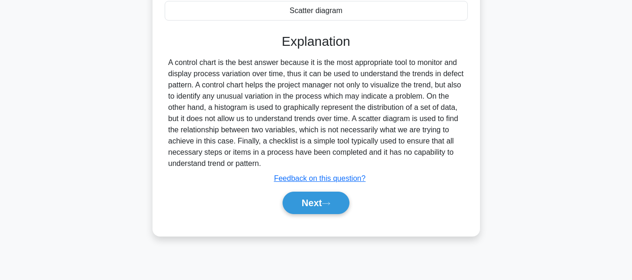
drag, startPoint x: 324, startPoint y: 197, endPoint x: 505, endPoint y: 153, distance: 186.6
click at [324, 197] on button "Next" at bounding box center [316, 203] width 67 height 22
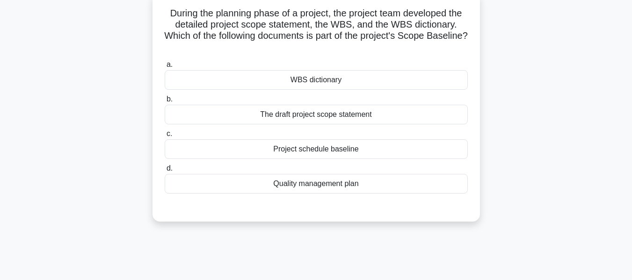
scroll to position [60, 0]
click at [300, 77] on div "WBS dictionary" at bounding box center [316, 80] width 303 height 20
click at [165, 67] on input "a. WBS dictionary" at bounding box center [165, 64] width 0 height 6
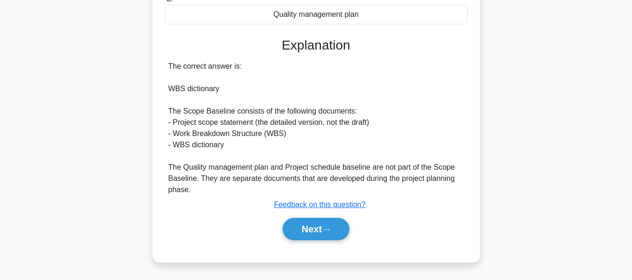
drag, startPoint x: 306, startPoint y: 225, endPoint x: 353, endPoint y: 154, distance: 85.4
click at [306, 225] on button "Next" at bounding box center [316, 229] width 67 height 22
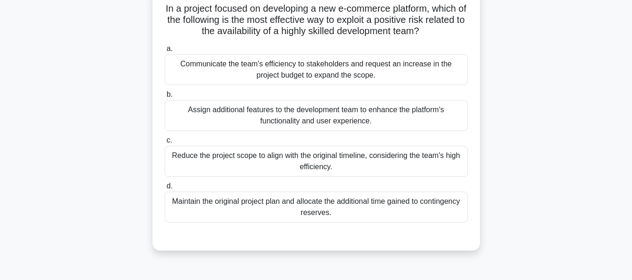
scroll to position [68, 0]
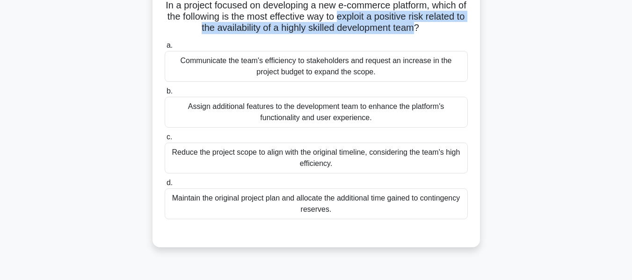
drag, startPoint x: 365, startPoint y: 16, endPoint x: 438, endPoint y: 32, distance: 74.6
click at [438, 32] on h5 "In a project focused on developing a new e-commerce platform, which of the foll…" at bounding box center [316, 17] width 305 height 35
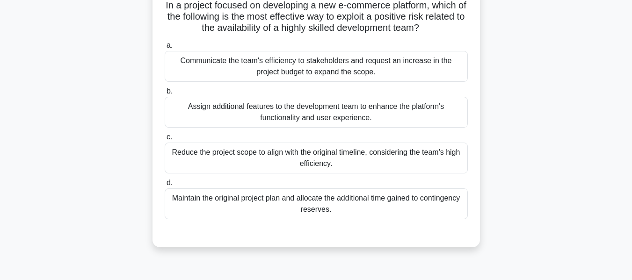
click at [274, 70] on div "Communicate the team's efficiency to stakeholders and request an increase in th…" at bounding box center [316, 66] width 303 height 31
click at [165, 49] on input "a. Communicate the team's efficiency to stakeholders and request an increase in…" at bounding box center [165, 46] width 0 height 6
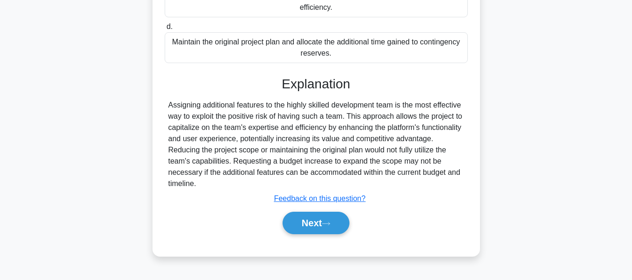
click at [323, 212] on button "Next" at bounding box center [316, 223] width 67 height 22
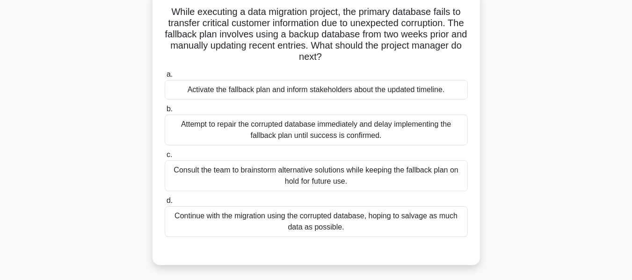
scroll to position [66, 0]
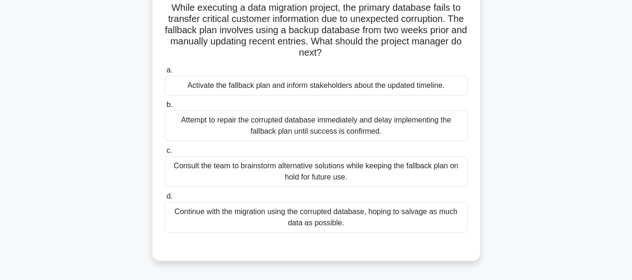
click at [298, 83] on div "Activate the fallback plan and inform stakeholders about the updated timeline." at bounding box center [316, 86] width 303 height 20
click at [165, 73] on input "a. Activate the fallback plan and inform stakeholders about the updated timelin…" at bounding box center [165, 70] width 0 height 6
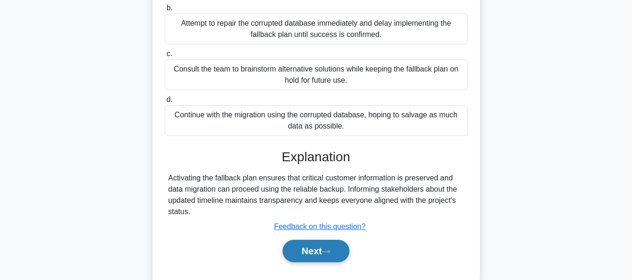
scroll to position [225, 0]
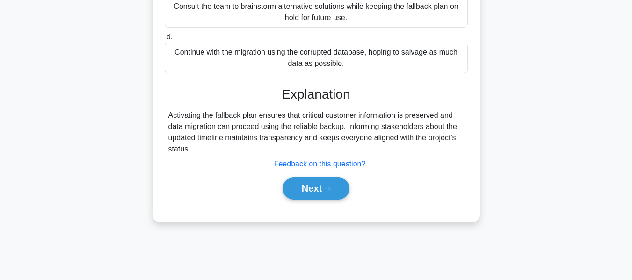
drag, startPoint x: 319, startPoint y: 183, endPoint x: 456, endPoint y: 141, distance: 143.1
click at [319, 183] on button "Next" at bounding box center [316, 188] width 67 height 22
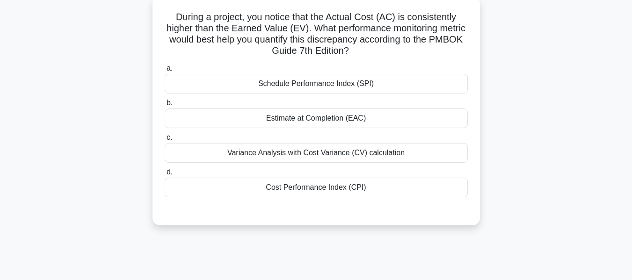
scroll to position [62, 0]
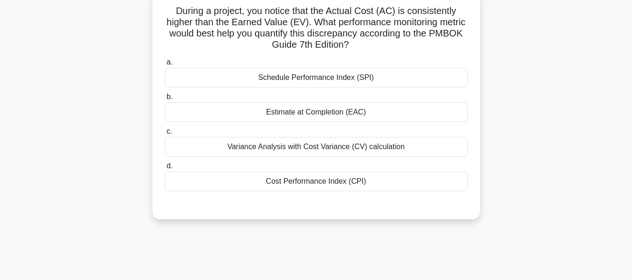
click at [315, 182] on div "Cost Performance Index (CPI)" at bounding box center [316, 182] width 303 height 20
click at [165, 169] on input "d. Cost Performance Index (CPI)" at bounding box center [165, 166] width 0 height 6
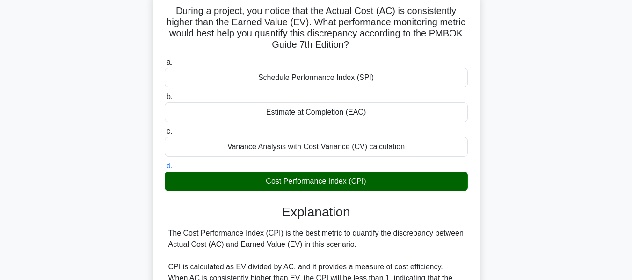
scroll to position [331, 0]
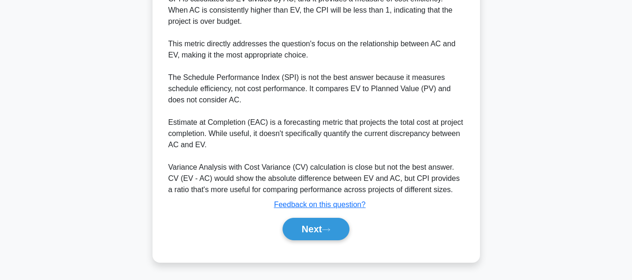
drag, startPoint x: 319, startPoint y: 227, endPoint x: 350, endPoint y: 188, distance: 49.0
click at [319, 227] on button "Next" at bounding box center [316, 229] width 67 height 22
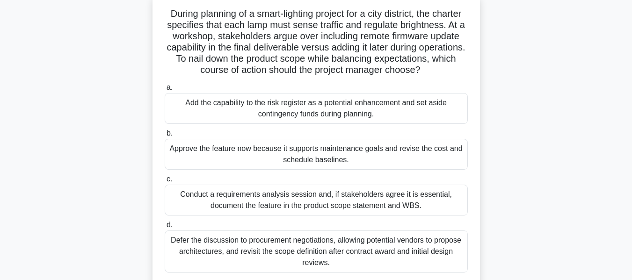
scroll to position [64, 0]
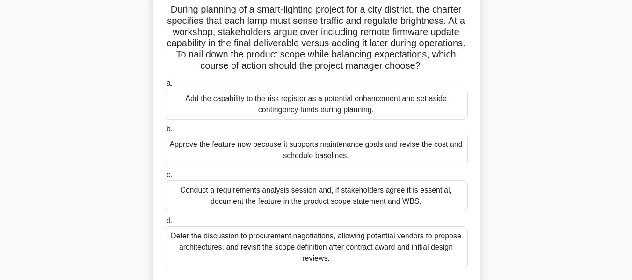
click at [258, 210] on div "Conduct a requirements analysis session and, if stakeholders agree it is essent…" at bounding box center [316, 196] width 303 height 31
click at [165, 178] on input "c. Conduct a requirements analysis session and, if stakeholders agree it is ess…" at bounding box center [165, 175] width 0 height 6
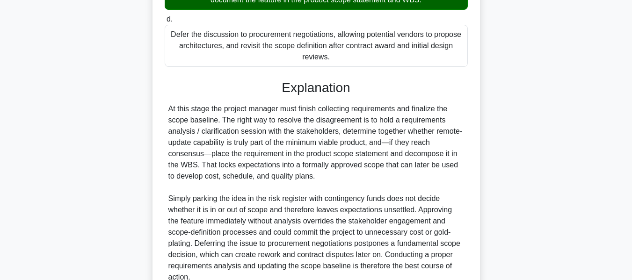
scroll to position [344, 0]
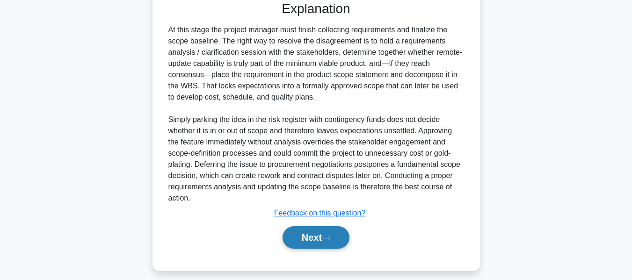
click at [321, 249] on button "Next" at bounding box center [316, 238] width 67 height 22
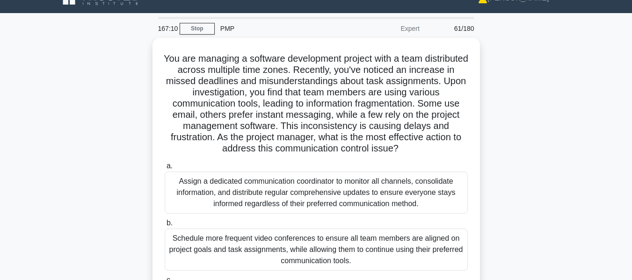
scroll to position [0, 0]
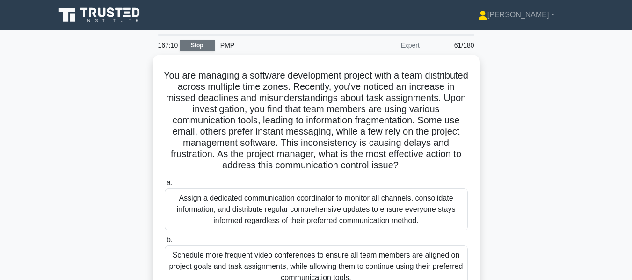
click at [192, 45] on link "Stop" at bounding box center [197, 46] width 35 height 12
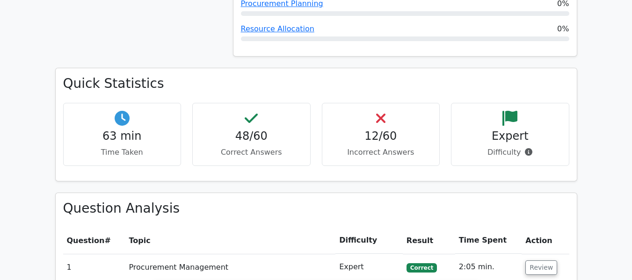
scroll to position [983, 0]
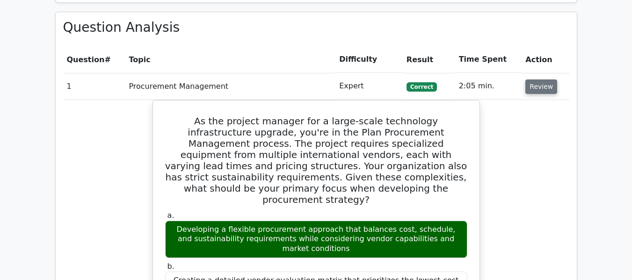
click at [541, 88] on button "Review" at bounding box center [542, 87] width 32 height 15
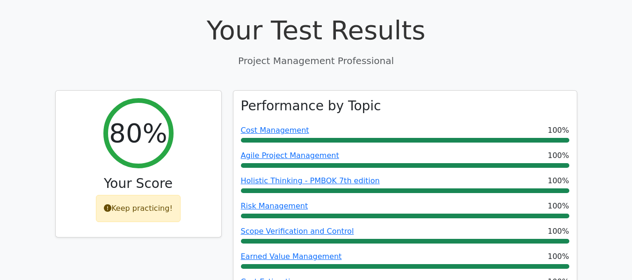
scroll to position [0, 0]
